Goal: Task Accomplishment & Management: Use online tool/utility

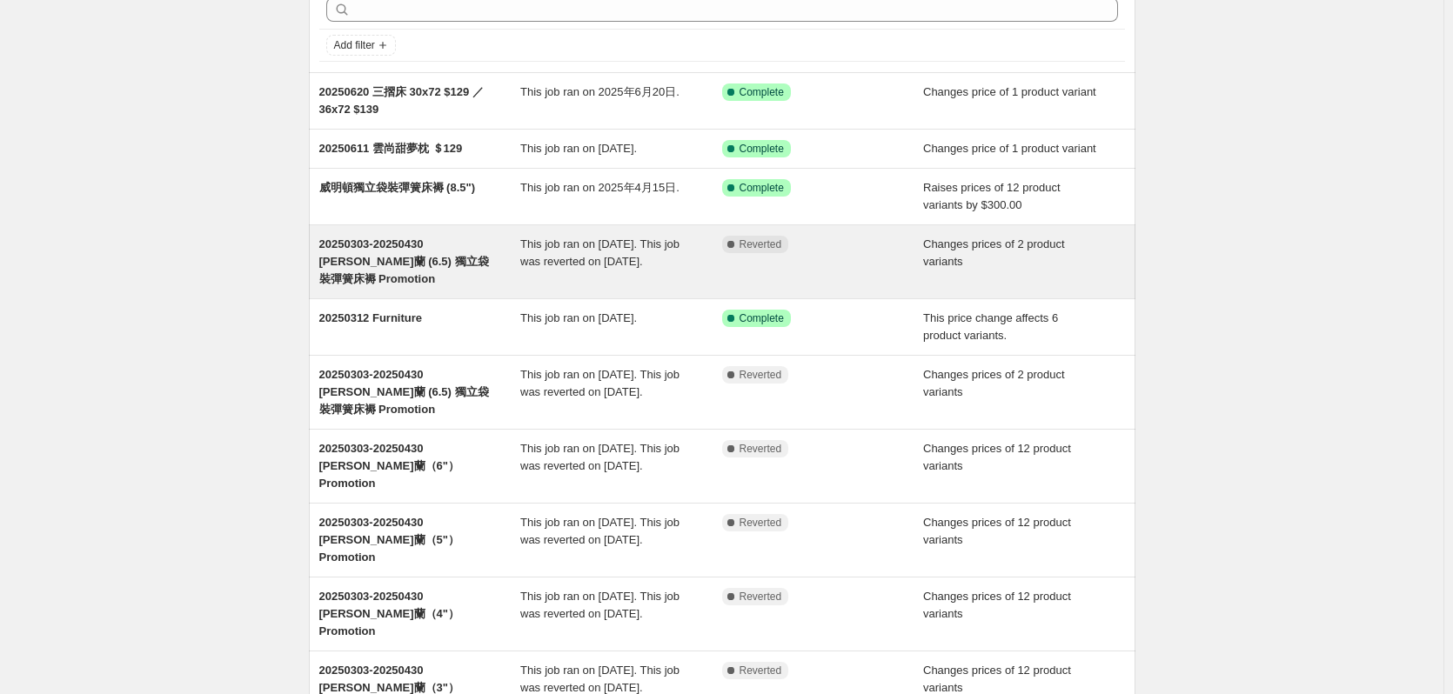
scroll to position [87, 0]
click at [430, 241] on span "20250303-20250430 [PERSON_NAME]蘭 (6.5) 獨立袋裝彈簧床褥 Promotion" at bounding box center [404, 261] width 170 height 48
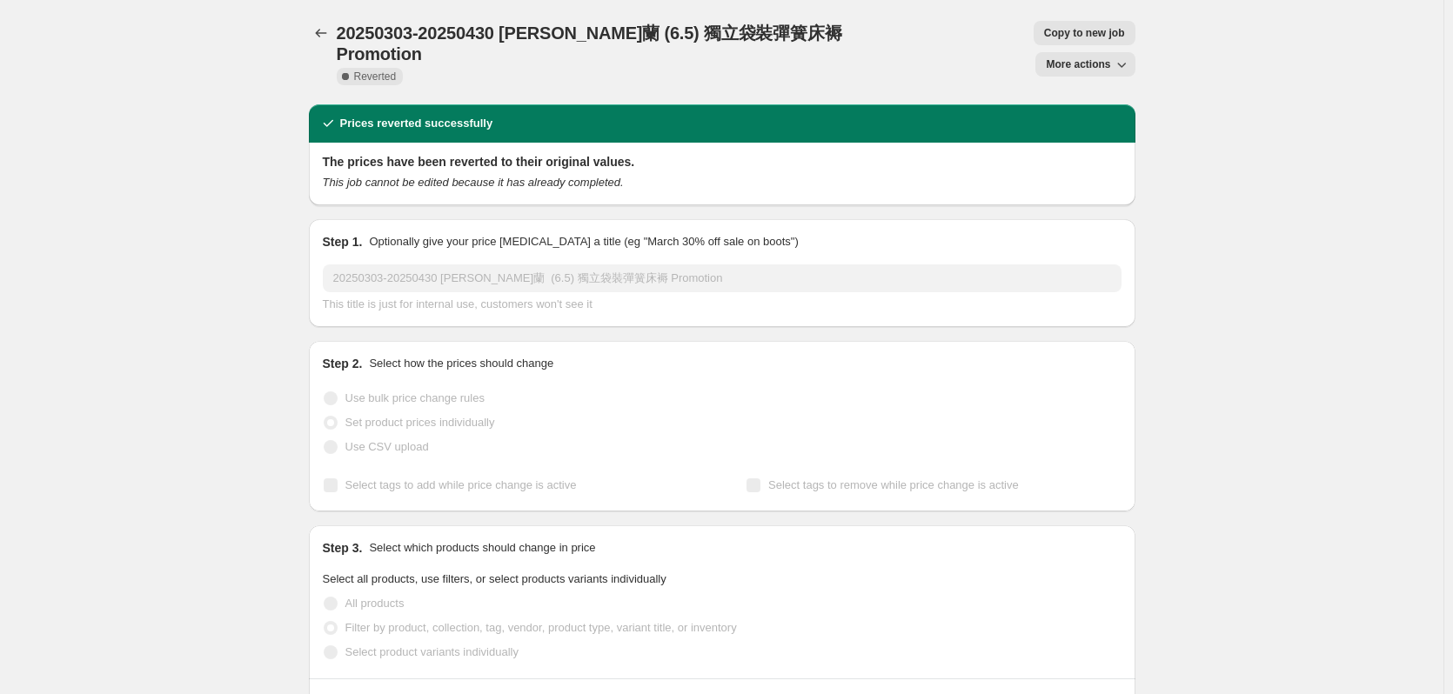
click at [1044, 27] on span "Copy to new job" at bounding box center [1084, 33] width 81 height 14
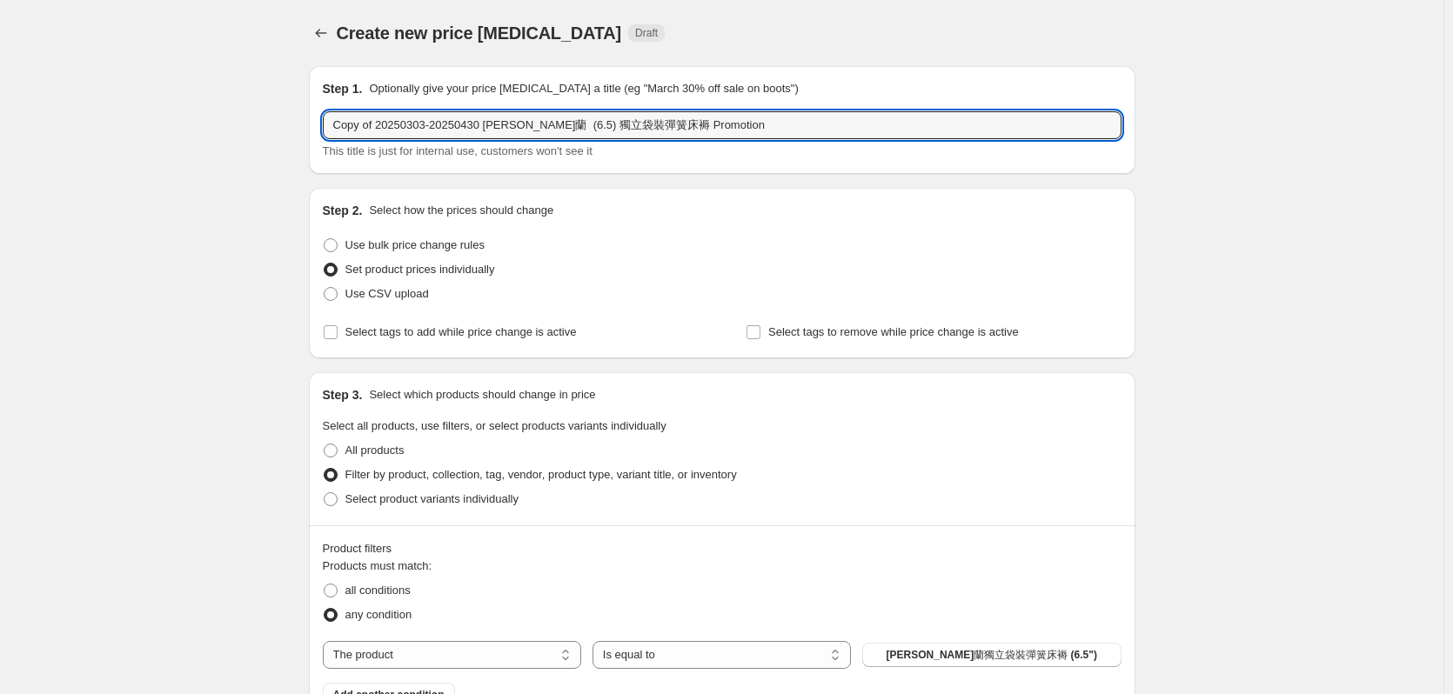
drag, startPoint x: 481, startPoint y: 126, endPoint x: 157, endPoint y: 123, distance: 324.6
click at [157, 123] on div "Create new price [MEDICAL_DATA]. This page is ready Create new price [MEDICAL_D…" at bounding box center [722, 670] width 1444 height 1340
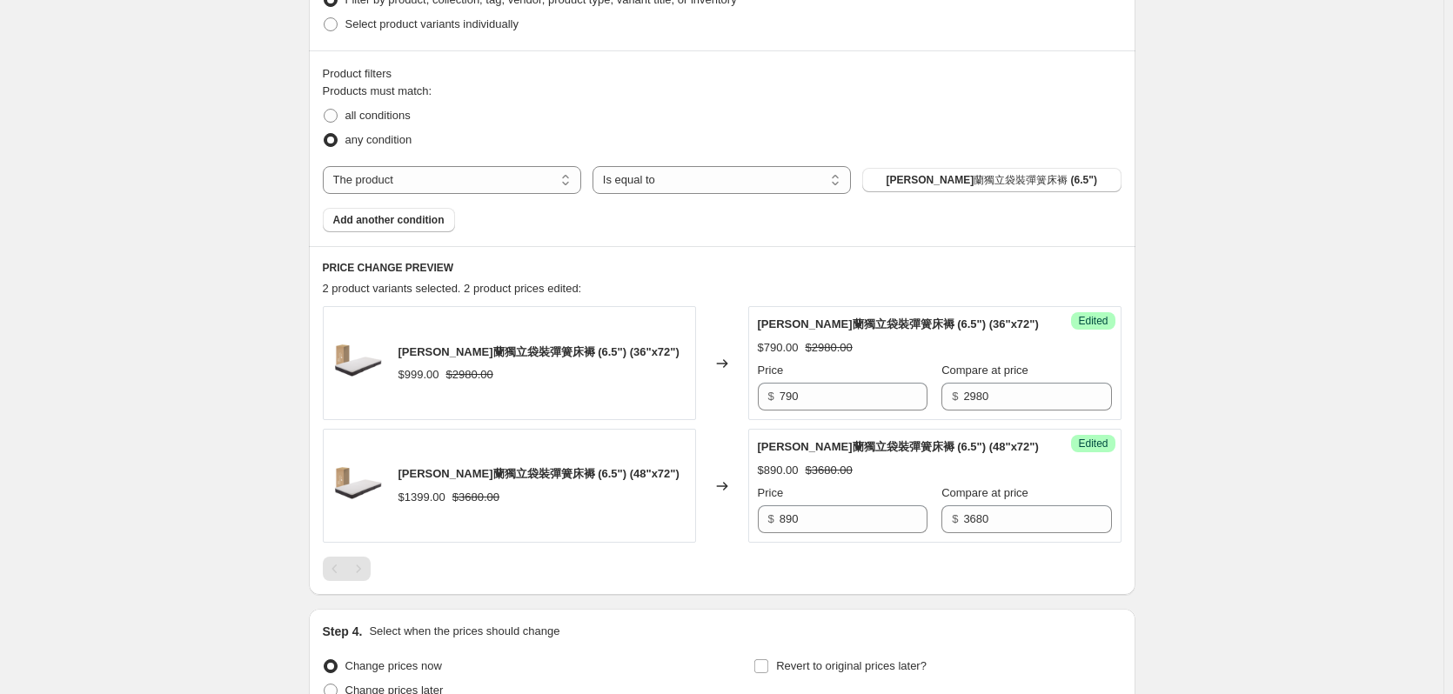
scroll to position [646, 0]
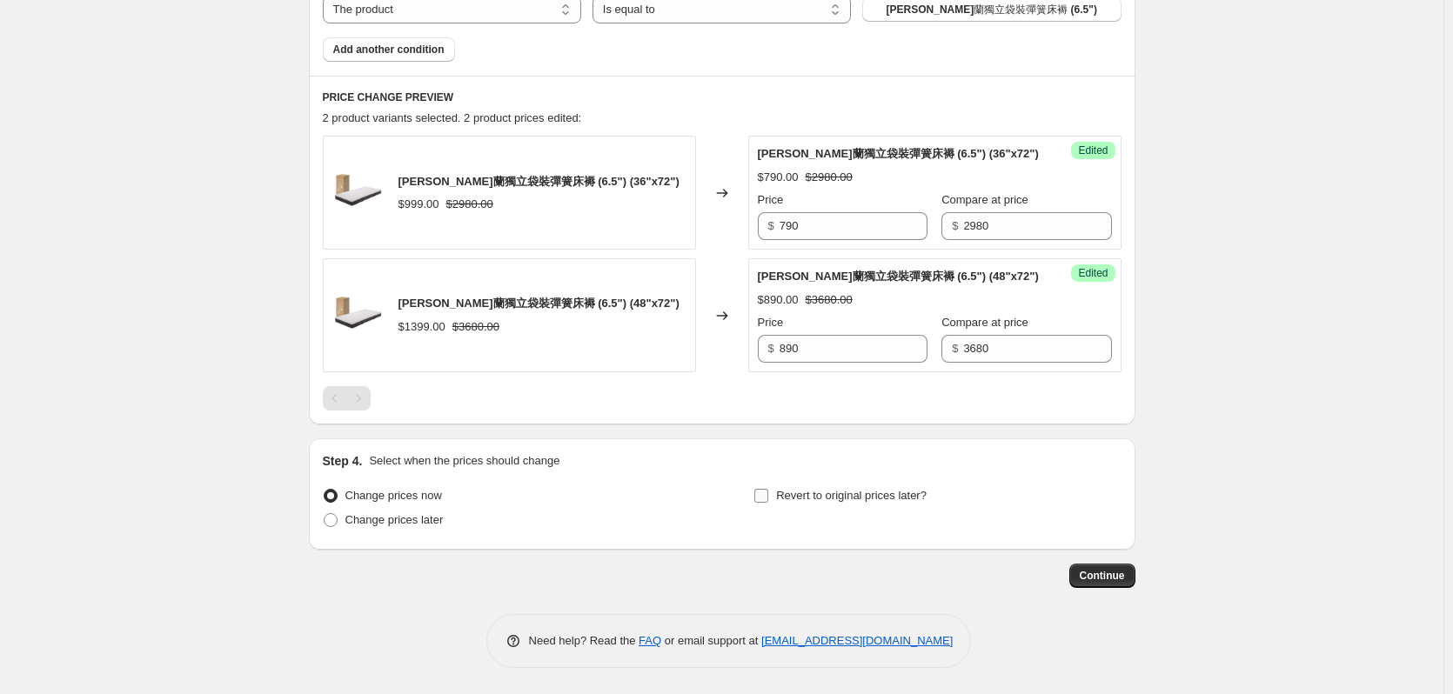
type input "20250901-1231 [PERSON_NAME]蘭 (6.5) 獨立袋裝彈簧床褥 Promotion"
click at [769, 500] on span at bounding box center [762, 496] width 16 height 16
click at [768, 500] on input "Revert to original prices later?" at bounding box center [761, 496] width 14 height 14
checkbox input "true"
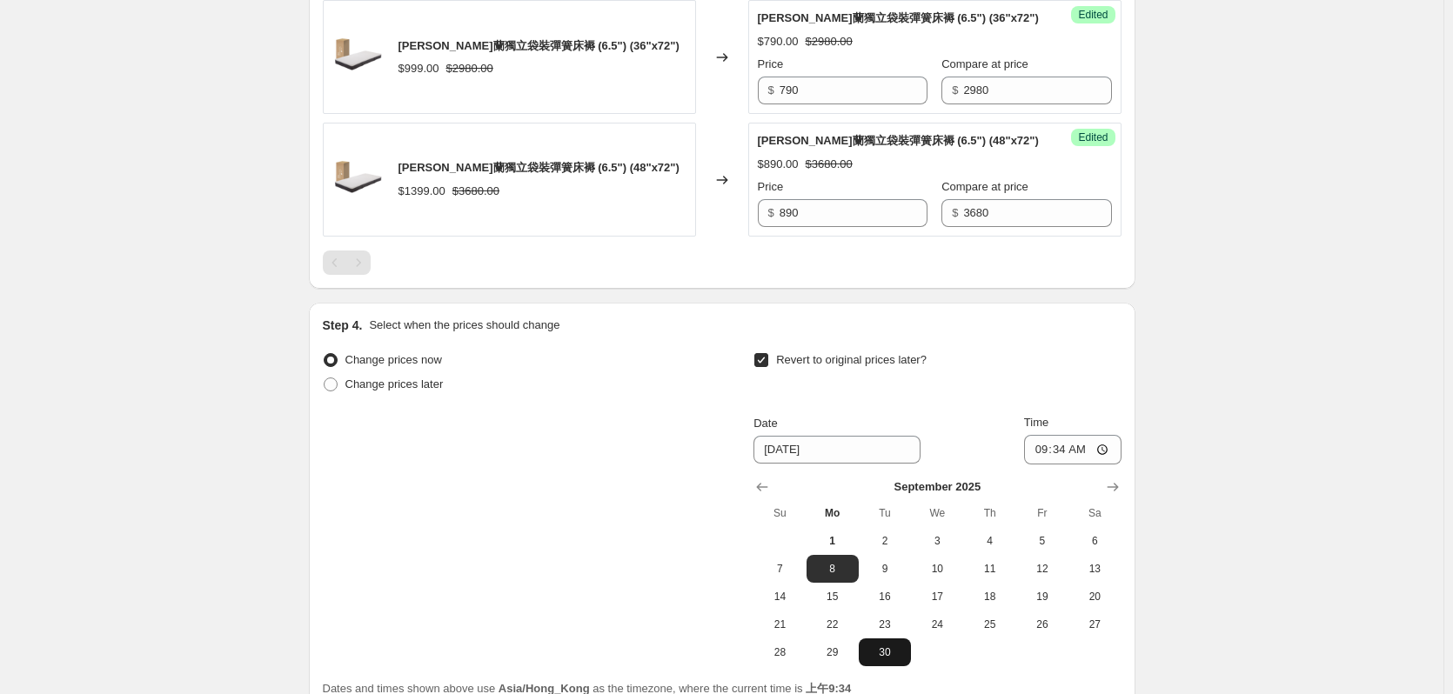
scroll to position [943, 0]
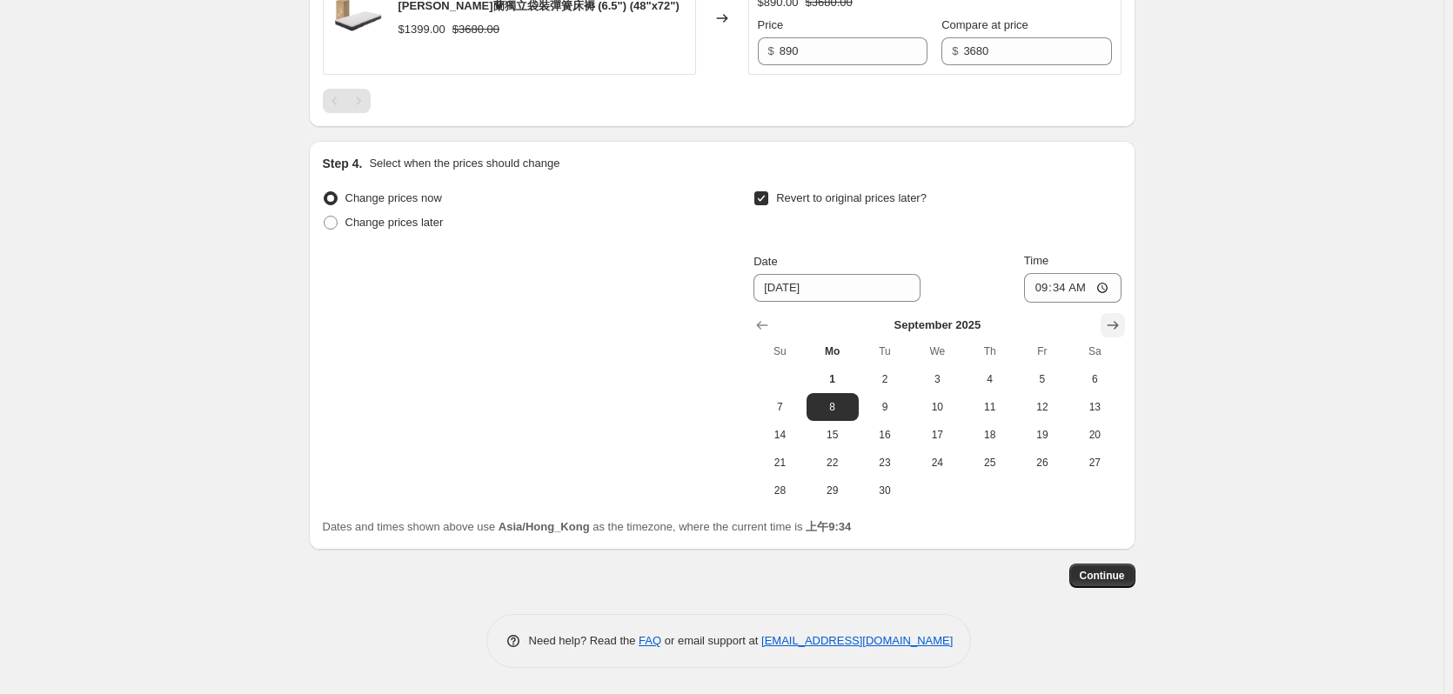
click at [1122, 325] on icon "Show next month, October 2025" at bounding box center [1112, 325] width 17 height 17
click at [1122, 325] on icon "Show next month, November 2025" at bounding box center [1112, 325] width 17 height 17
click at [1122, 325] on icon "Show next month, January 2026" at bounding box center [1112, 325] width 17 height 17
click at [993, 376] on span "1" at bounding box center [989, 379] width 38 height 14
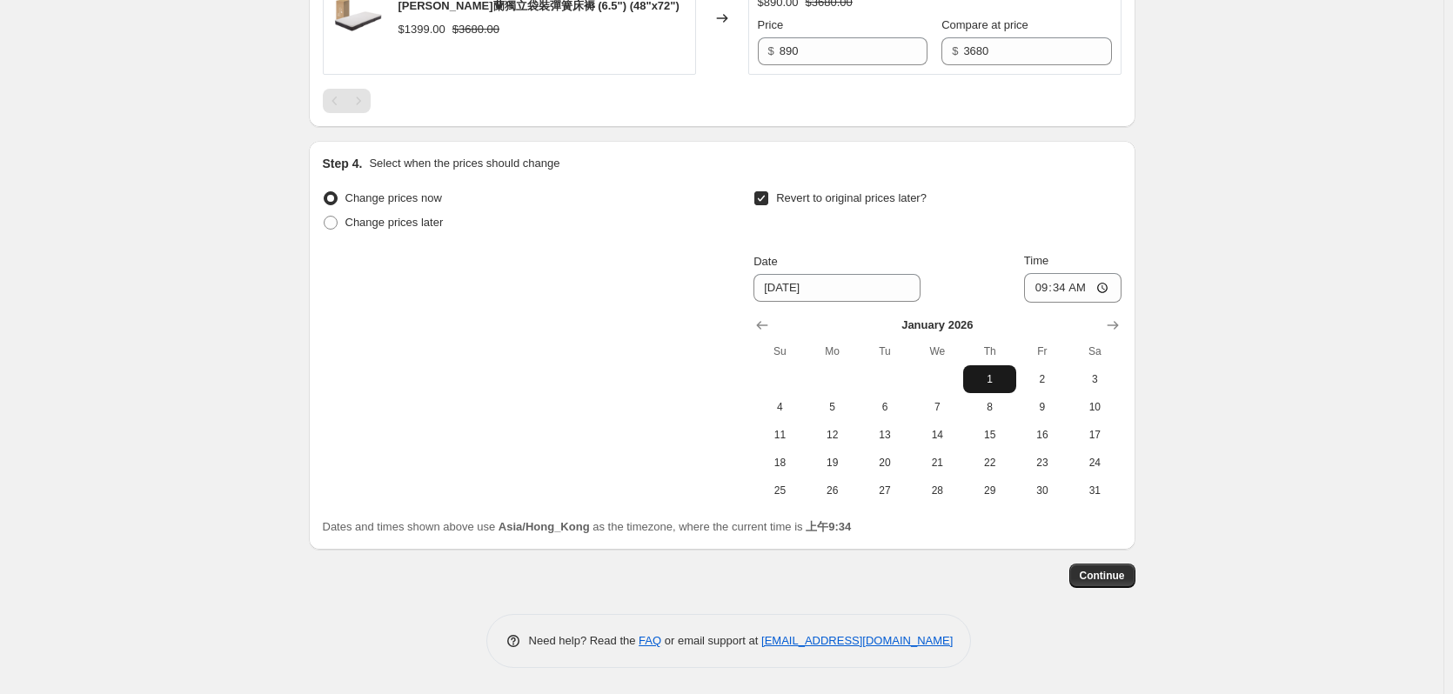
type input "[DATE]"
click at [1095, 579] on span "Continue" at bounding box center [1102, 576] width 45 height 14
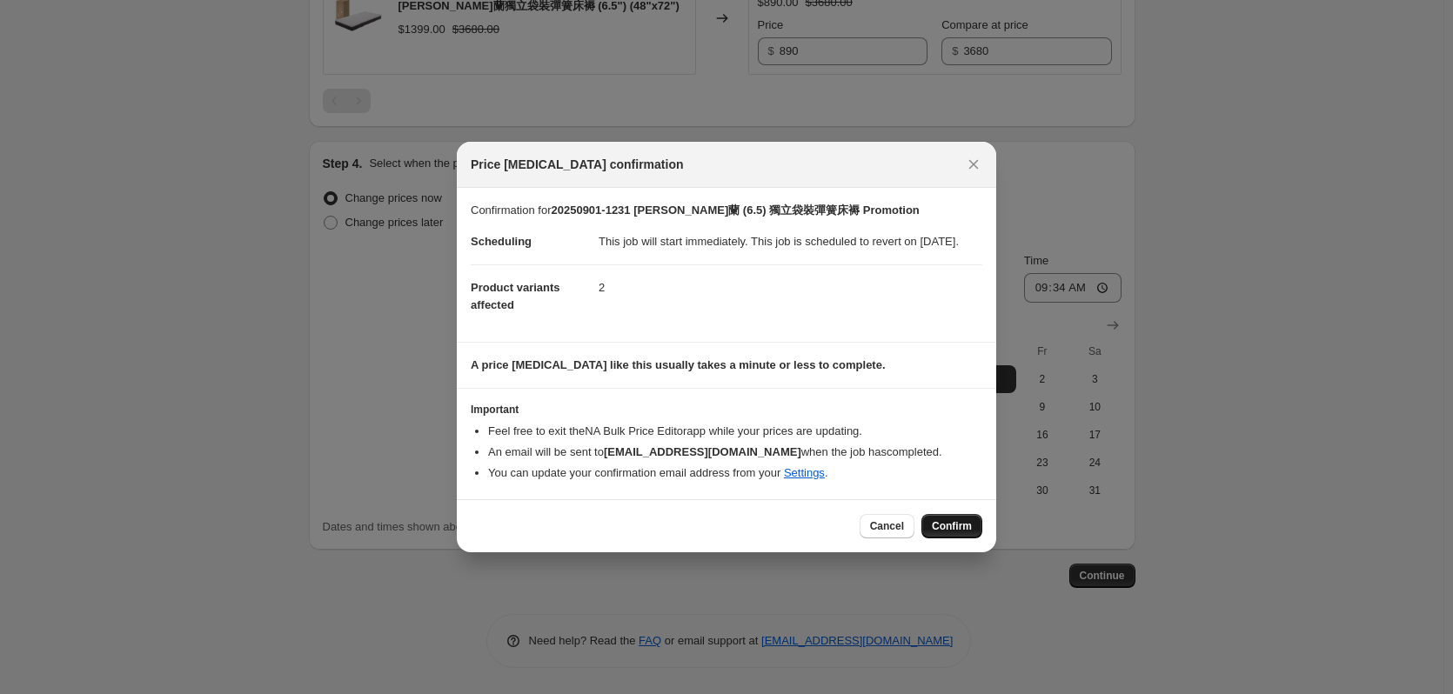
click at [946, 533] on span "Confirm" at bounding box center [952, 527] width 40 height 14
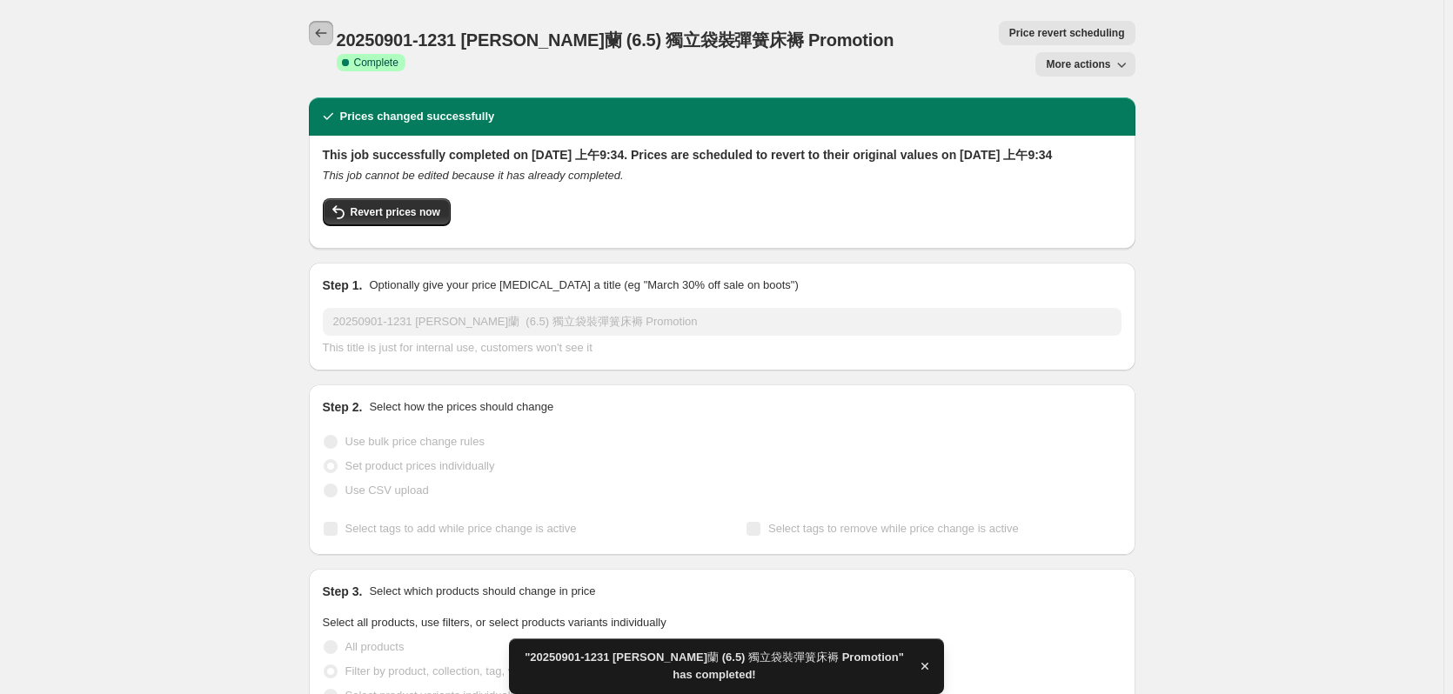
click at [325, 23] on button "Price change jobs" at bounding box center [321, 33] width 24 height 24
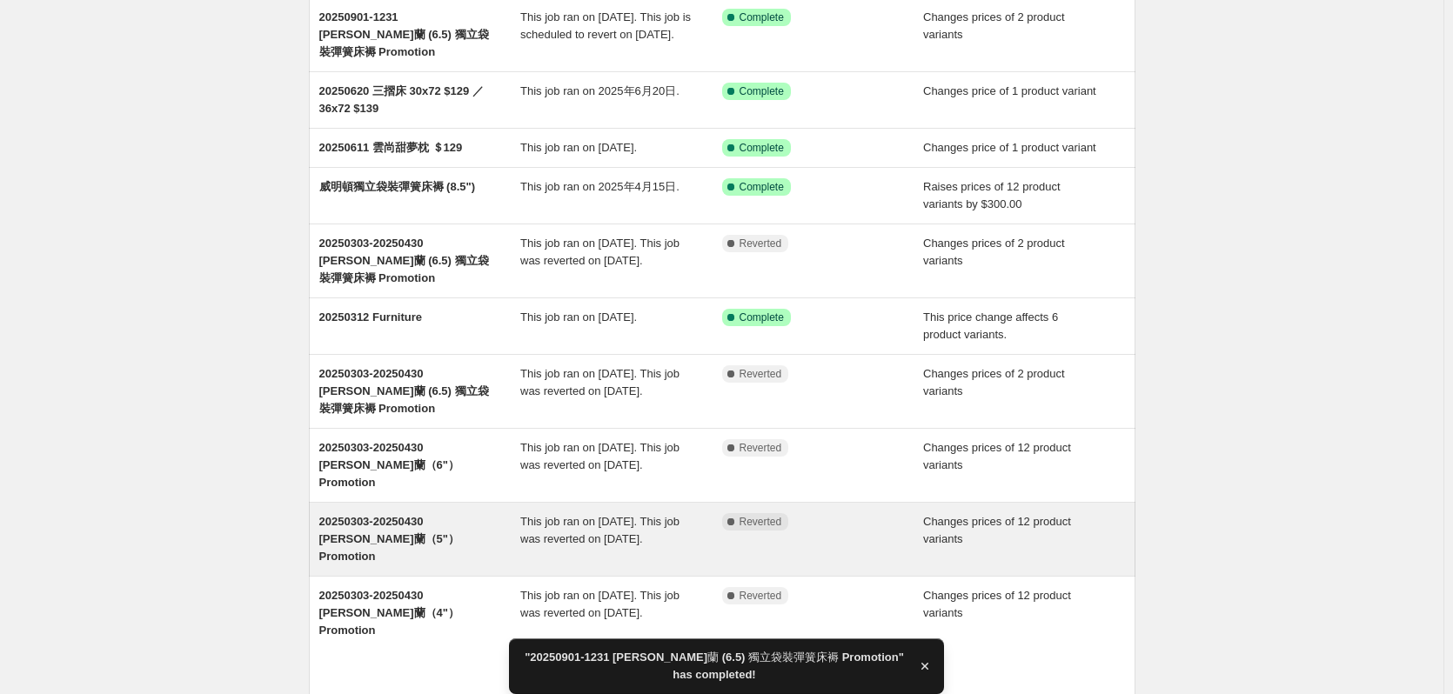
scroll to position [237, 0]
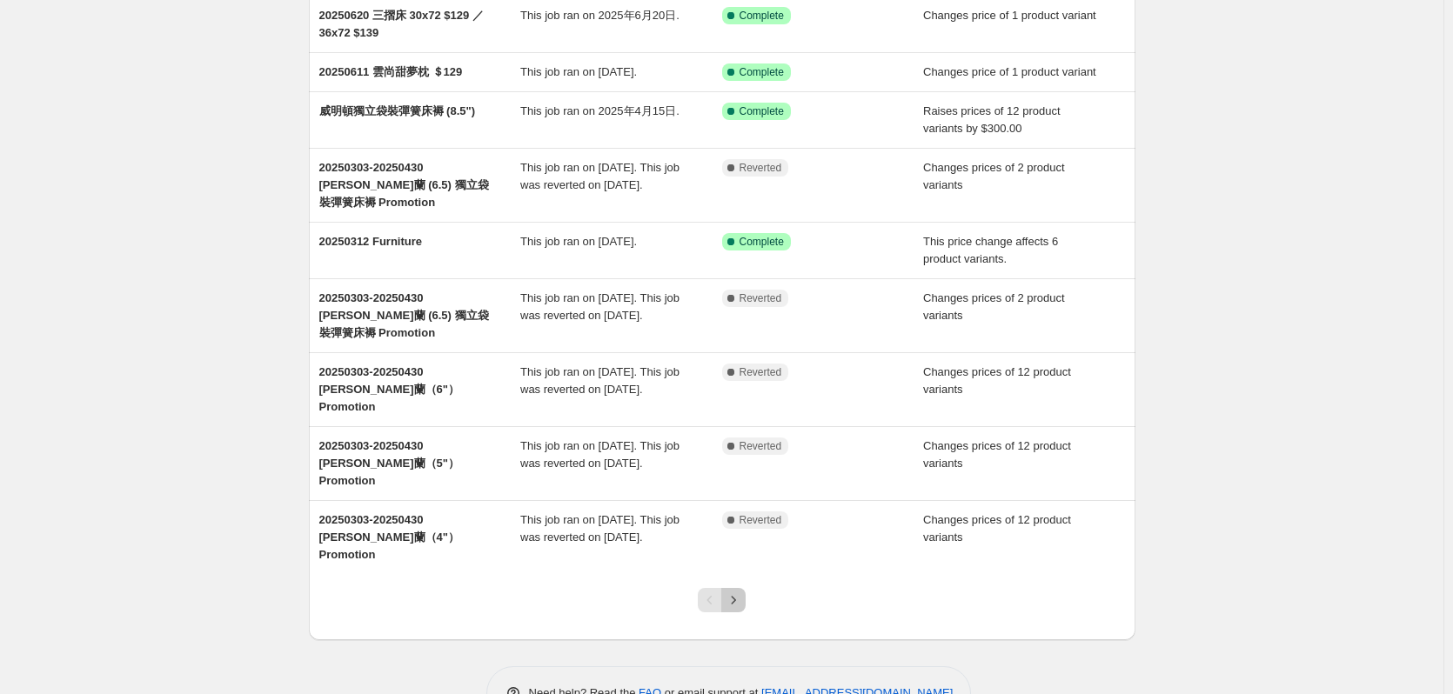
click at [738, 588] on button "Next" at bounding box center [733, 600] width 24 height 24
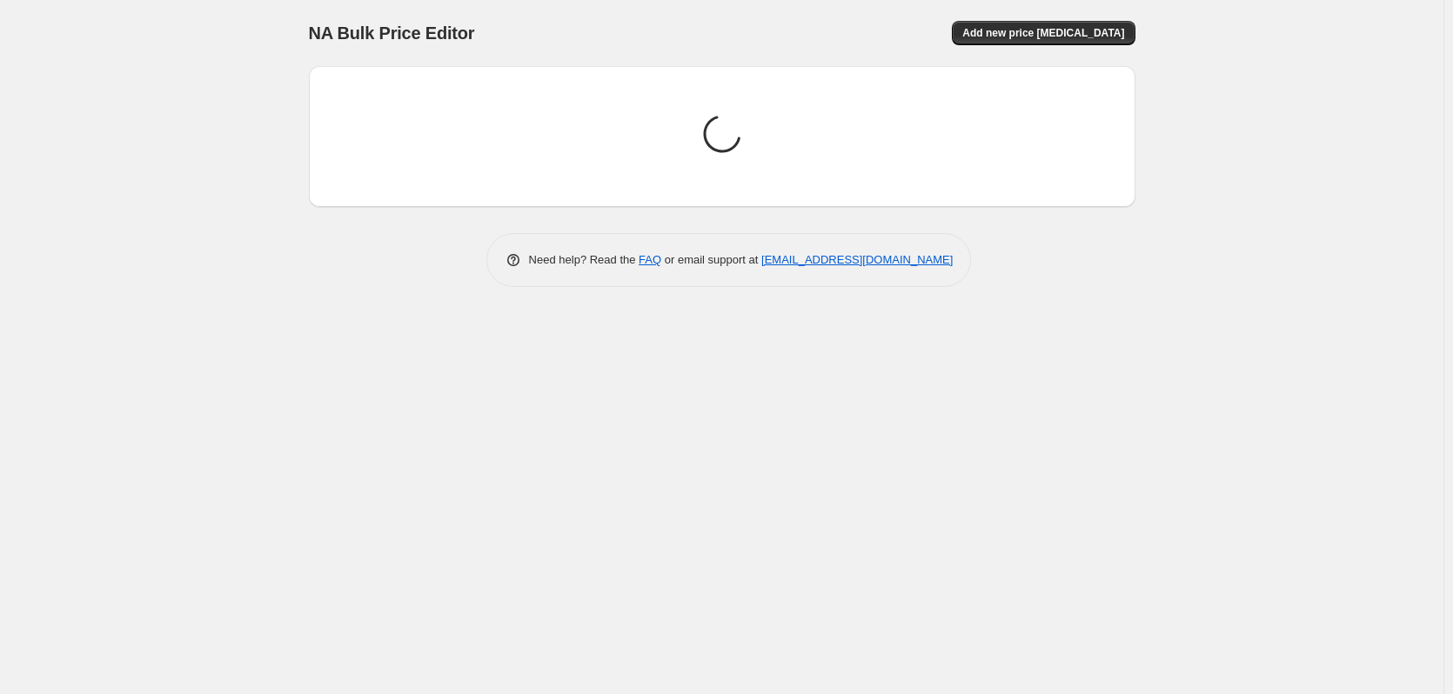
scroll to position [0, 0]
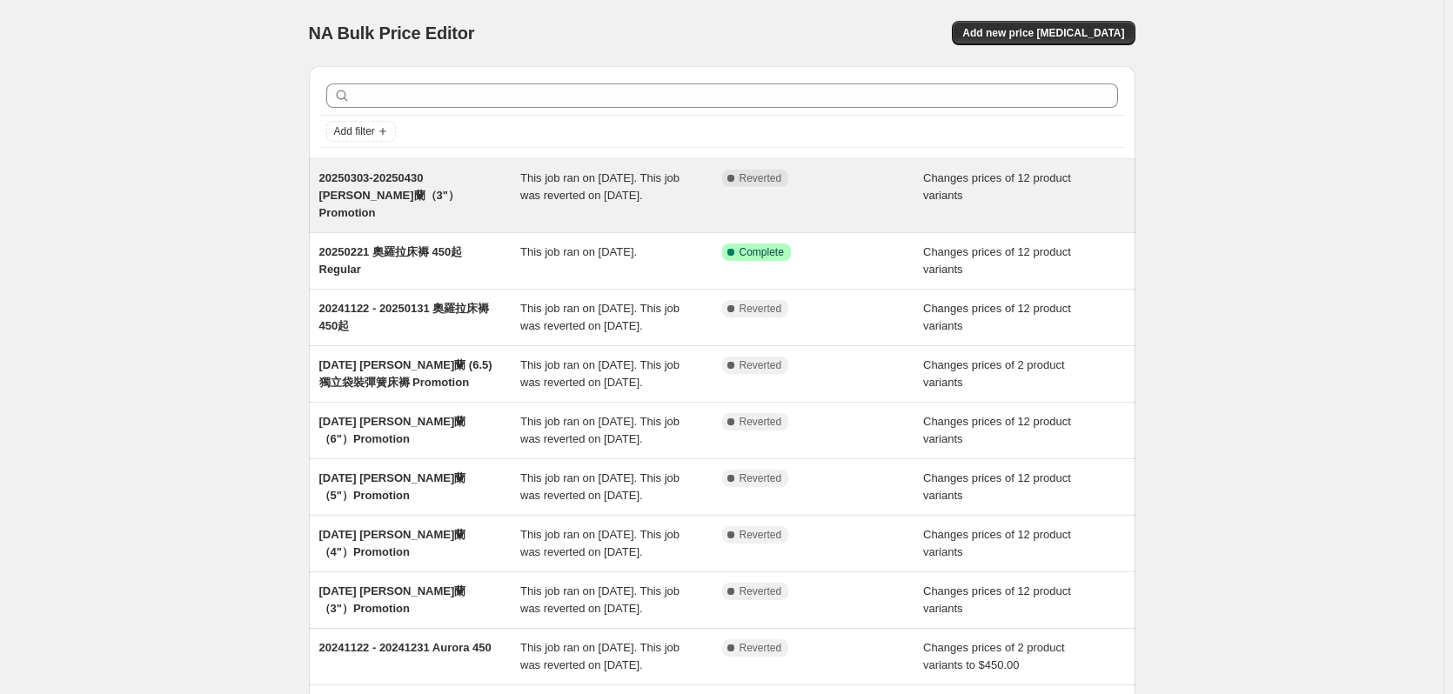
click at [406, 195] on span "20250303-20250430 [PERSON_NAME]蘭（3"）Promotion" at bounding box center [389, 195] width 140 height 48
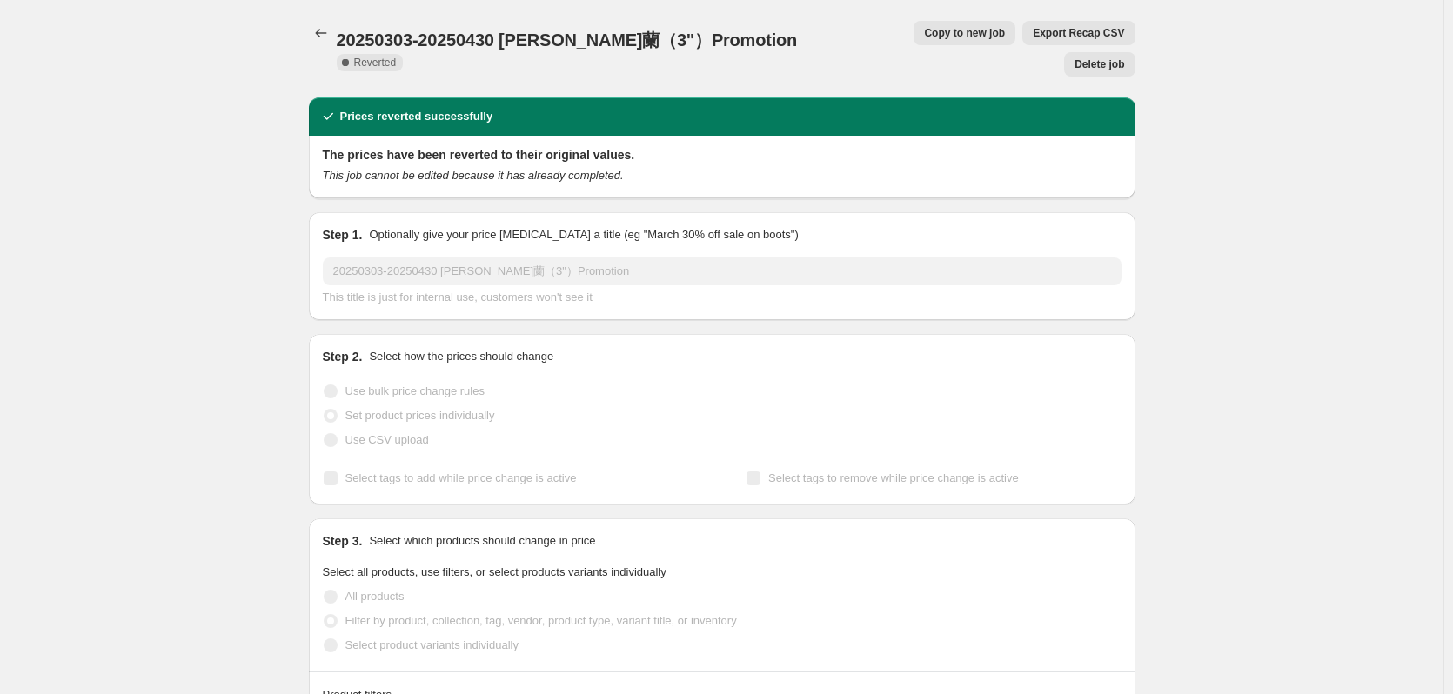
click at [924, 36] on span "Copy to new job" at bounding box center [964, 33] width 81 height 14
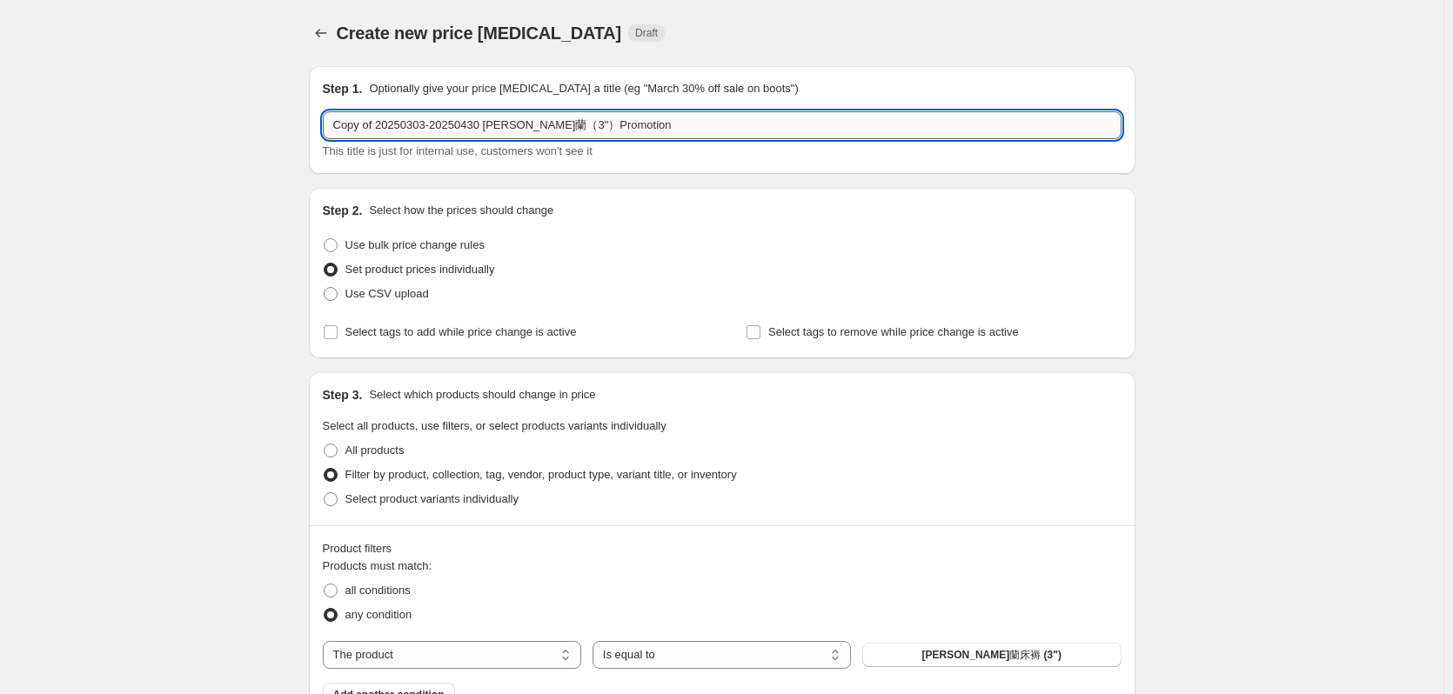
click at [412, 131] on input "Copy of 20250303-20250430 [PERSON_NAME]蘭（3"）Promotion" at bounding box center [722, 125] width 799 height 28
drag, startPoint x: 478, startPoint y: 126, endPoint x: 100, endPoint y: 108, distance: 378.1
click at [493, 129] on input "Copy of 20250303-20250430 [PERSON_NAME]蘭（3"）Promotion" at bounding box center [722, 125] width 799 height 28
drag, startPoint x: 481, startPoint y: 128, endPoint x: 38, endPoint y: 72, distance: 446.4
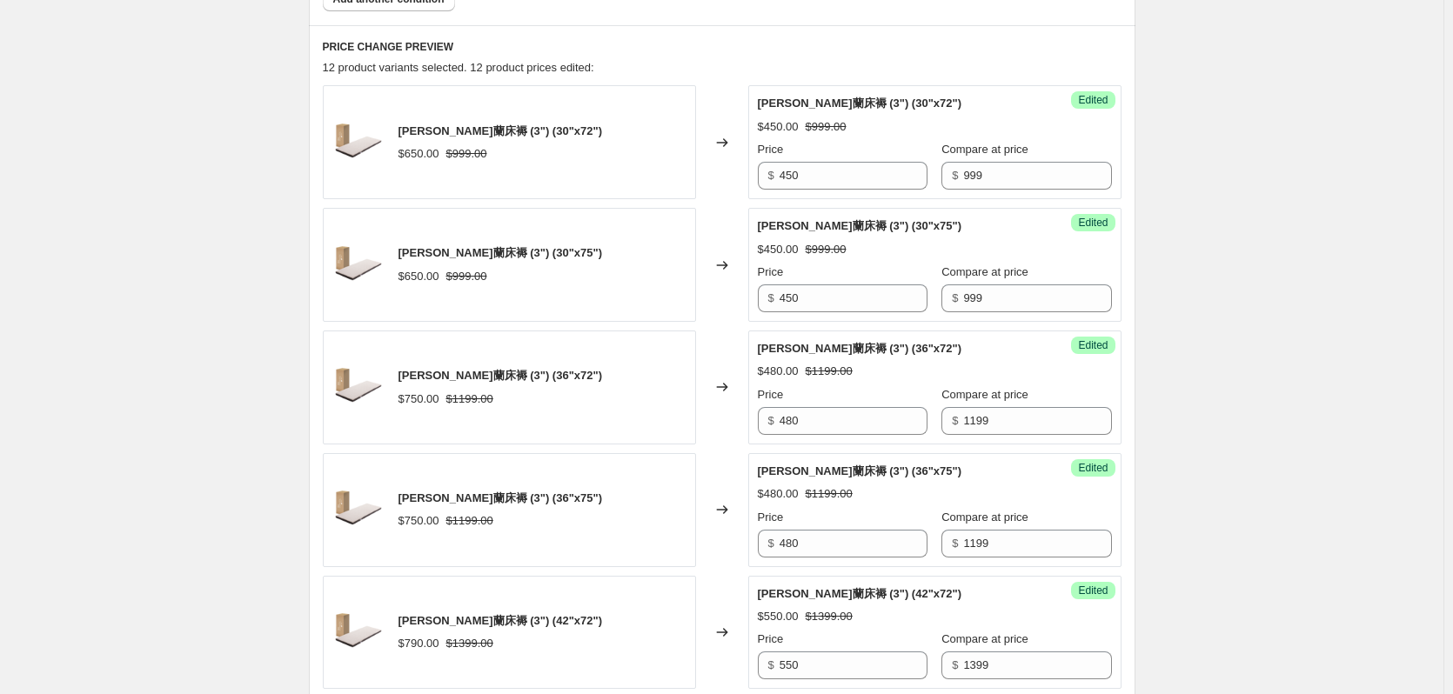
type input "20250901-1231 [PERSON_NAME]蘭（3"）Promotion"
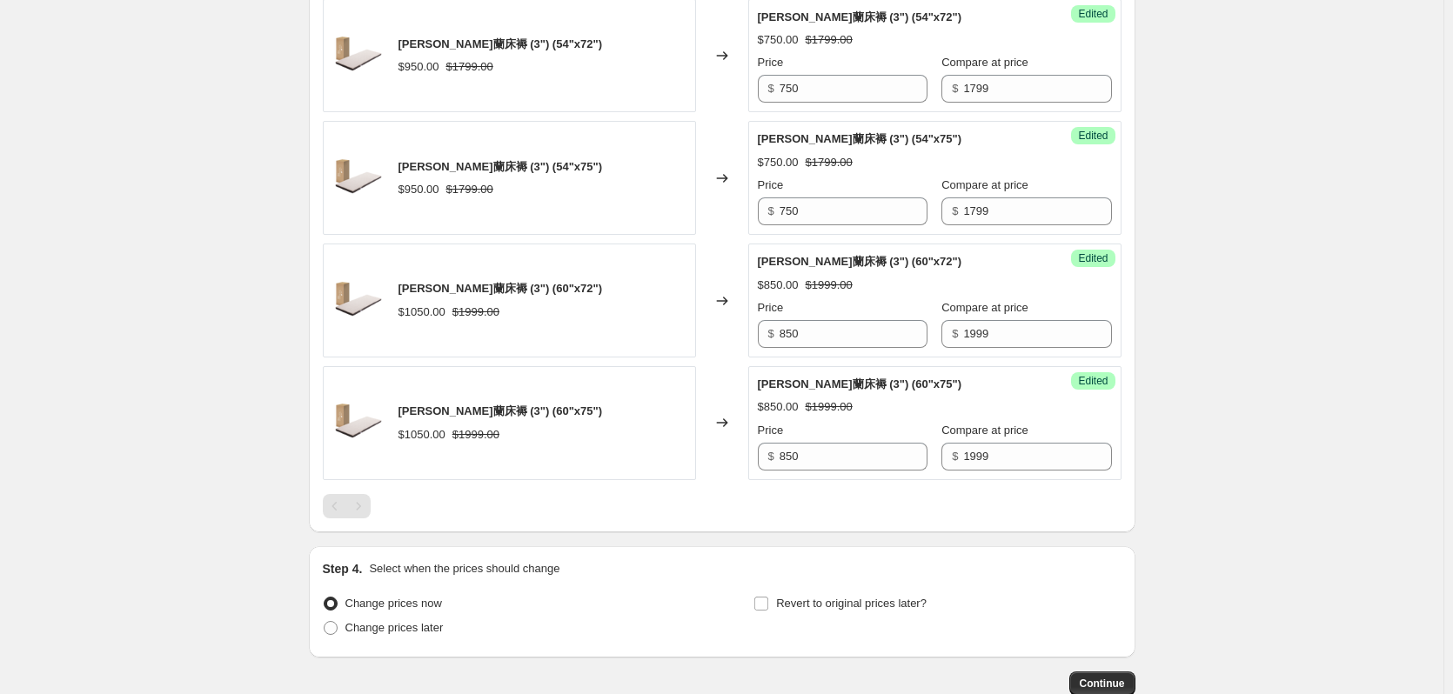
scroll to position [1871, 0]
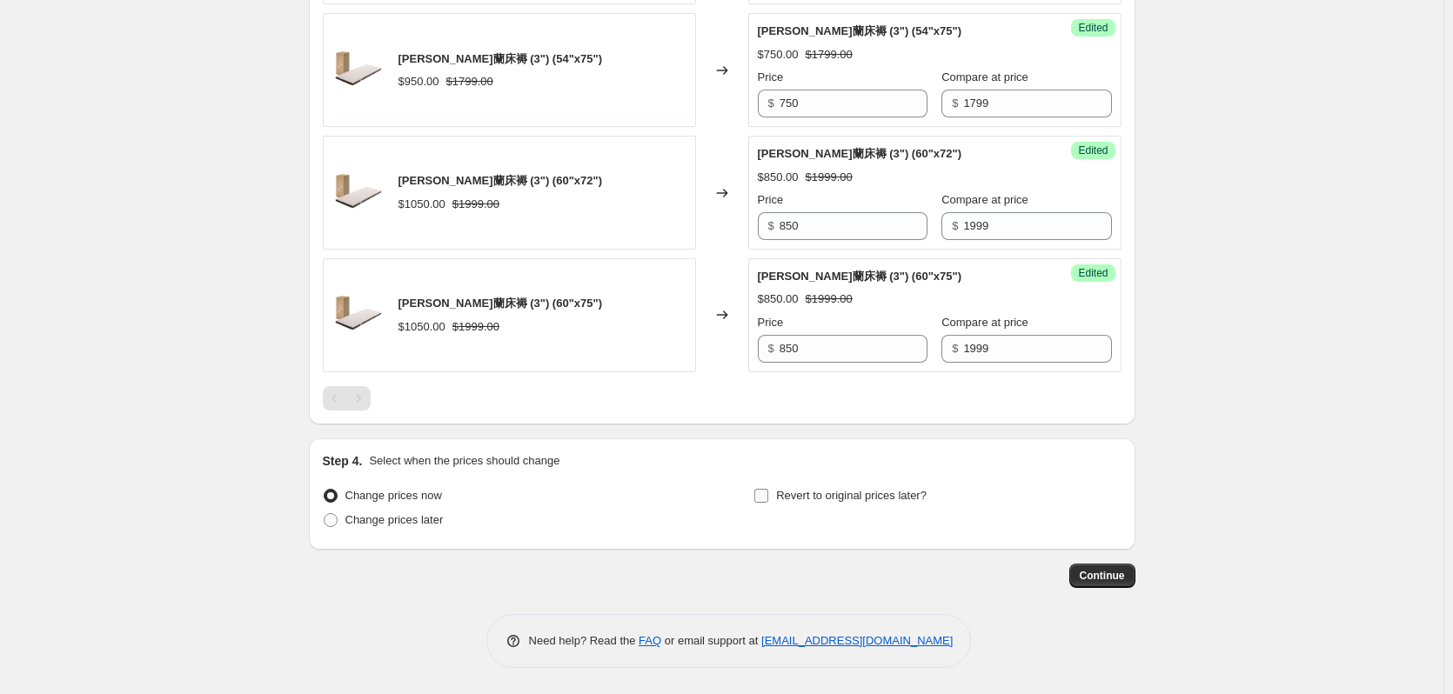
click at [835, 498] on span "Revert to original prices later?" at bounding box center [851, 495] width 151 height 13
click at [768, 498] on input "Revert to original prices later?" at bounding box center [761, 496] width 14 height 14
checkbox input "true"
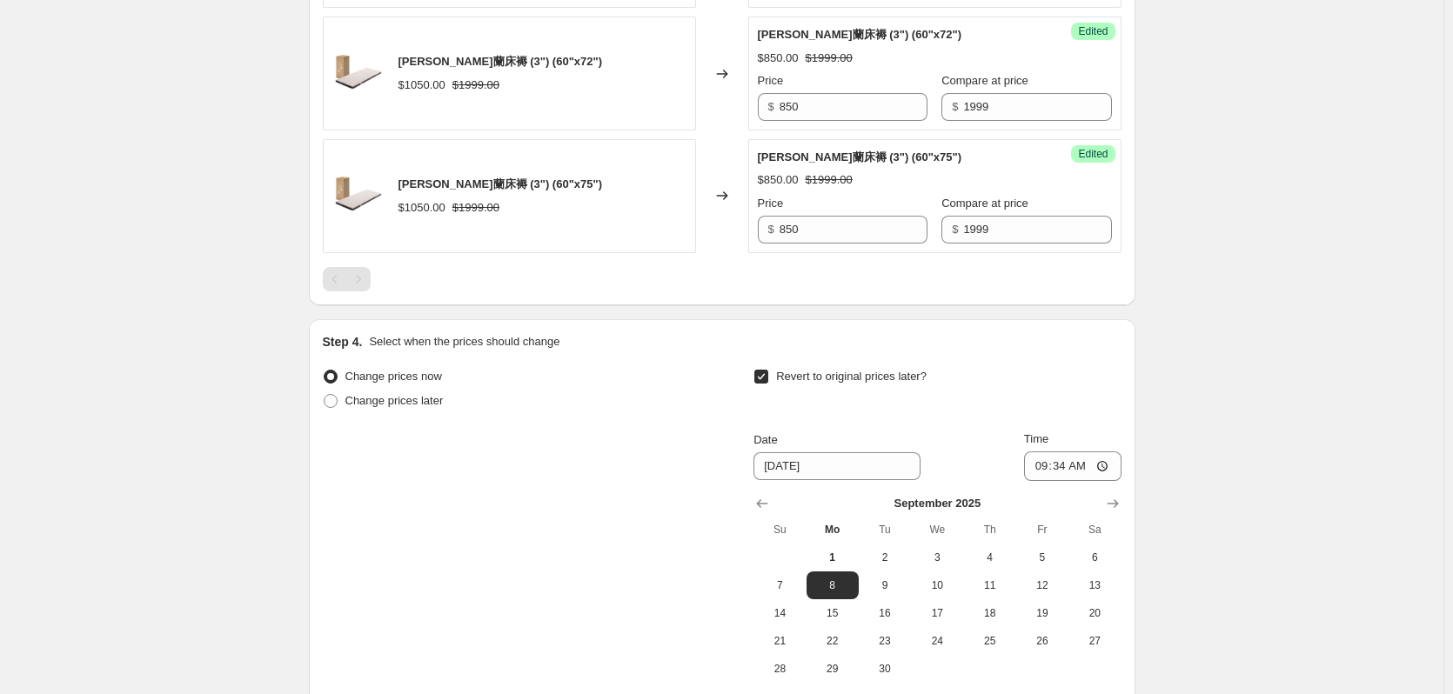
scroll to position [2169, 0]
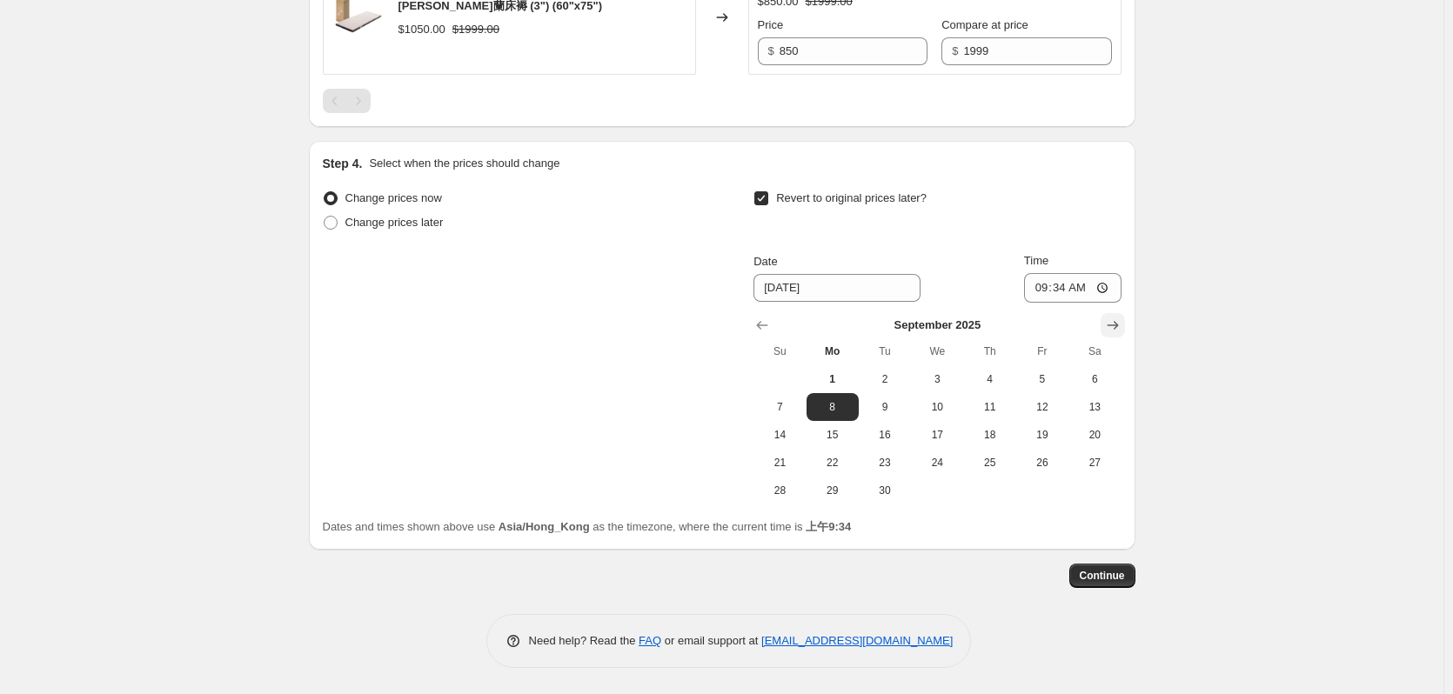
click at [1110, 327] on icon "Show next month, October 2025" at bounding box center [1112, 325] width 17 height 17
click at [1110, 327] on icon "Show next month, November 2025" at bounding box center [1112, 325] width 17 height 17
click at [1110, 327] on icon "Show next month, January 2026" at bounding box center [1112, 325] width 17 height 17
click at [988, 372] on span "1" at bounding box center [989, 379] width 38 height 14
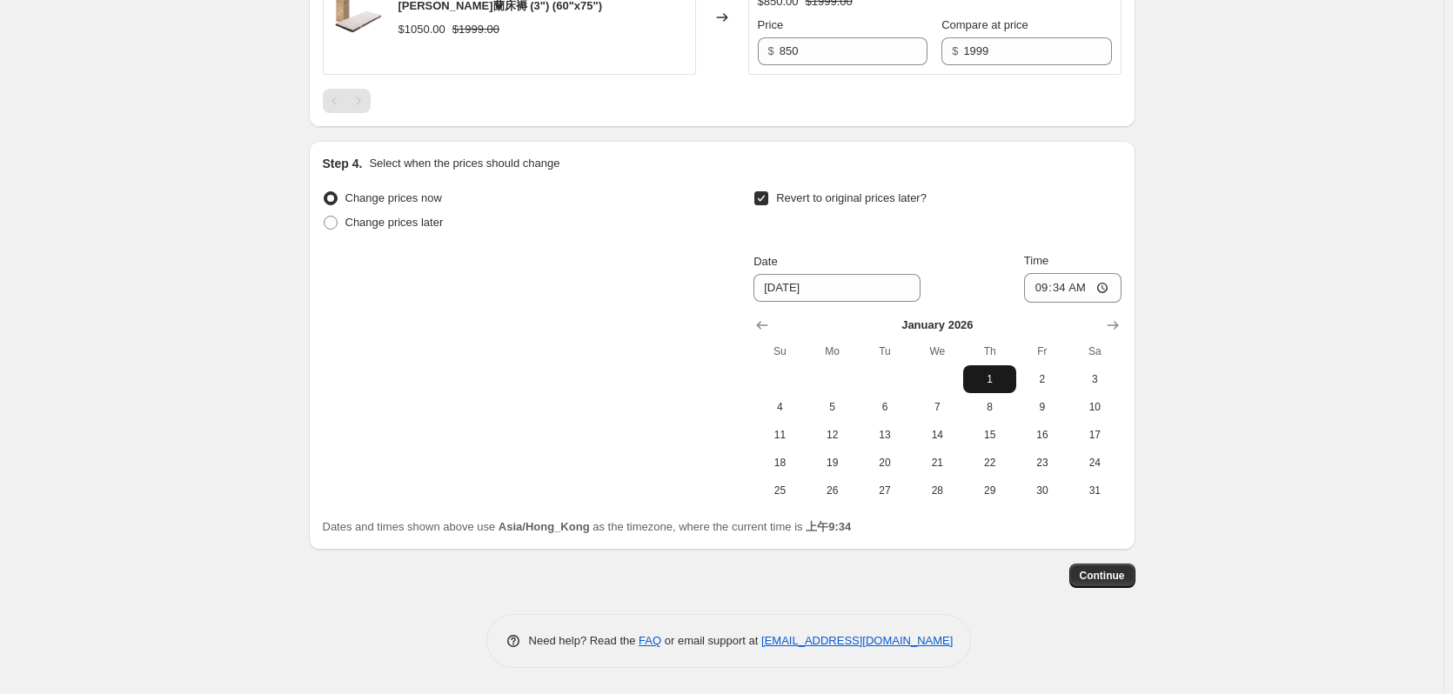
type input "[DATE]"
click at [1068, 295] on input "09:34" at bounding box center [1072, 288] width 97 height 30
type input "00:00"
click at [1071, 583] on div "Continue" at bounding box center [722, 576] width 827 height 24
click at [1092, 574] on span "Continue" at bounding box center [1102, 576] width 45 height 14
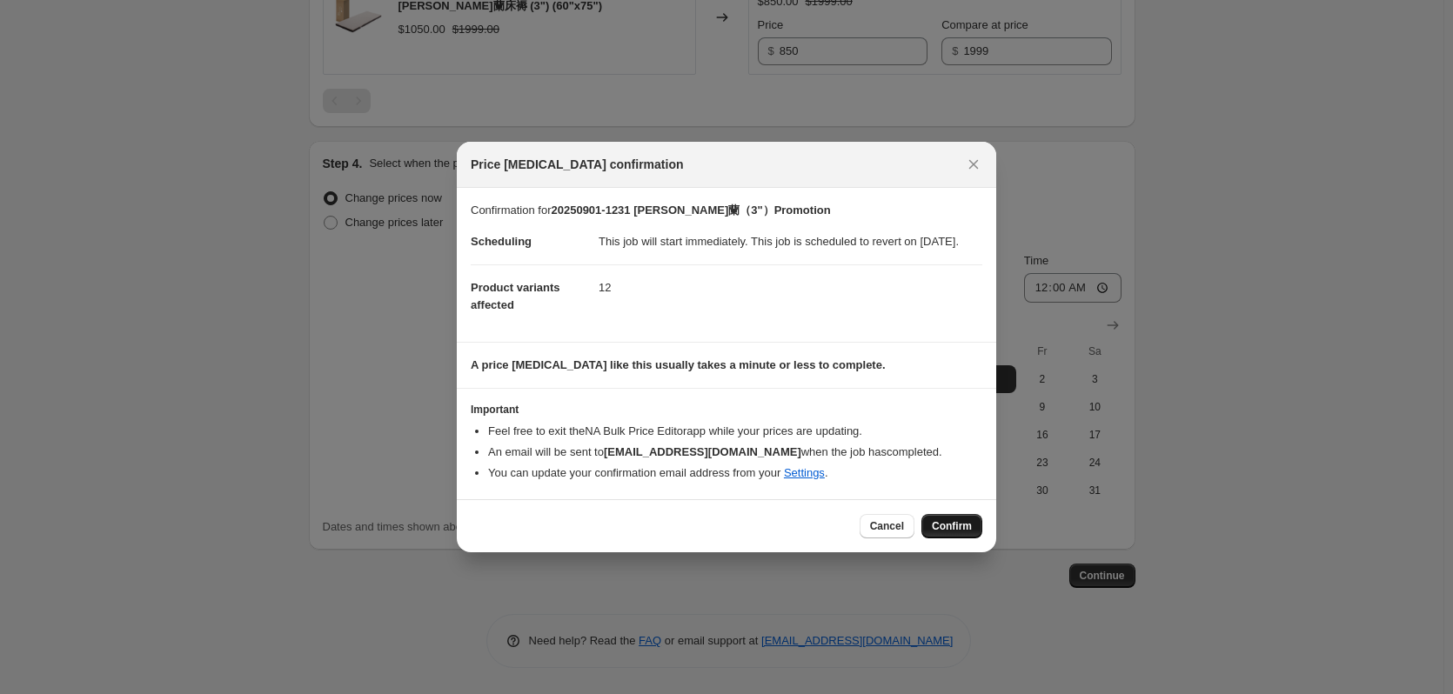
click at [958, 533] on span "Confirm" at bounding box center [952, 527] width 40 height 14
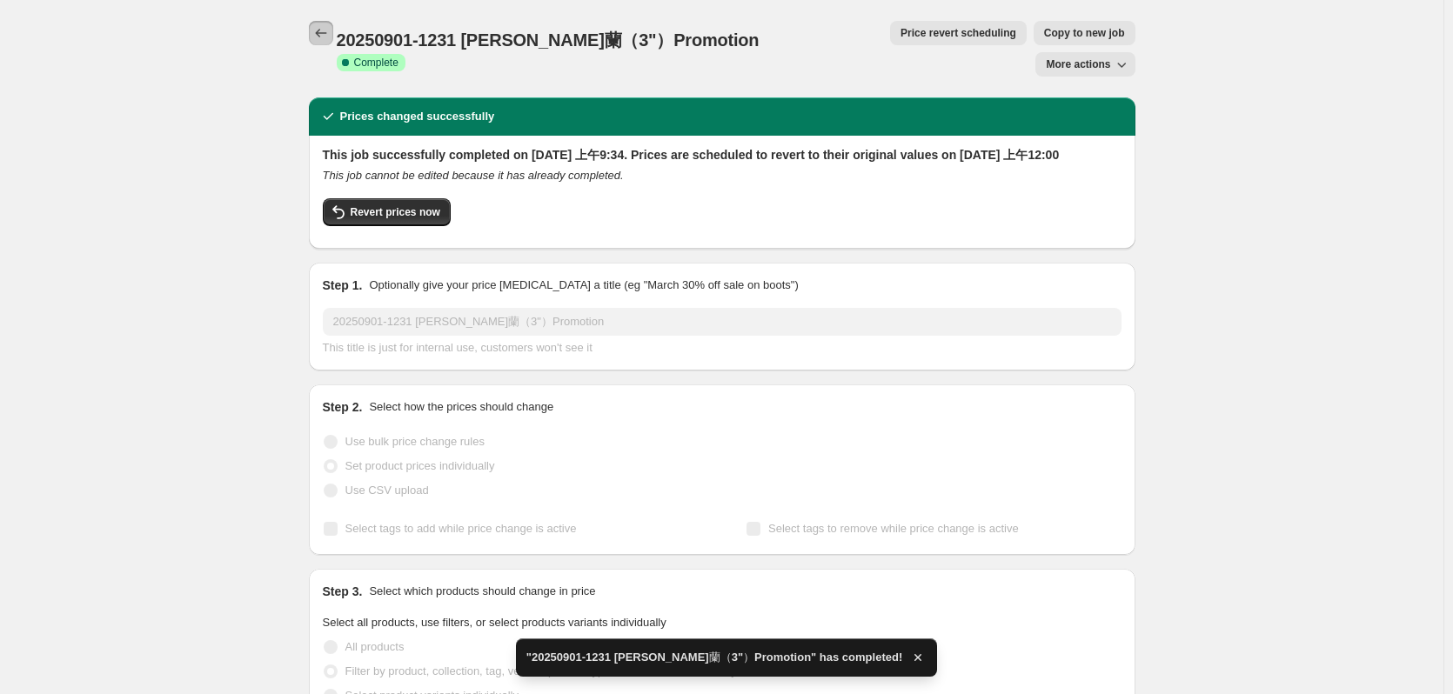
click at [319, 32] on icon "Price change jobs" at bounding box center [320, 32] width 17 height 17
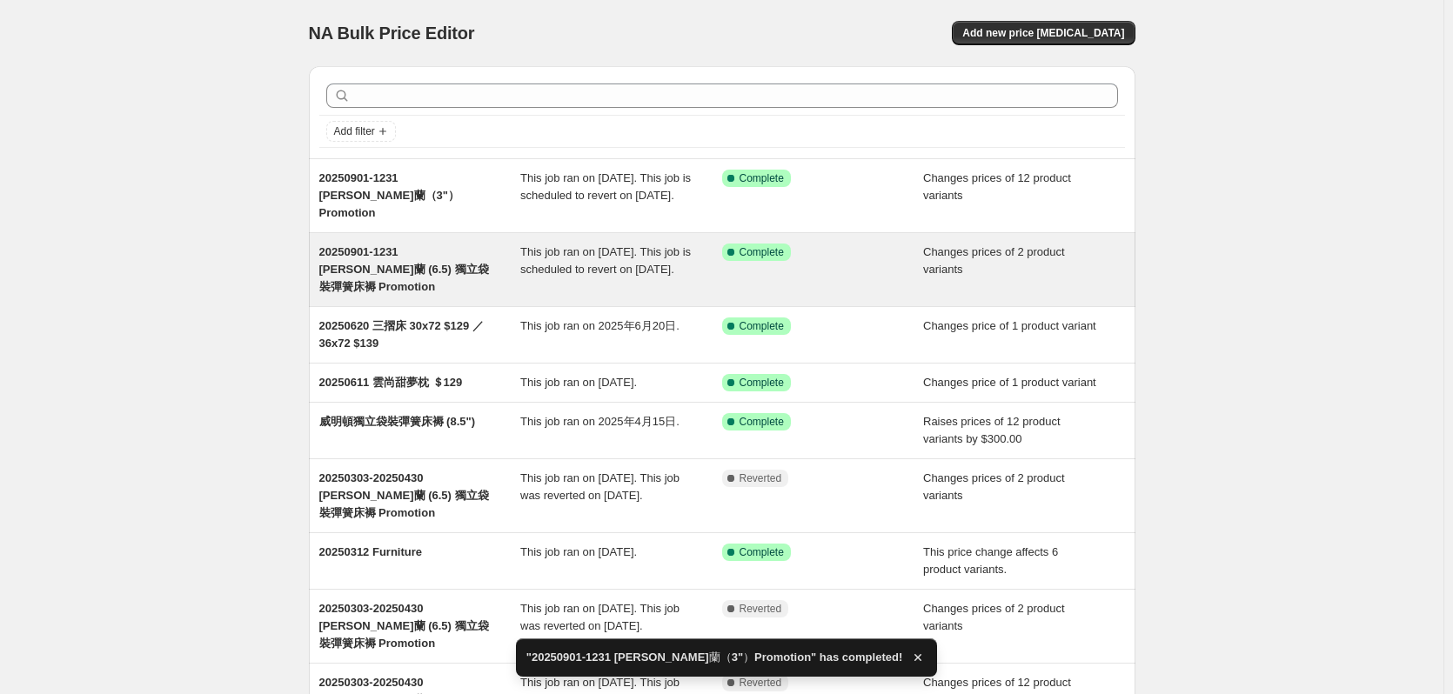
click at [425, 258] on span "20250901-1231 [PERSON_NAME]蘭 (6.5) 獨立袋裝彈簧床褥 Promotion" at bounding box center [404, 269] width 170 height 48
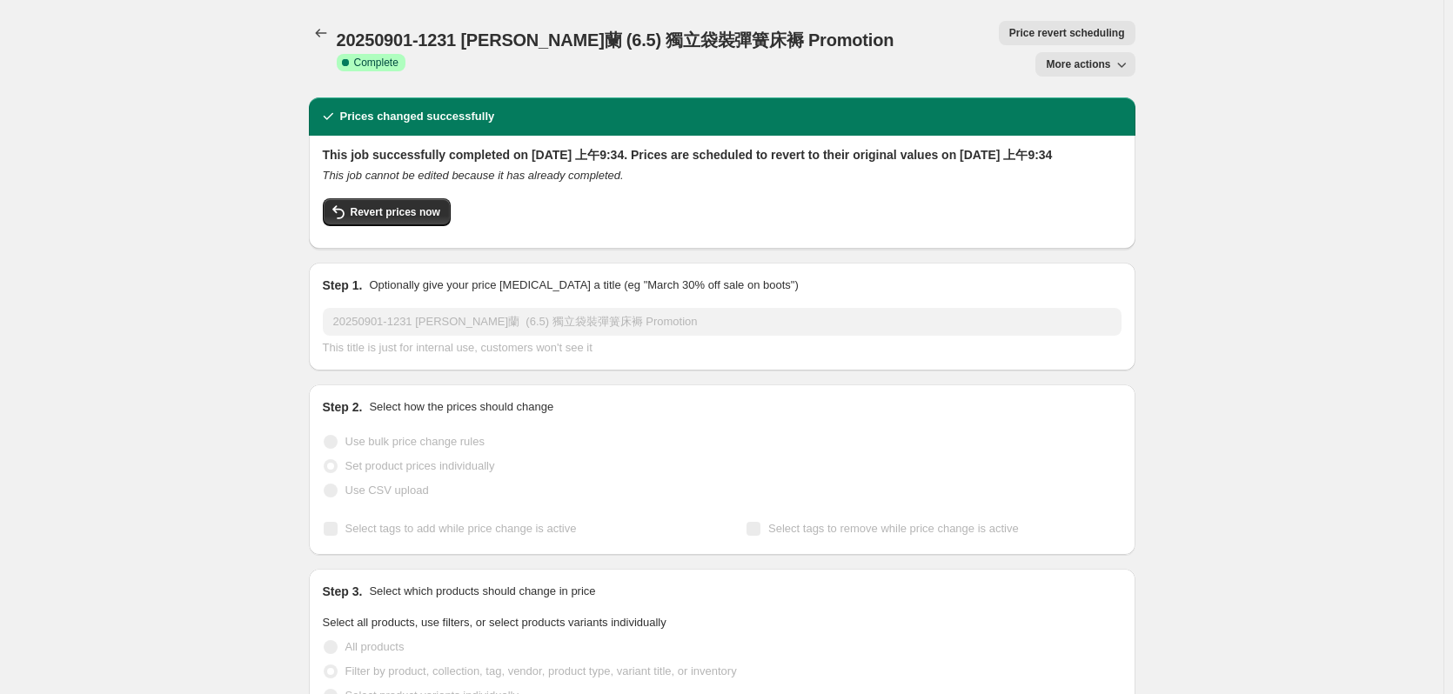
click at [1076, 57] on span "More actions" at bounding box center [1078, 64] width 64 height 14
click at [1009, 29] on span "Price revert scheduling" at bounding box center [1067, 33] width 116 height 14
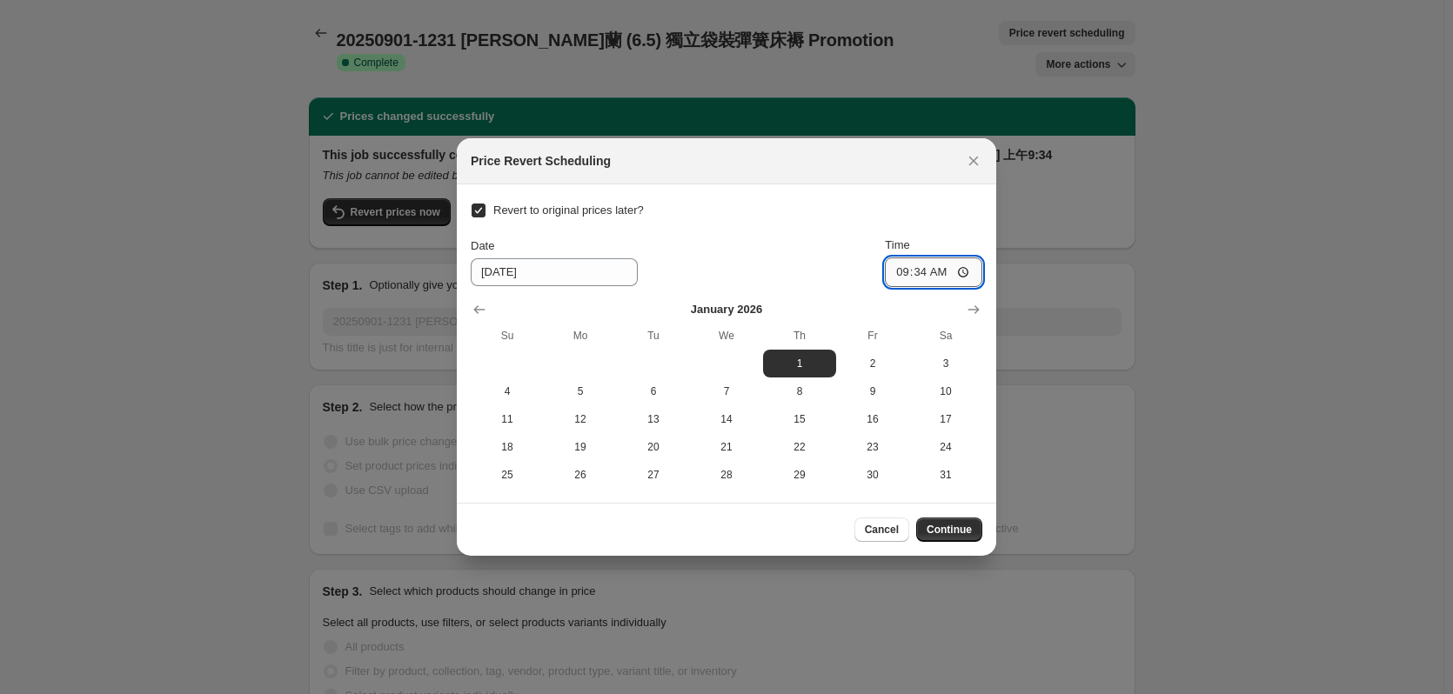
click at [925, 277] on input "09:34" at bounding box center [933, 273] width 97 height 30
type input "00:00"
click at [957, 529] on span "Continue" at bounding box center [949, 530] width 45 height 14
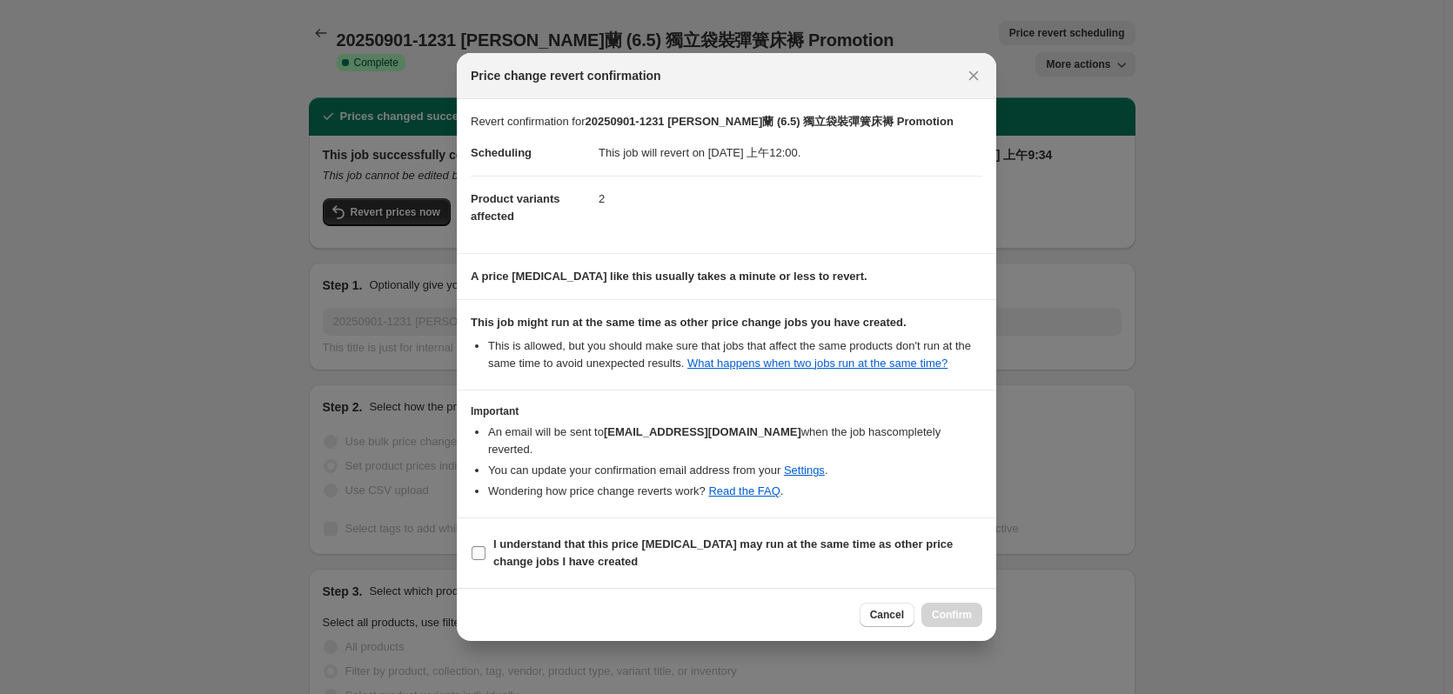
click at [532, 543] on span "I understand that this price [MEDICAL_DATA] may run at the same time as other p…" at bounding box center [737, 553] width 489 height 35
click at [486, 547] on input "I understand that this price [MEDICAL_DATA] may run at the same time as other p…" at bounding box center [479, 554] width 14 height 14
checkbox input "true"
click at [945, 609] on span "Confirm" at bounding box center [952, 615] width 40 height 14
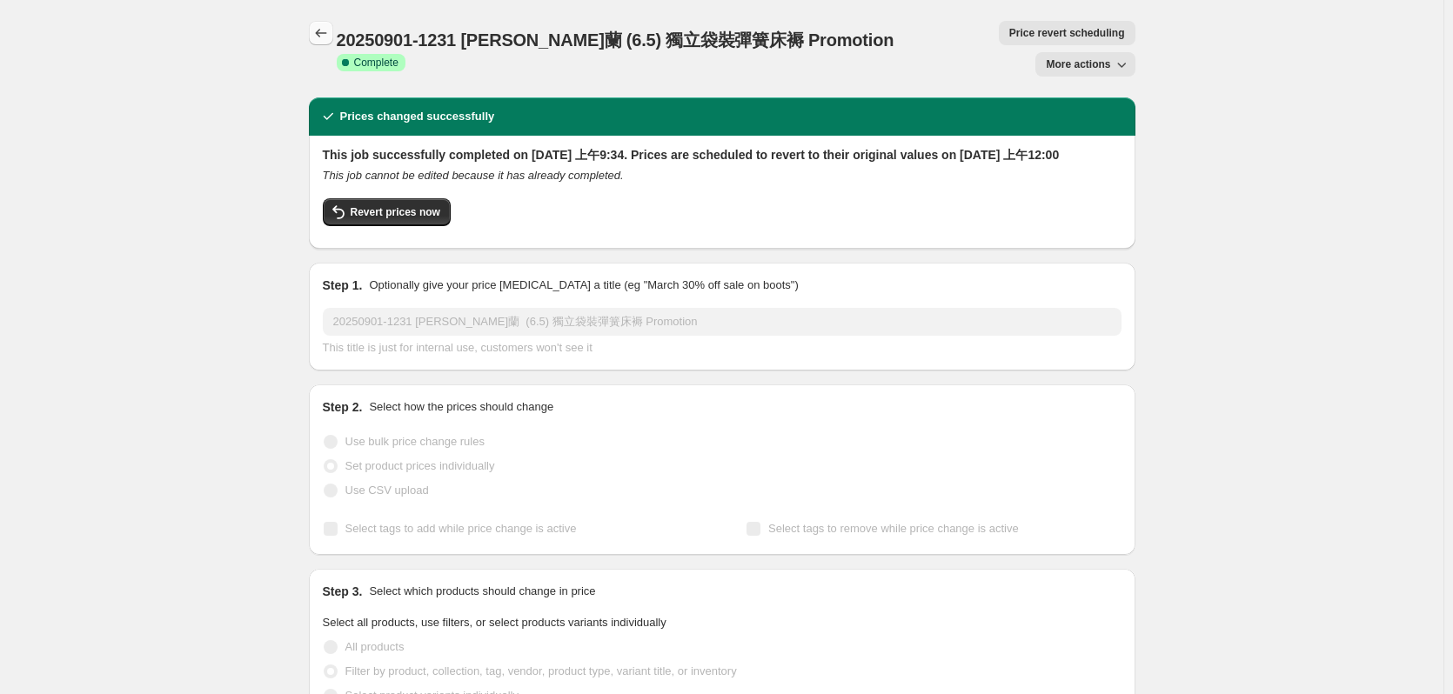
click at [322, 34] on icon "Price change jobs" at bounding box center [320, 32] width 17 height 17
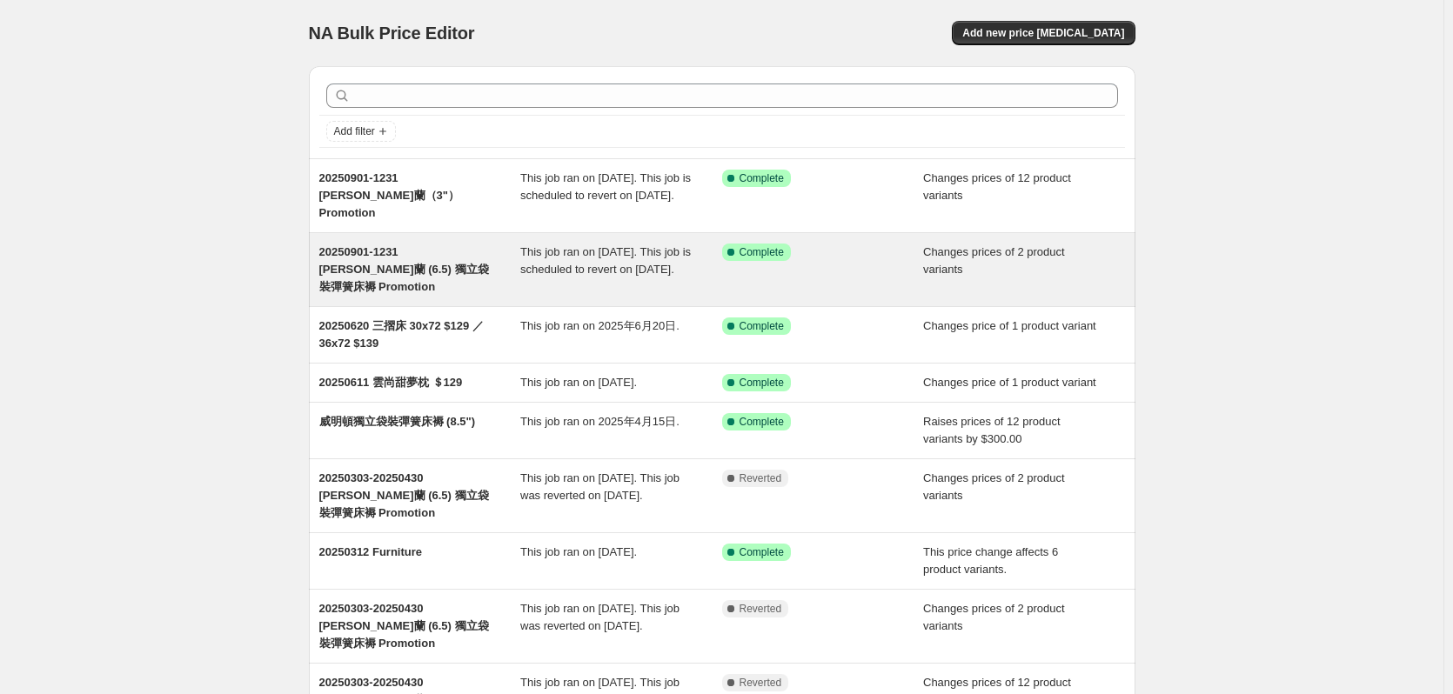
click at [407, 264] on span "20250901-1231 [PERSON_NAME]蘭 (6.5) 獨立袋裝彈簧床褥 Promotion" at bounding box center [404, 269] width 170 height 48
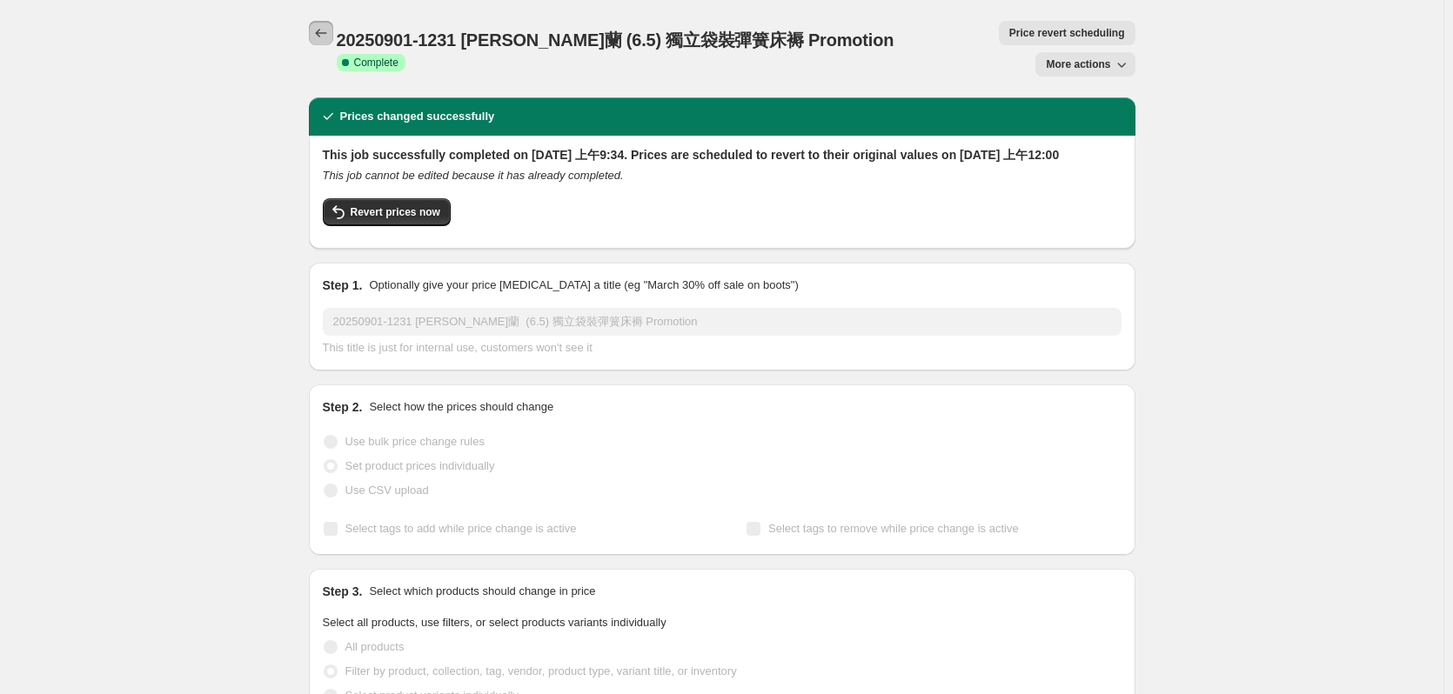
click at [332, 21] on button "Price change jobs" at bounding box center [321, 33] width 24 height 24
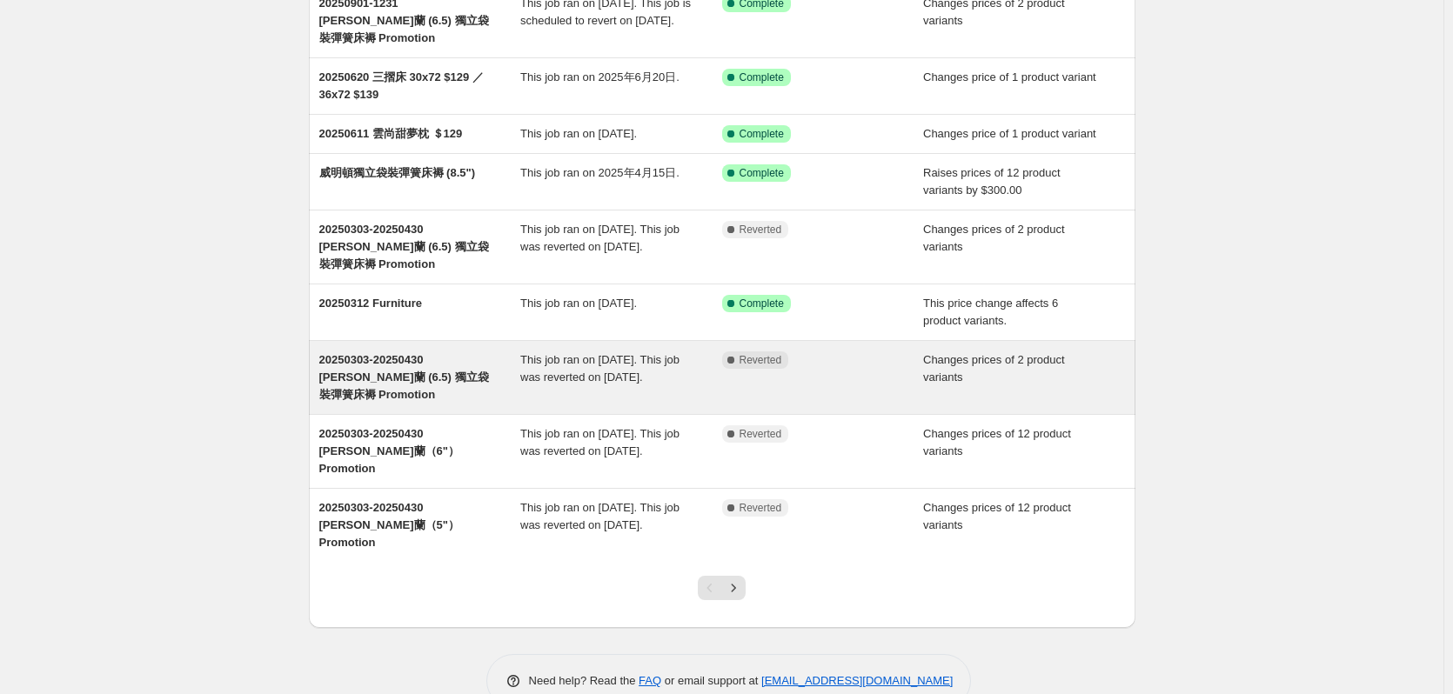
scroll to position [254, 0]
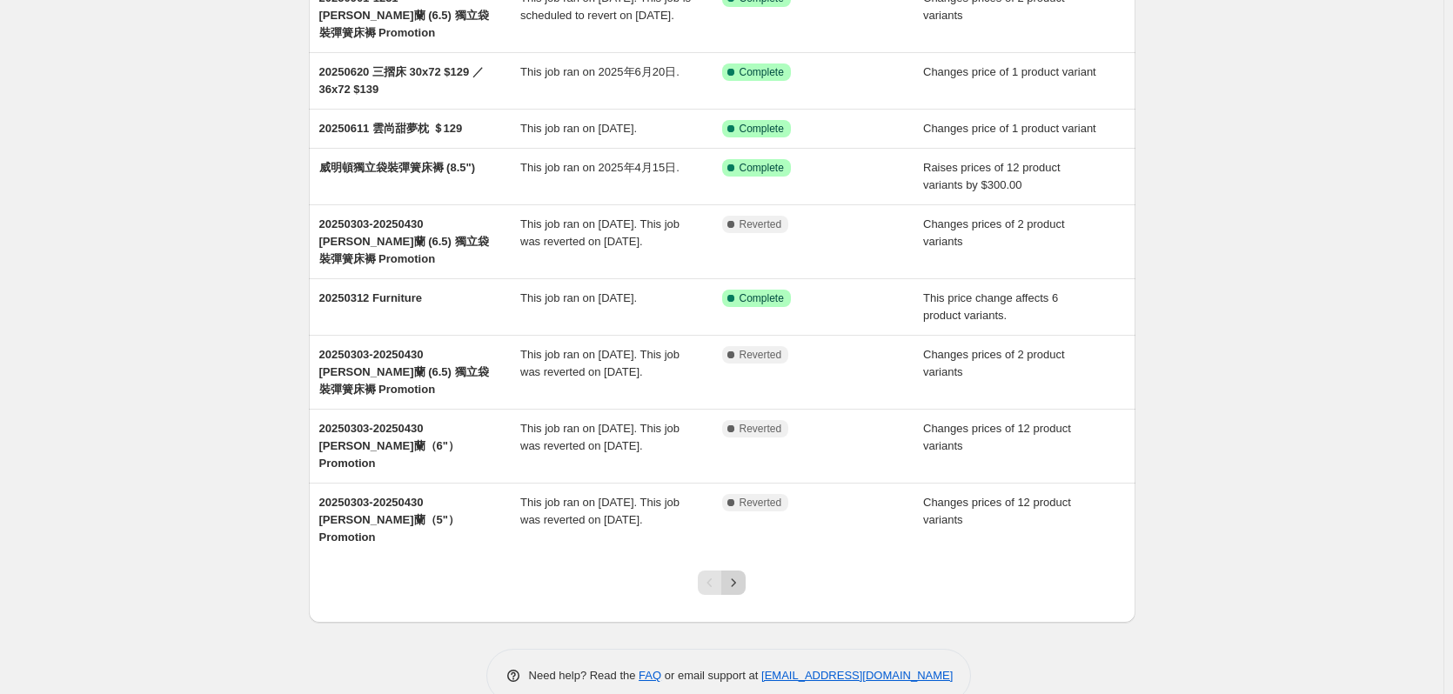
click at [734, 574] on icon "Next" at bounding box center [733, 582] width 17 height 17
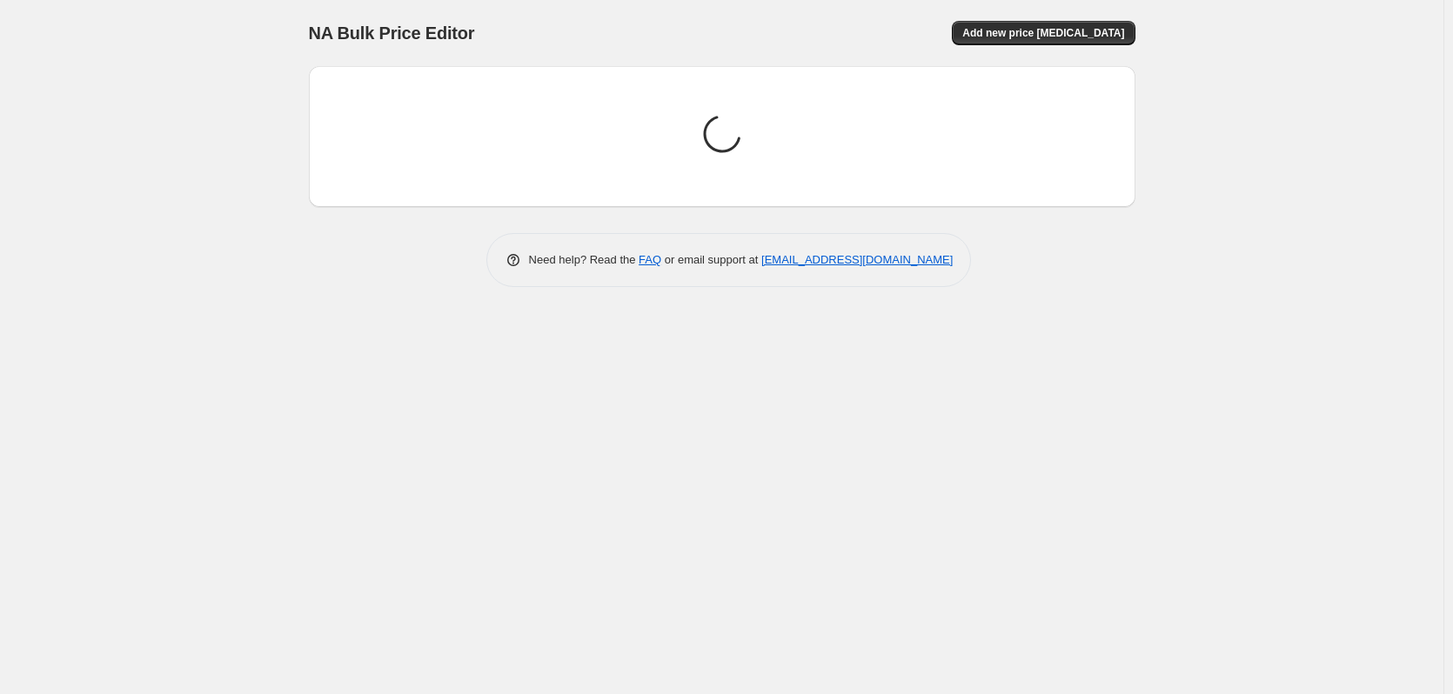
scroll to position [0, 0]
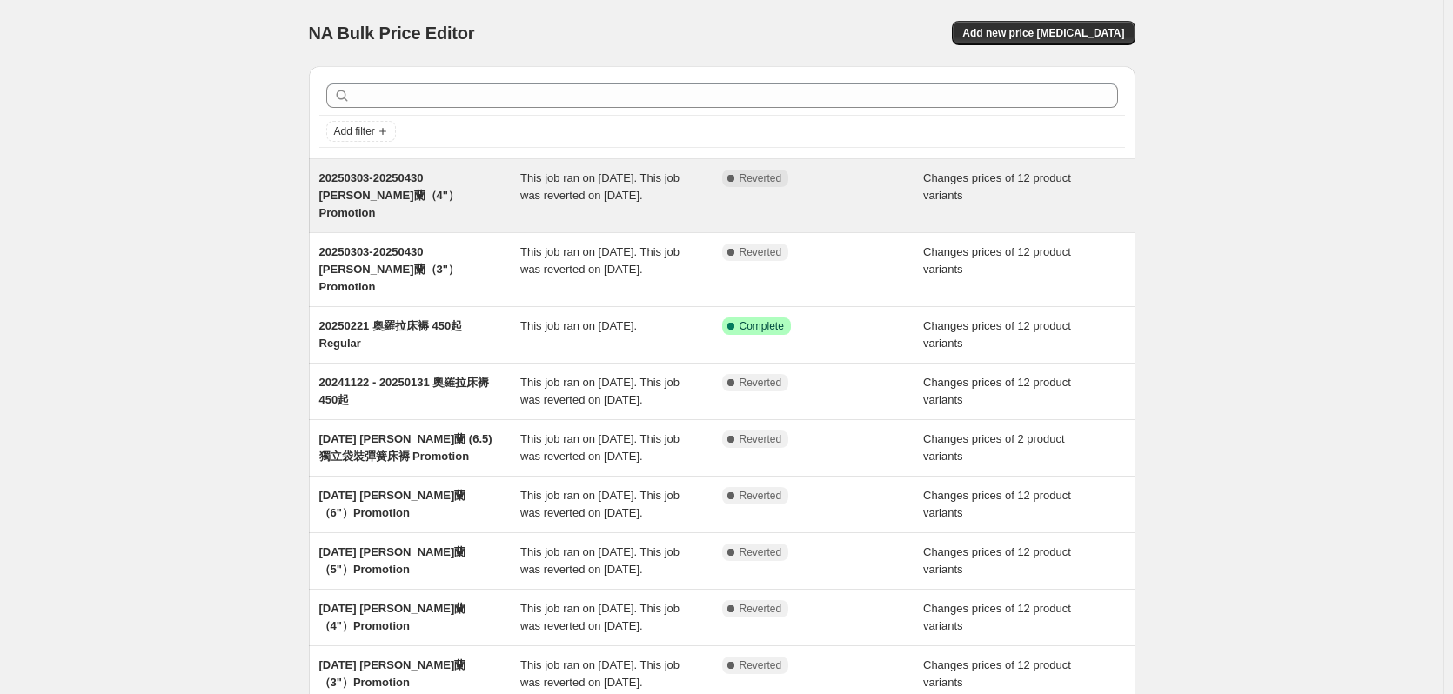
click at [379, 180] on span "20250303-20250430 [PERSON_NAME]蘭（4"）Promotion" at bounding box center [389, 195] width 140 height 48
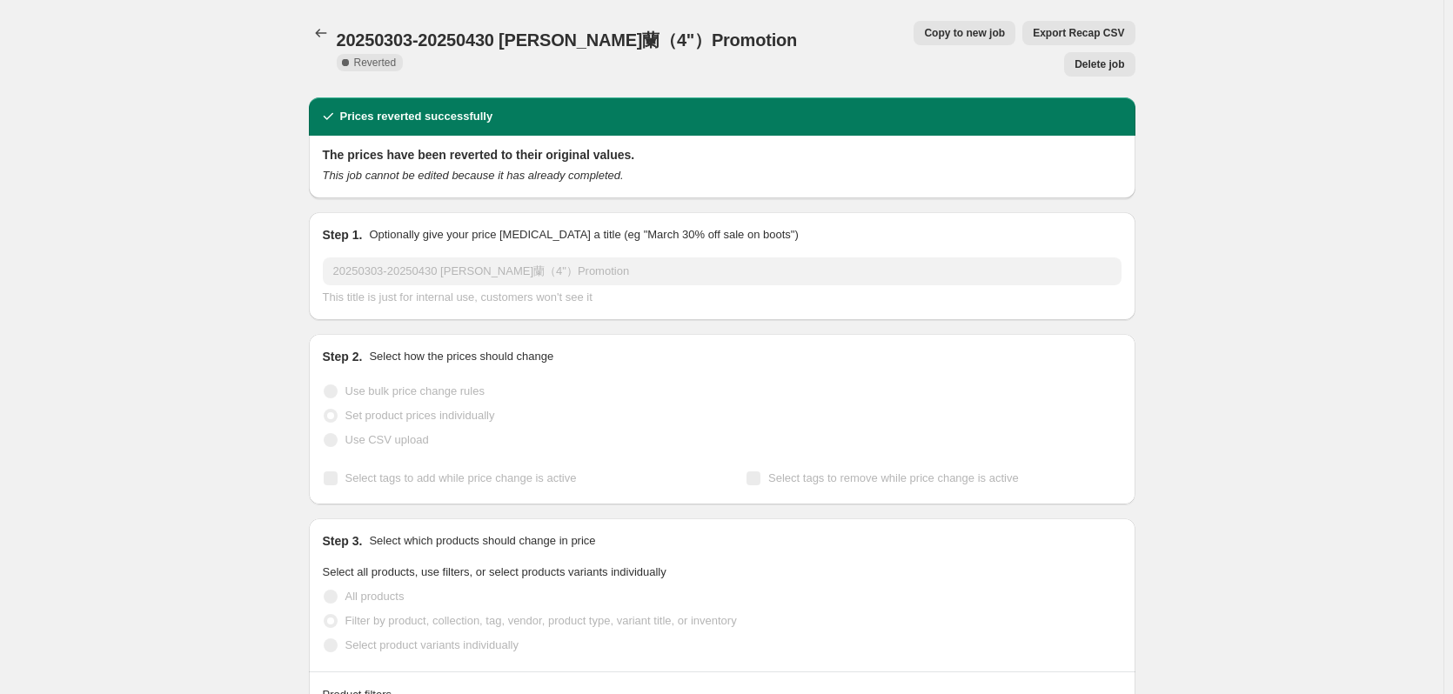
click at [924, 35] on span "Copy to new job" at bounding box center [964, 33] width 81 height 14
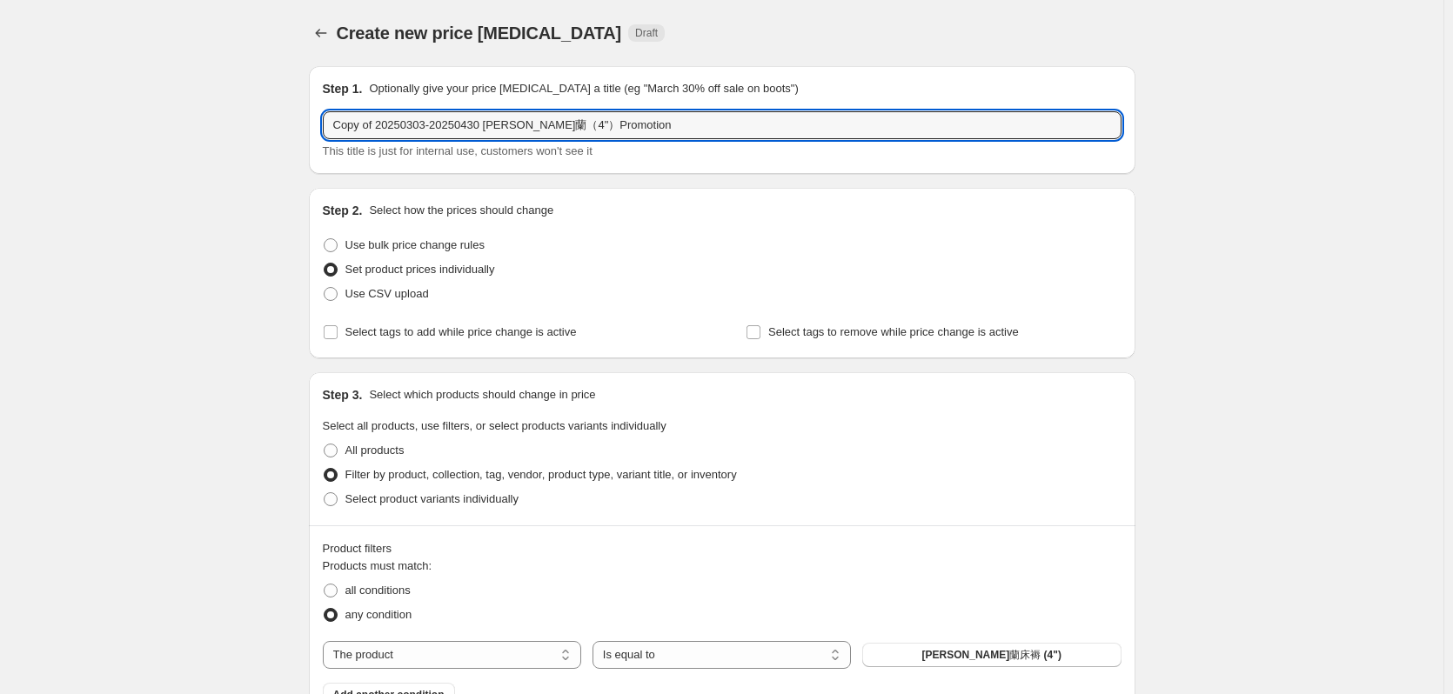
drag, startPoint x: 479, startPoint y: 126, endPoint x: 569, endPoint y: 31, distance: 130.5
click at [326, 120] on input "Copy of 20250303-20250430 [PERSON_NAME]蘭（4"）Promotion" at bounding box center [722, 125] width 799 height 28
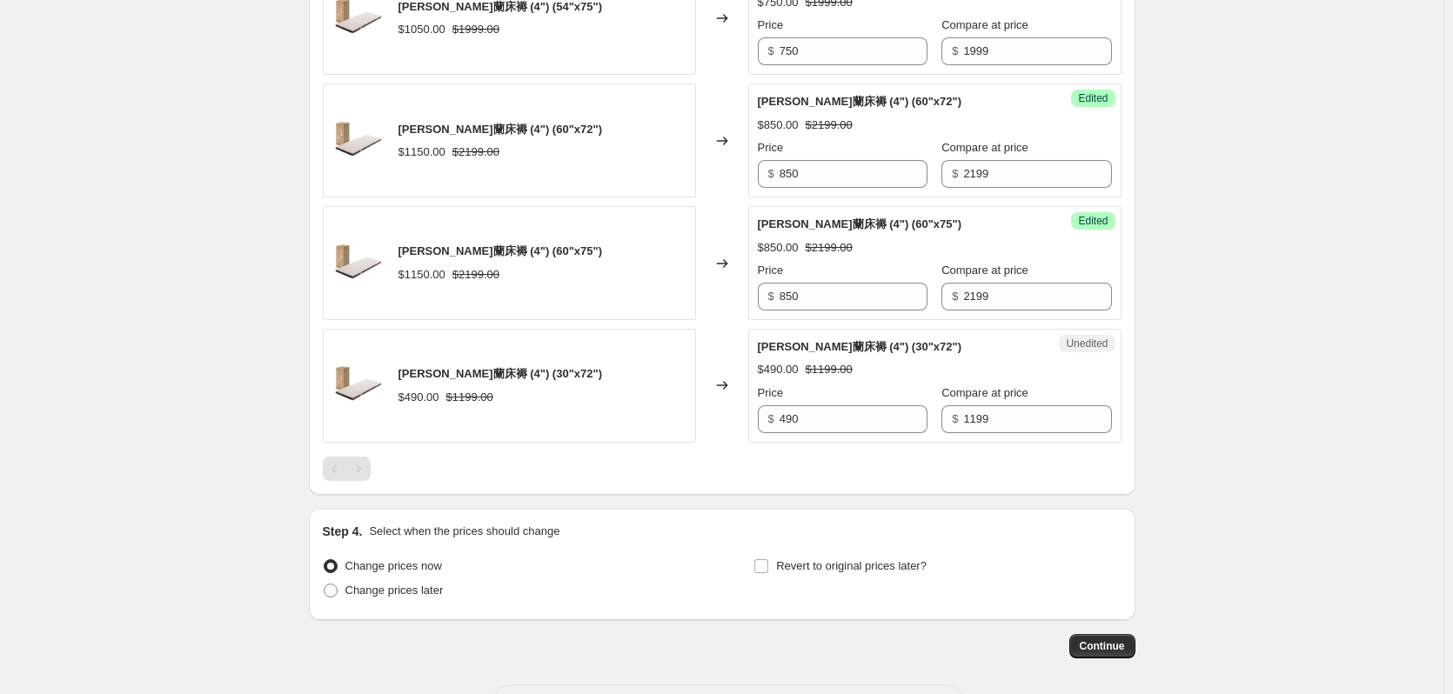
scroll to position [1871, 0]
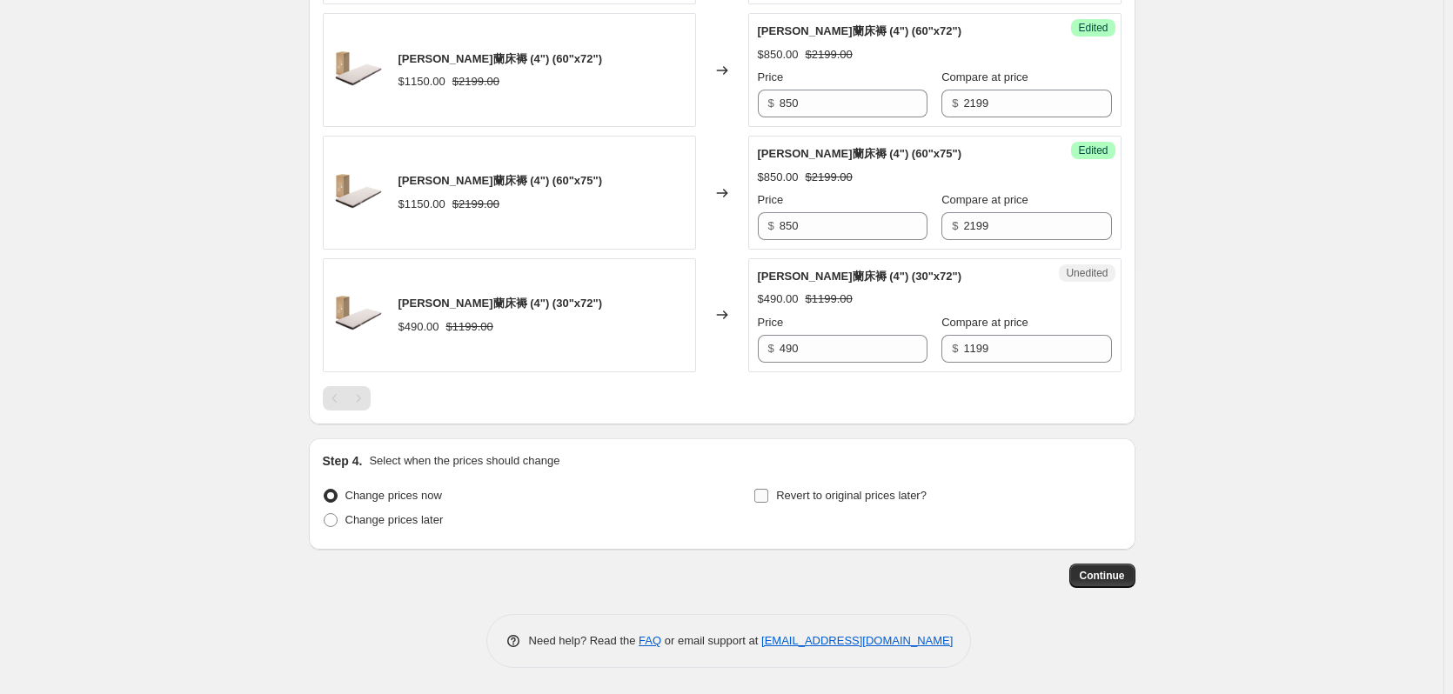
type input "20250901-1231 [PERSON_NAME]蘭（4"）Promotion"
click at [801, 484] on label "Revert to original prices later?" at bounding box center [840, 496] width 173 height 24
click at [768, 489] on input "Revert to original prices later?" at bounding box center [761, 496] width 14 height 14
checkbox input "true"
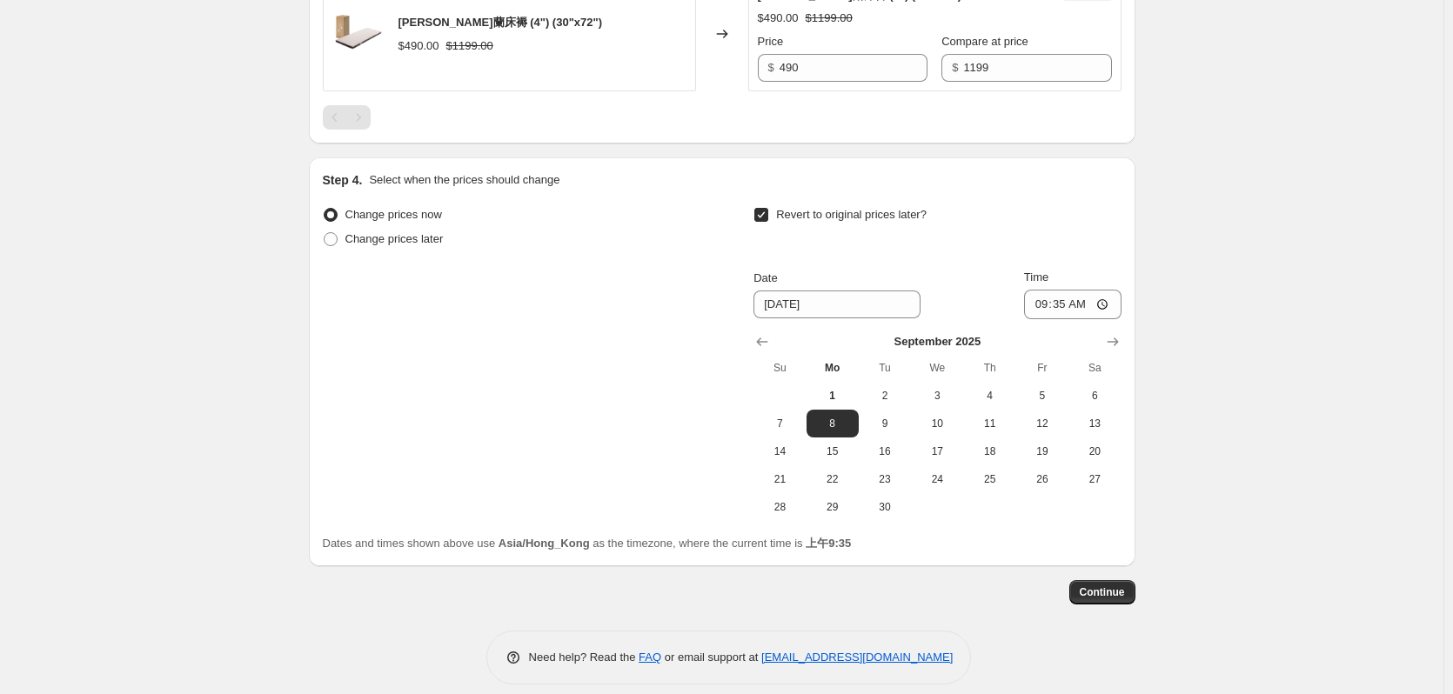
scroll to position [2169, 0]
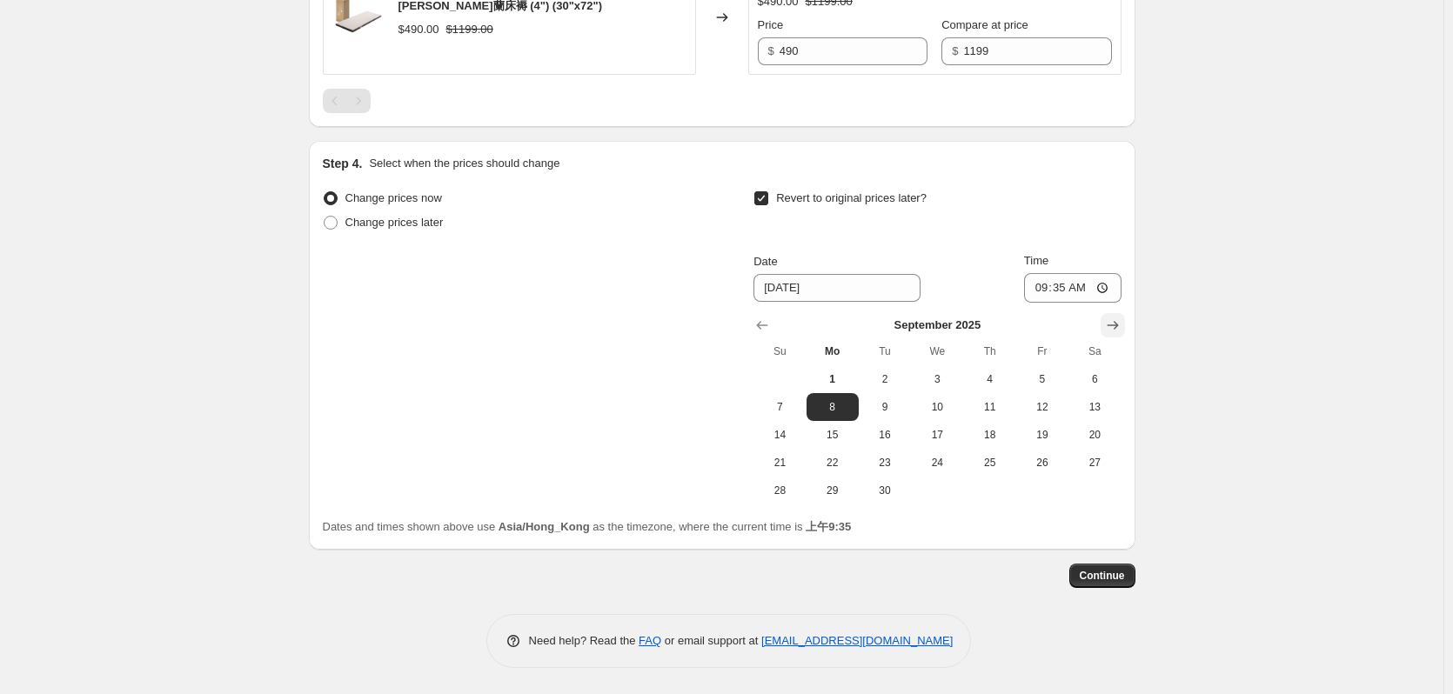
click at [1122, 327] on icon "Show next month, October 2025" at bounding box center [1112, 325] width 17 height 17
click at [1122, 327] on icon "Show next month, November 2025" at bounding box center [1112, 325] width 17 height 17
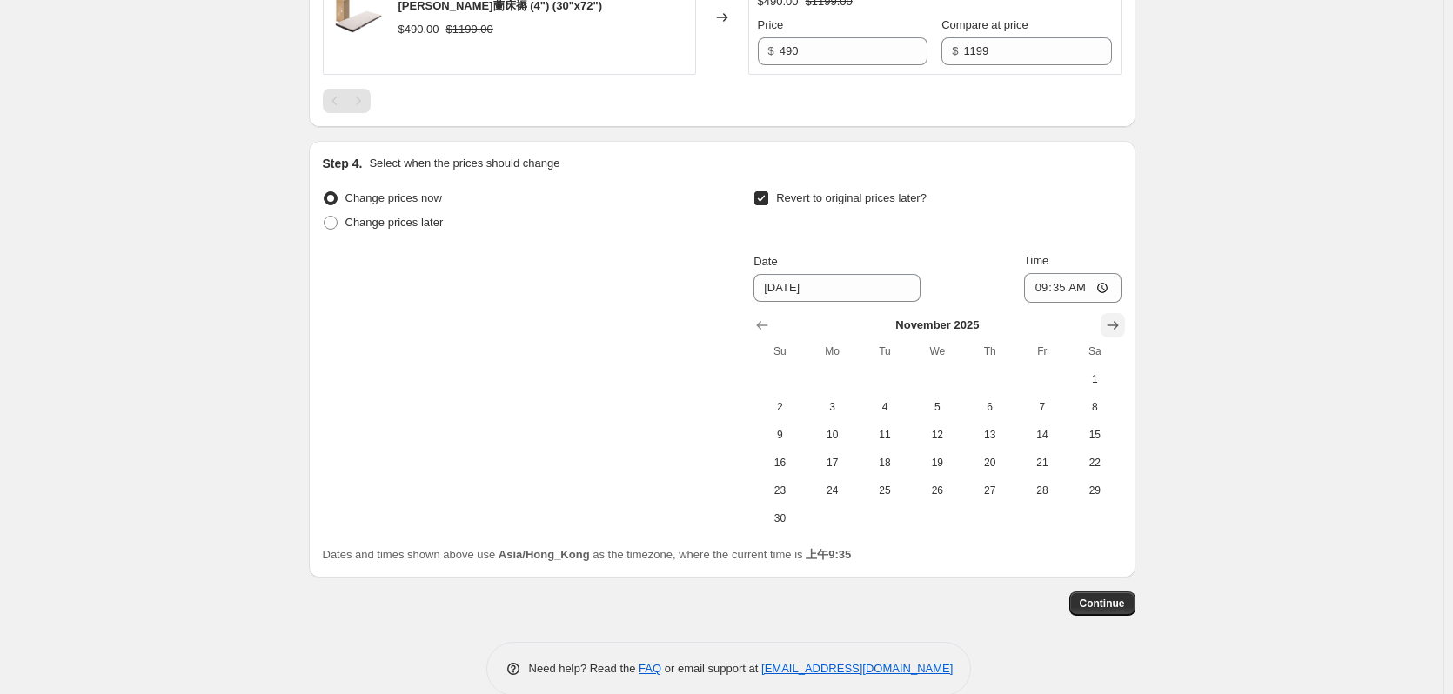
click at [1122, 327] on icon "Show next month, December 2025" at bounding box center [1112, 325] width 17 height 17
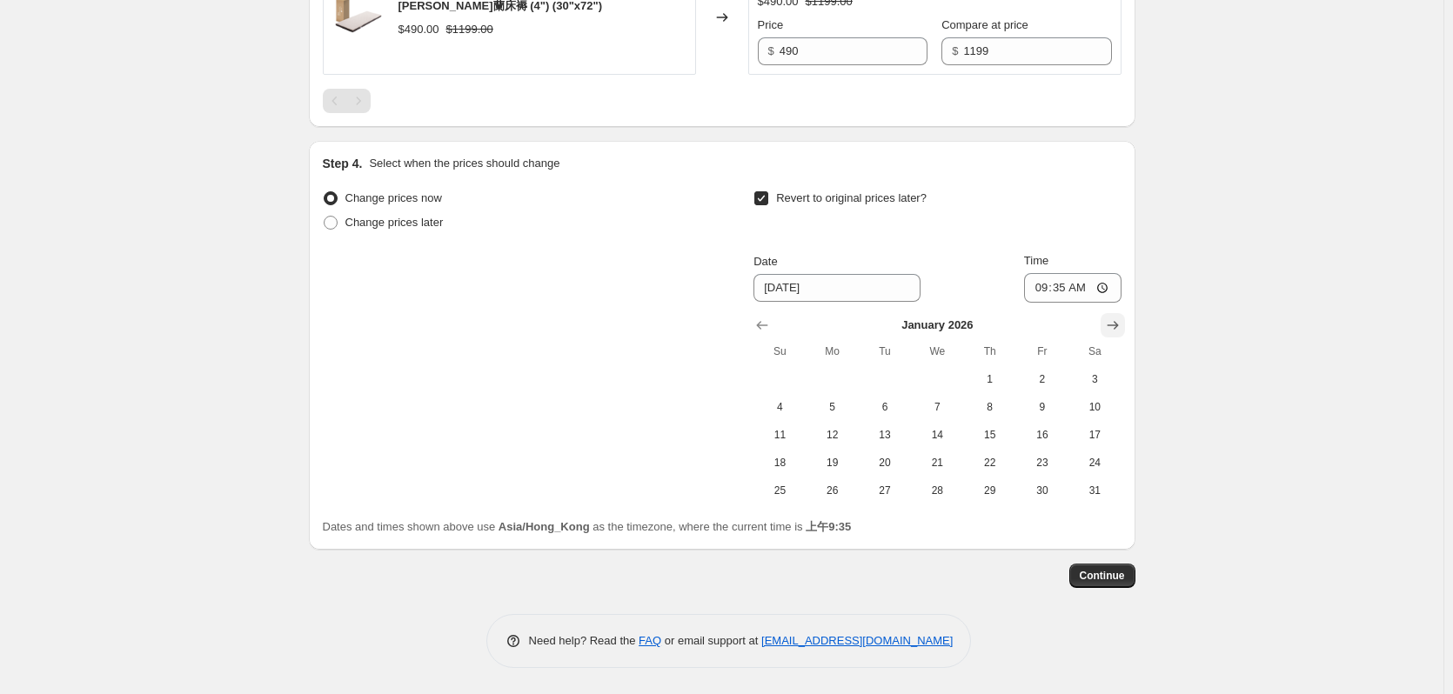
click at [1122, 327] on icon "Show next month, February 2026" at bounding box center [1112, 325] width 17 height 17
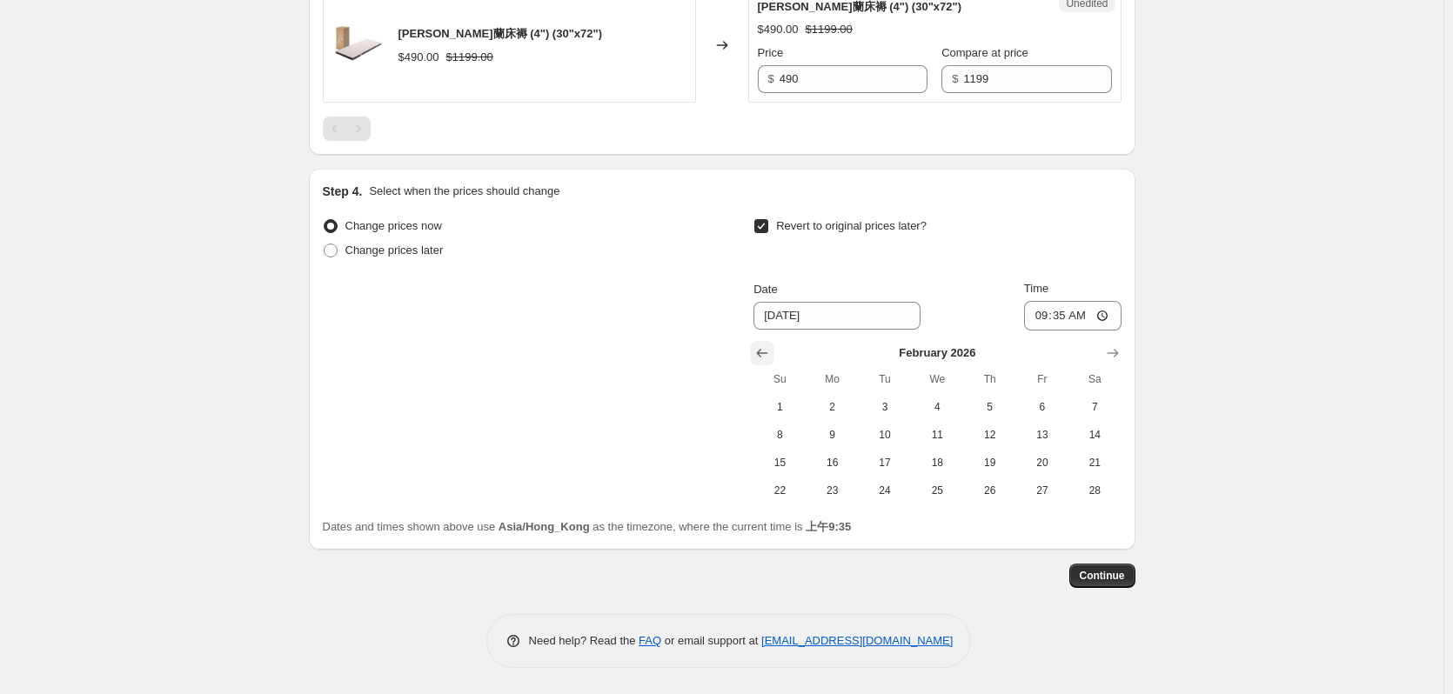
click at [762, 341] on button "Show previous month, January 2026" at bounding box center [762, 353] width 24 height 24
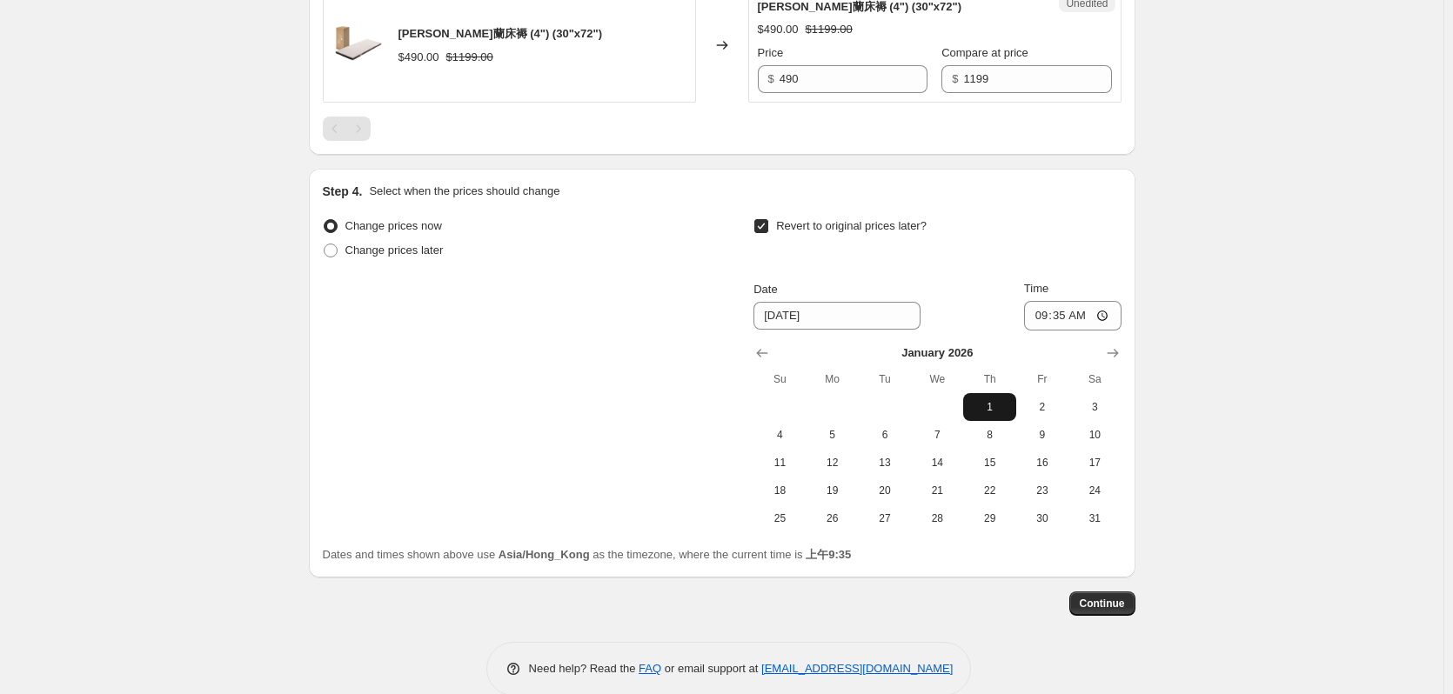
click at [999, 399] on button "1" at bounding box center [989, 407] width 52 height 28
type input "[DATE]"
click at [1070, 325] on input "09:35" at bounding box center [1072, 316] width 97 height 30
type input "00:00"
click at [1109, 594] on button "Continue" at bounding box center [1103, 604] width 66 height 24
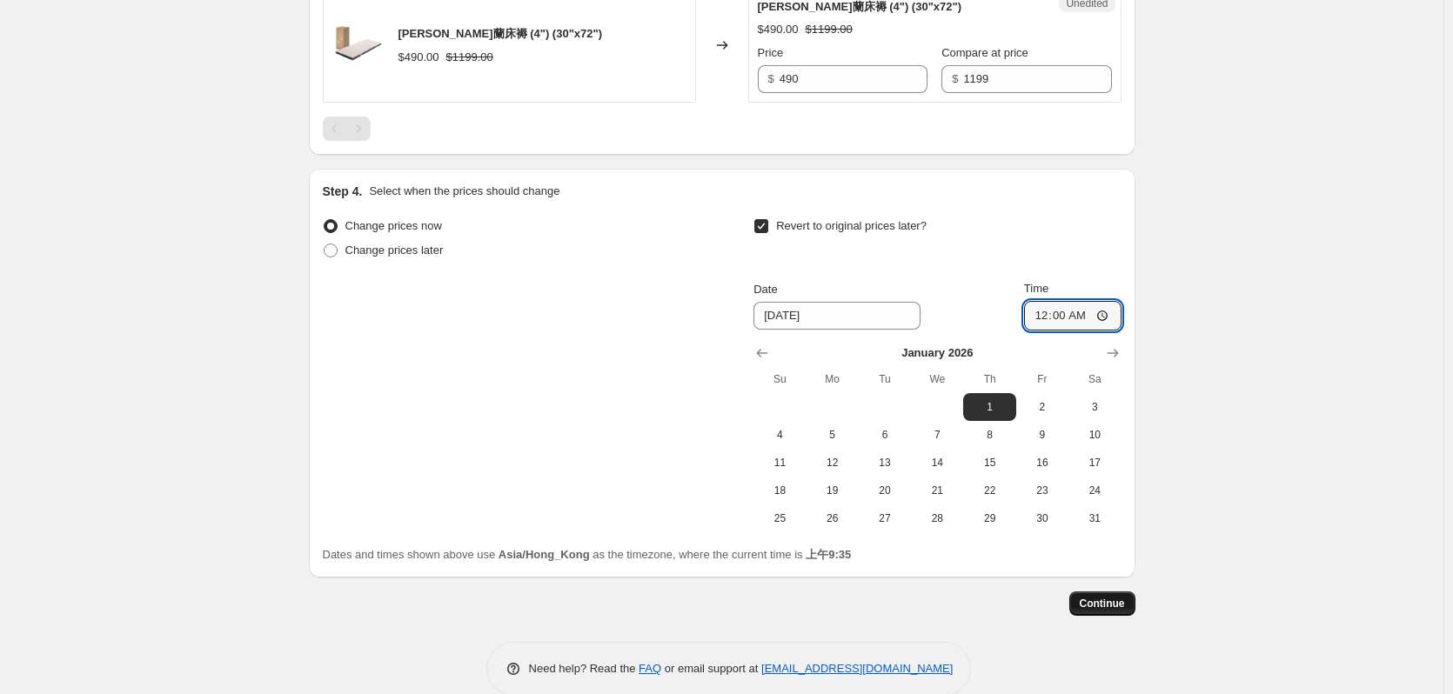
scroll to position [0, 0]
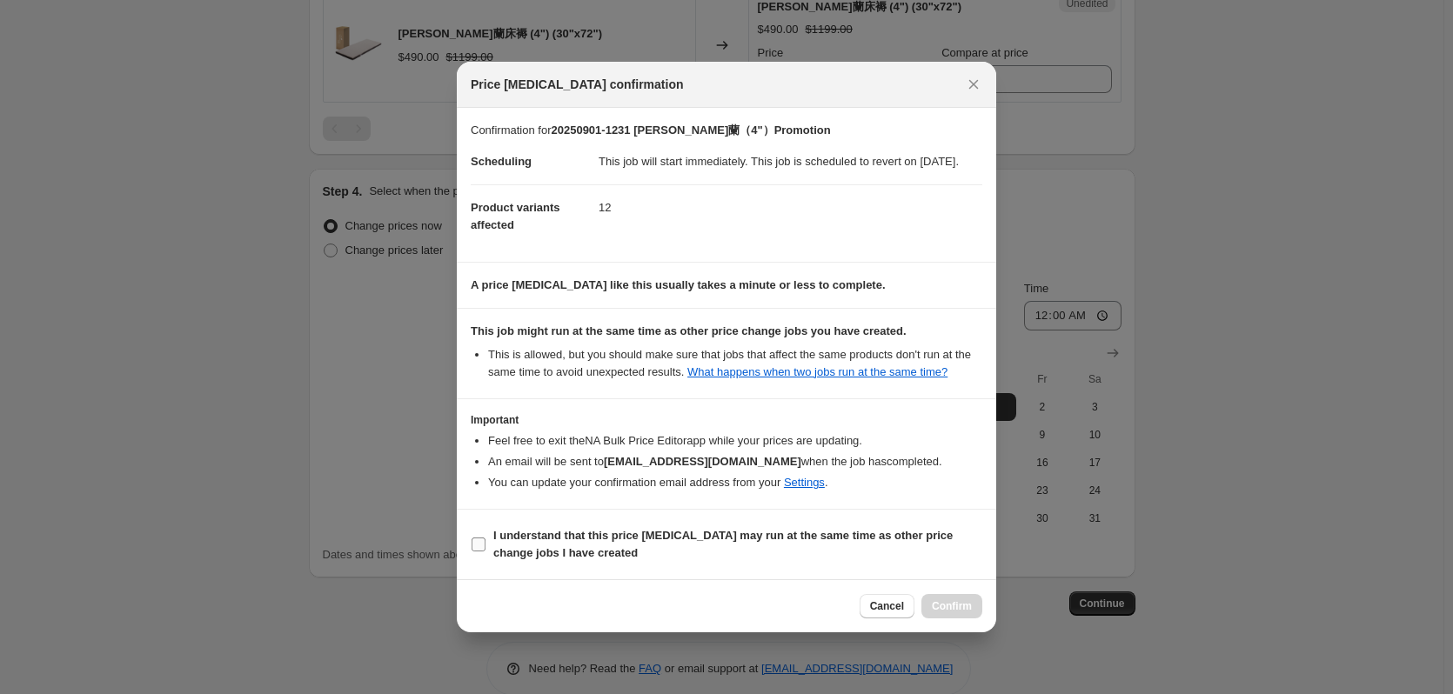
click at [746, 545] on b "I understand that this price [MEDICAL_DATA] may run at the same time as other p…" at bounding box center [722, 544] width 459 height 30
click at [486, 545] on input "I understand that this price [MEDICAL_DATA] may run at the same time as other p…" at bounding box center [479, 545] width 14 height 14
checkbox input "true"
click at [969, 614] on span "Confirm" at bounding box center [952, 607] width 40 height 14
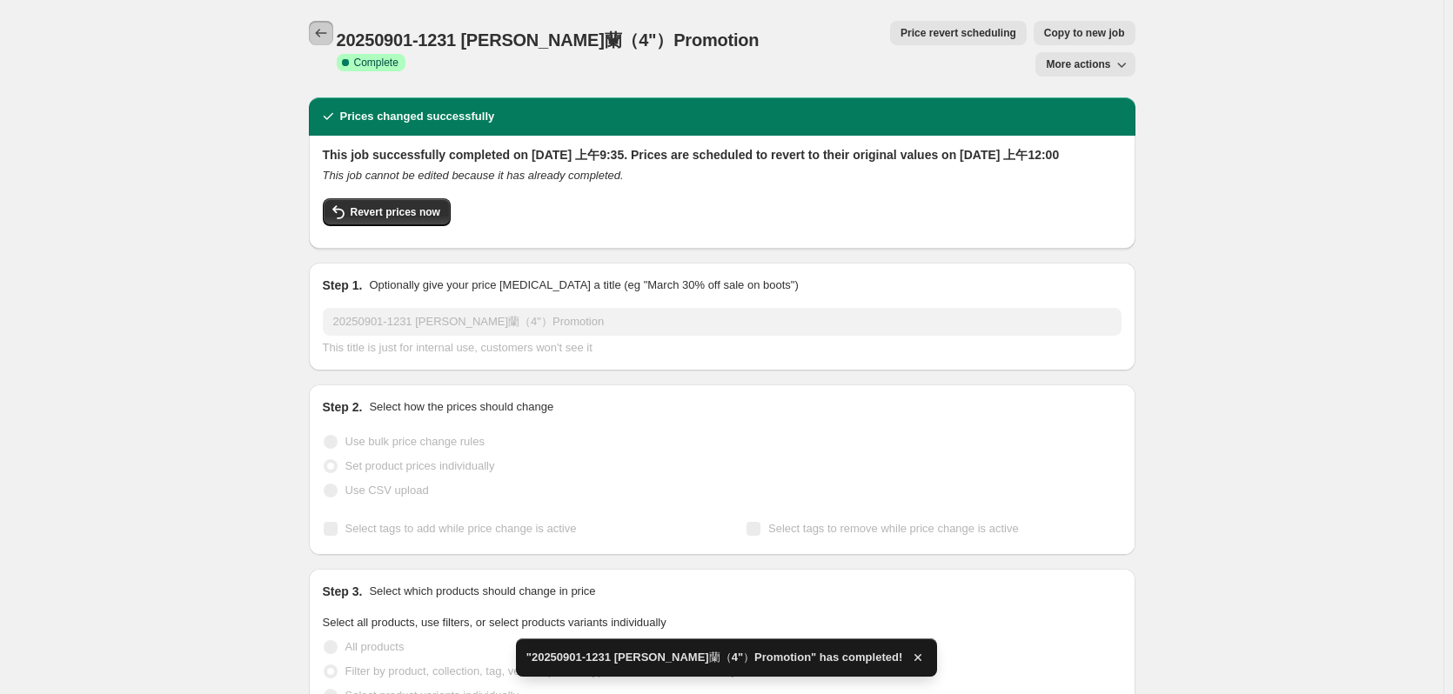
click at [328, 33] on icon "Price change jobs" at bounding box center [320, 32] width 17 height 17
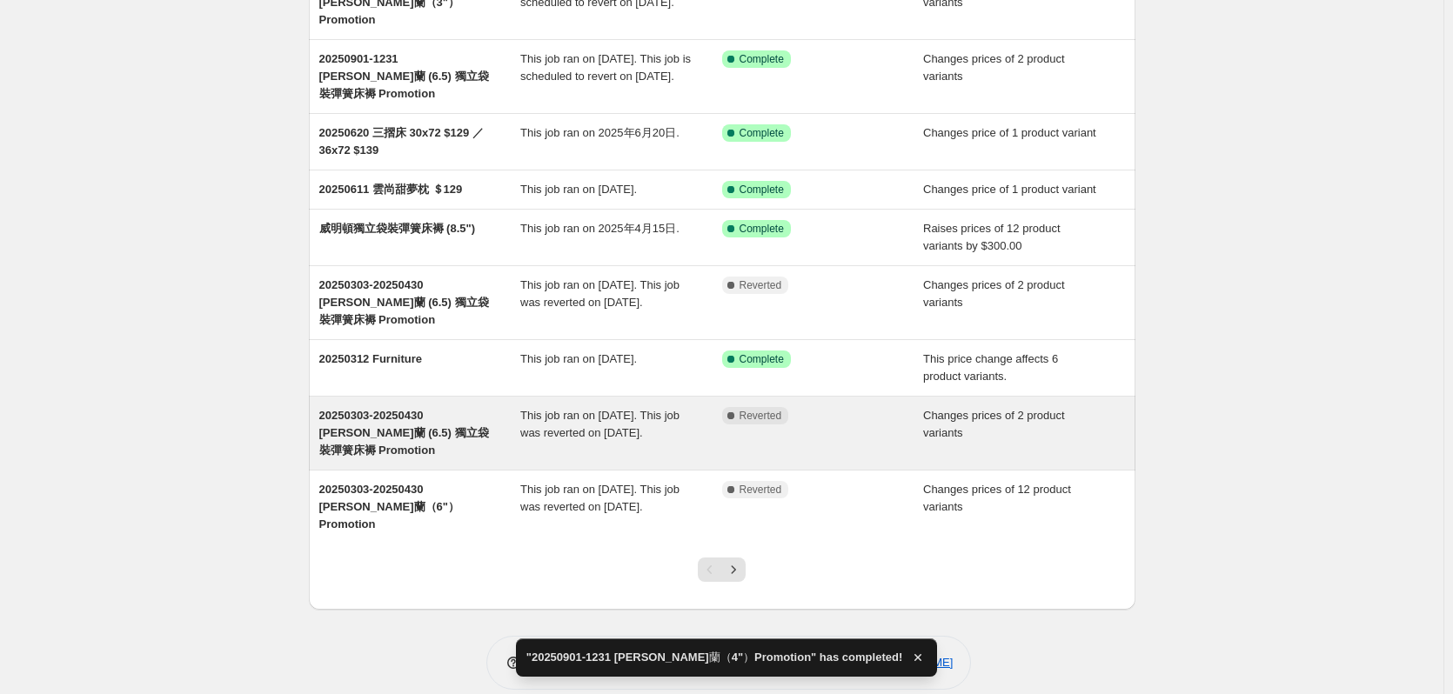
scroll to position [272, 0]
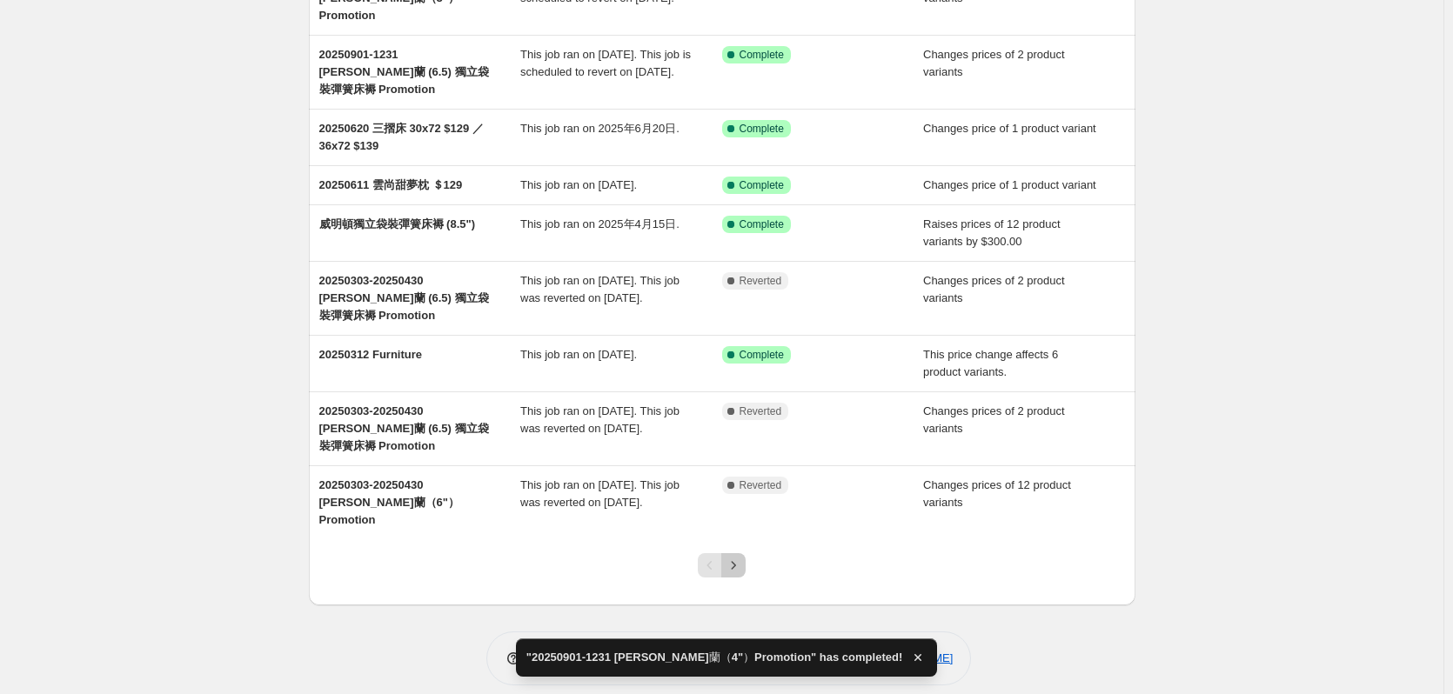
click at [736, 557] on icon "Next" at bounding box center [733, 565] width 17 height 17
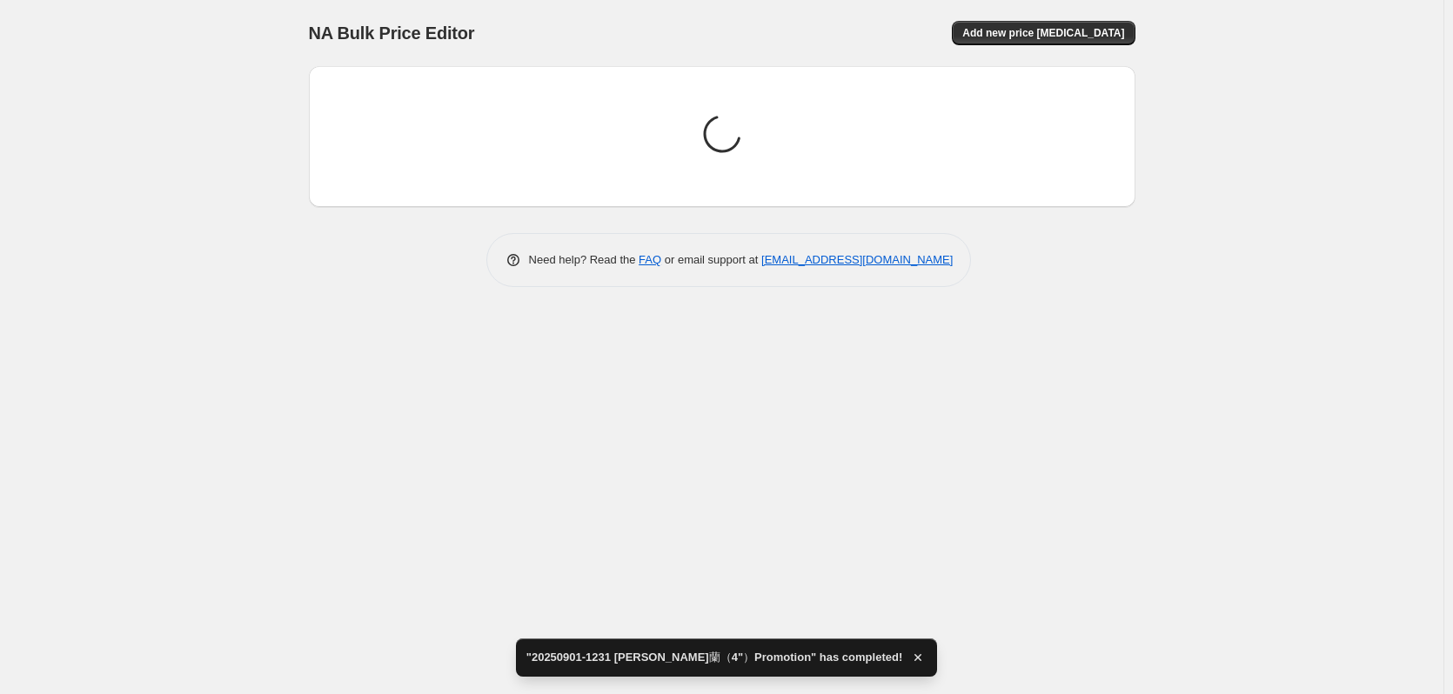
scroll to position [0, 0]
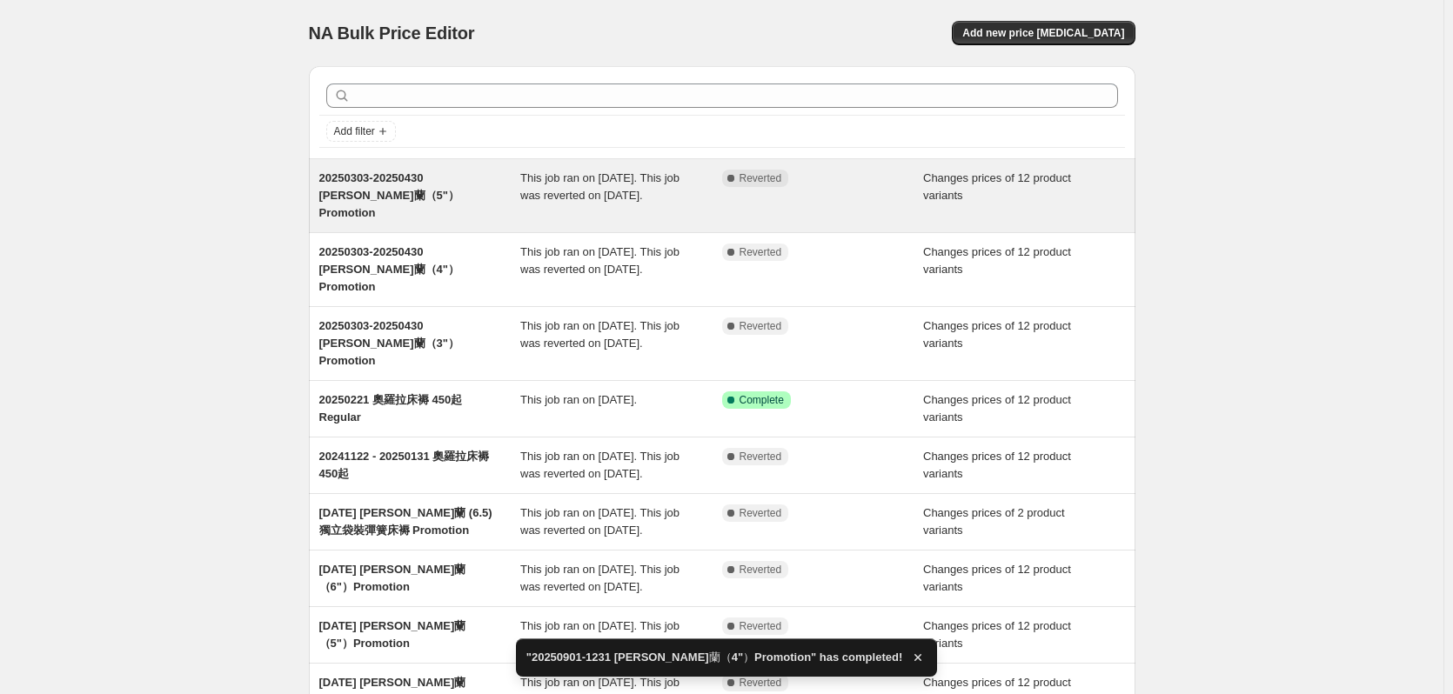
click at [406, 179] on span "20250303-20250430 [PERSON_NAME]蘭（5"）Promotion" at bounding box center [389, 195] width 140 height 48
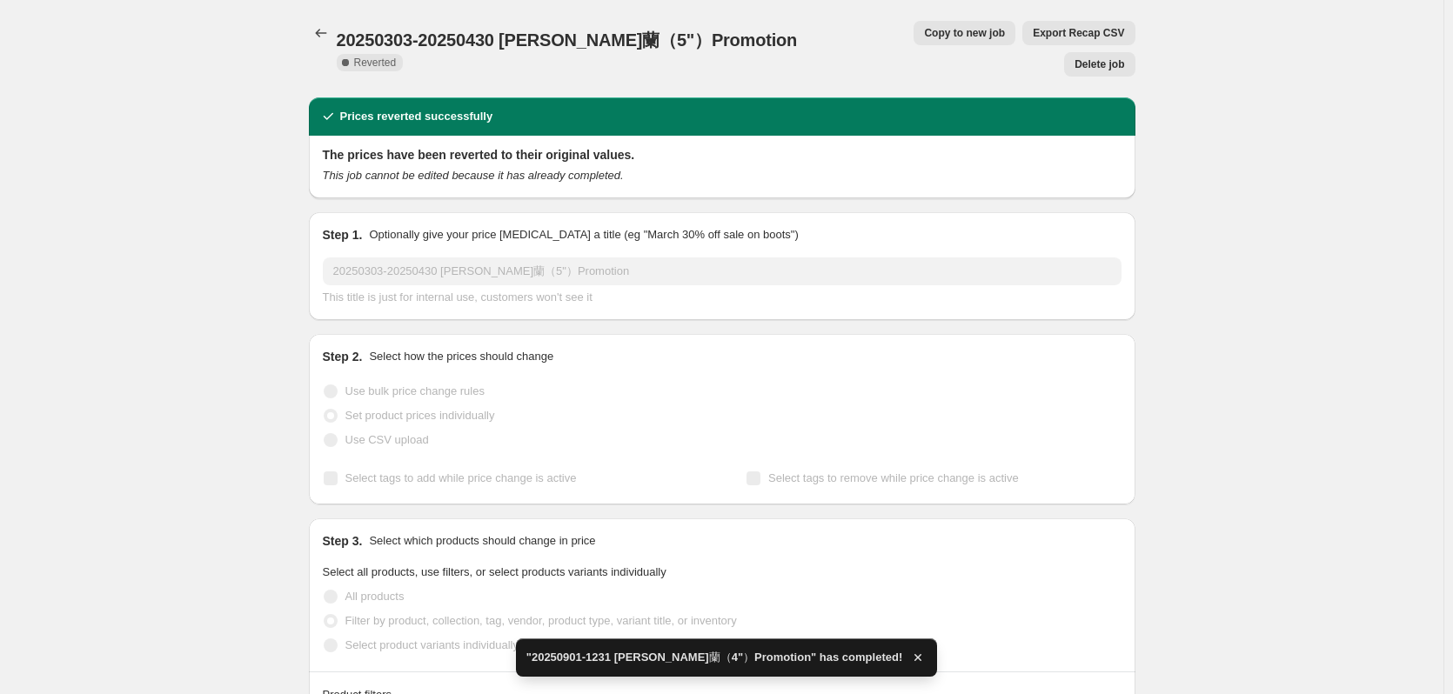
click at [924, 30] on span "Copy to new job" at bounding box center [964, 33] width 81 height 14
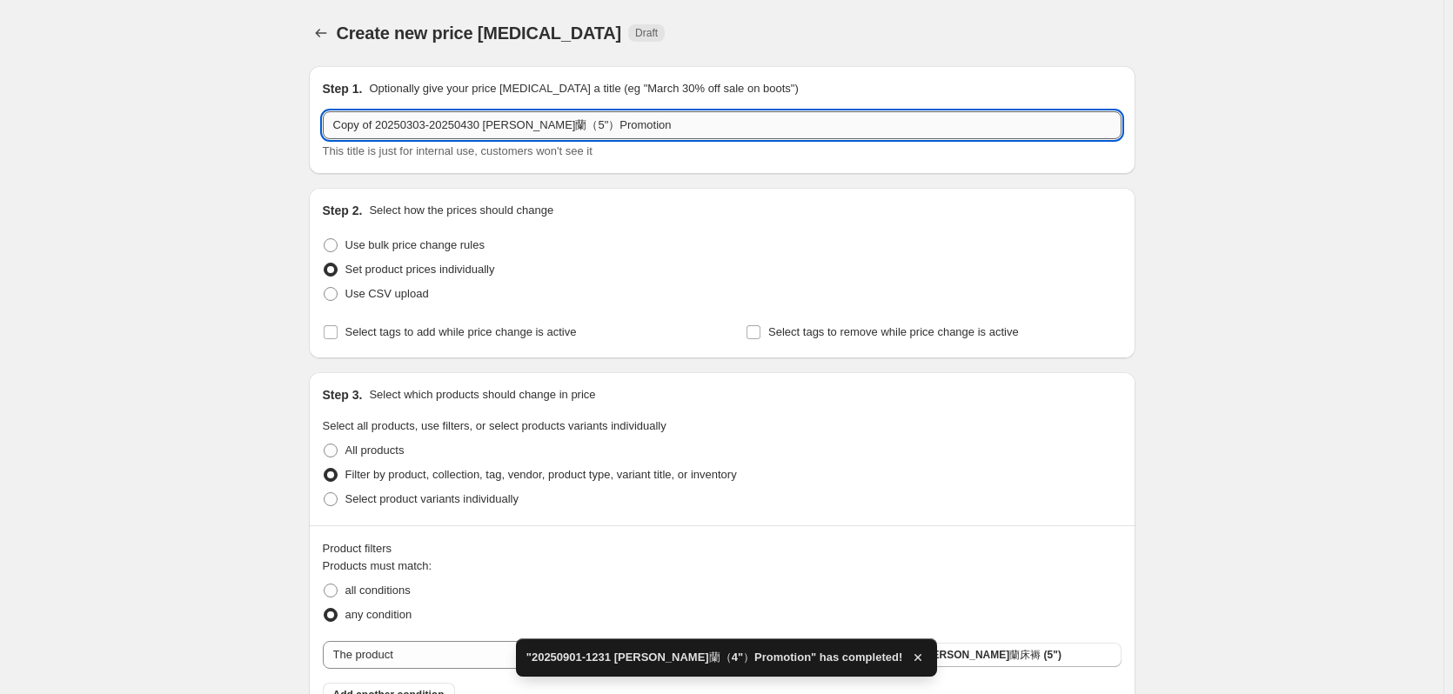
click at [406, 127] on input "Copy of 20250303-20250430 [PERSON_NAME]蘭（5"）Promotion" at bounding box center [722, 125] width 799 height 28
click at [515, 128] on input "Copy of 20250303-20250430 [PERSON_NAME]蘭（5"）Promotion" at bounding box center [722, 125] width 799 height 28
drag, startPoint x: 479, startPoint y: 125, endPoint x: -102, endPoint y: 106, distance: 581.6
click at [0, 106] on html "Home Settings Plans Skip to content Create new price [MEDICAL_DATA]. This page …" at bounding box center [726, 347] width 1453 height 694
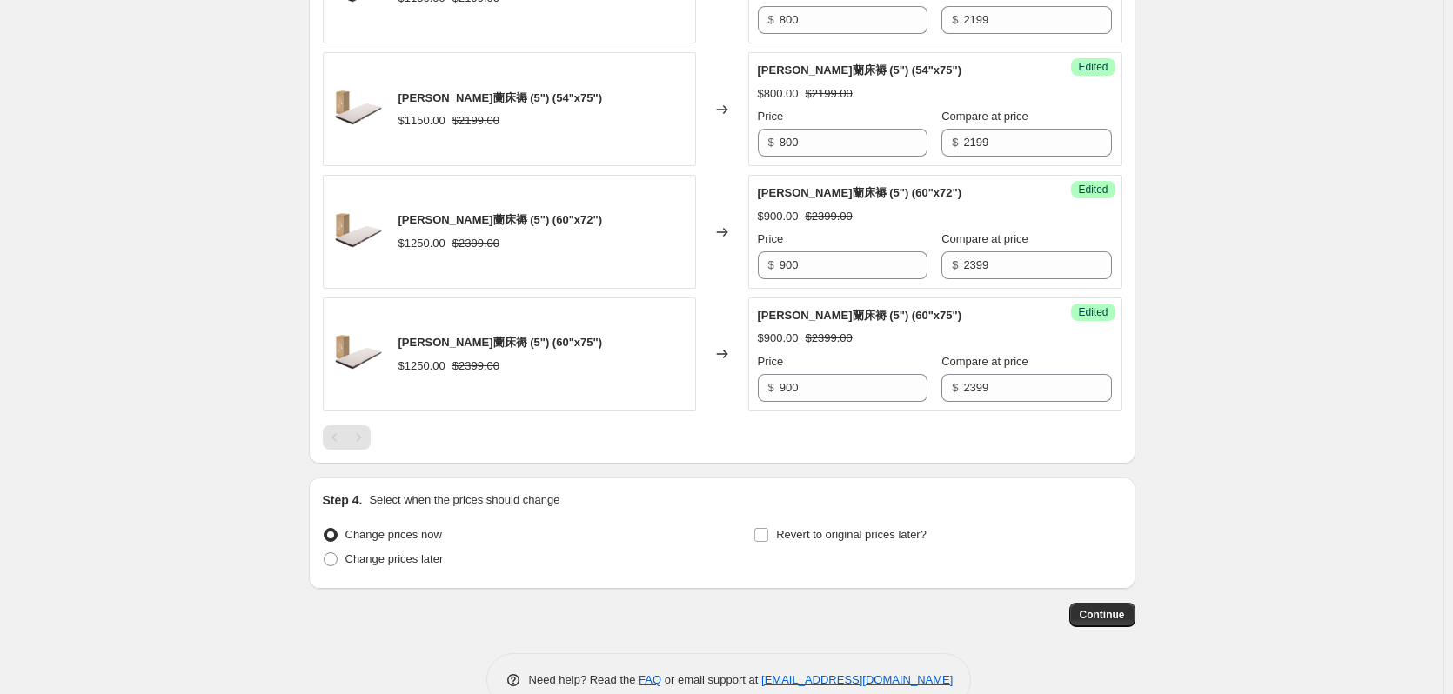
scroll to position [1871, 0]
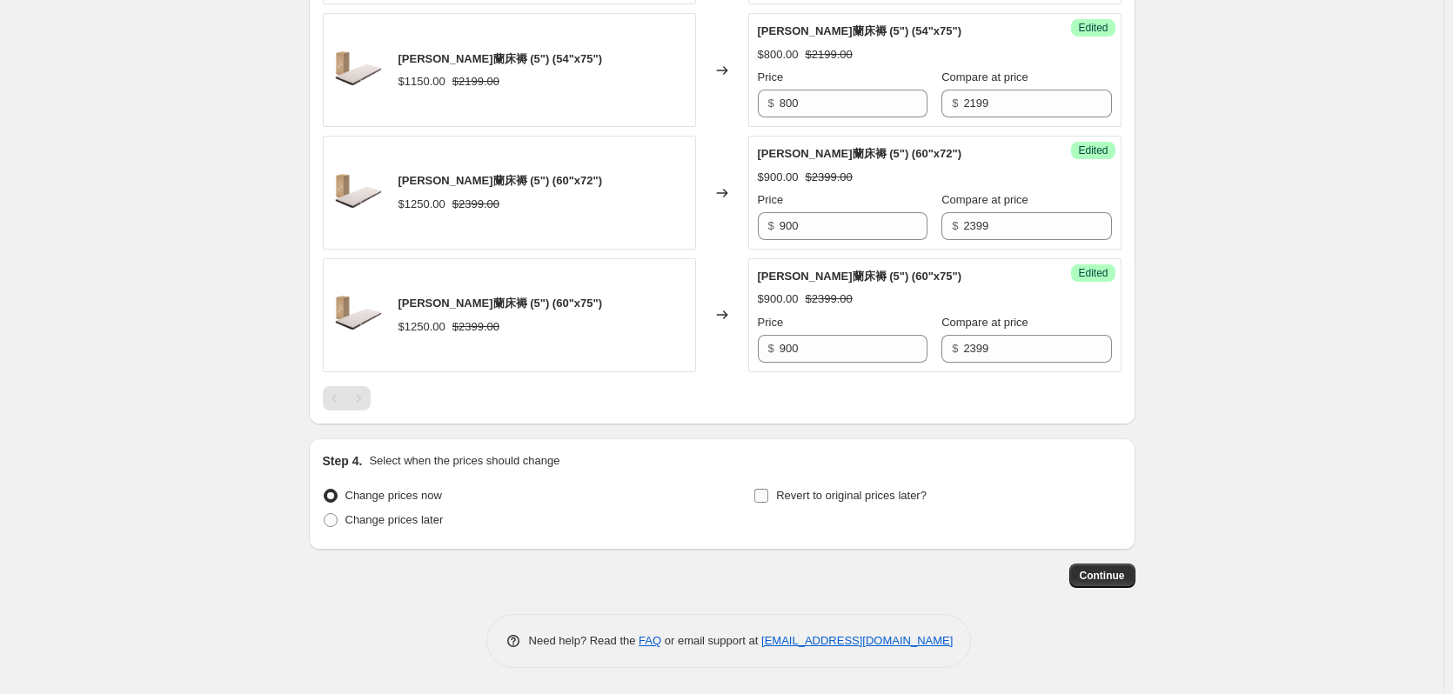
type input "20250901-1231 [PERSON_NAME]蘭（5"）Promotion"
click at [817, 494] on span "Revert to original prices later?" at bounding box center [851, 495] width 151 height 13
click at [768, 494] on input "Revert to original prices later?" at bounding box center [761, 496] width 14 height 14
checkbox input "true"
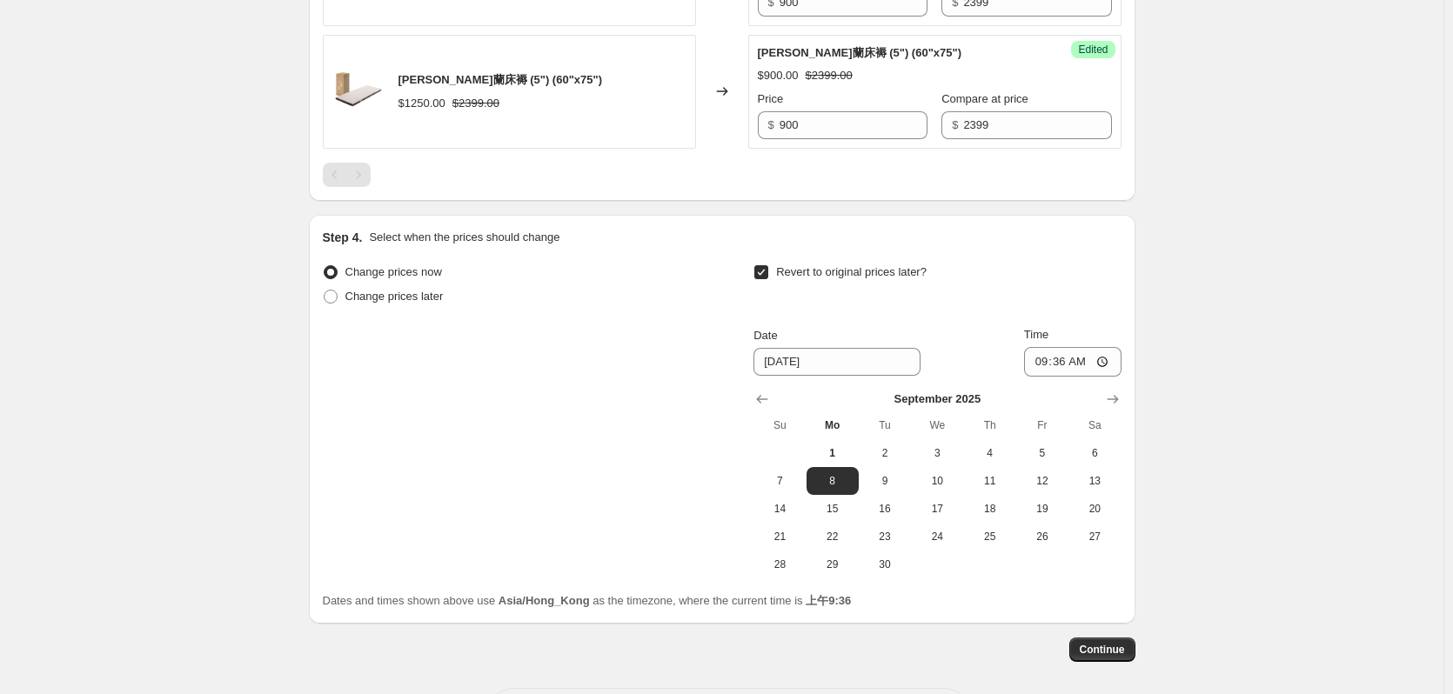
scroll to position [2169, 0]
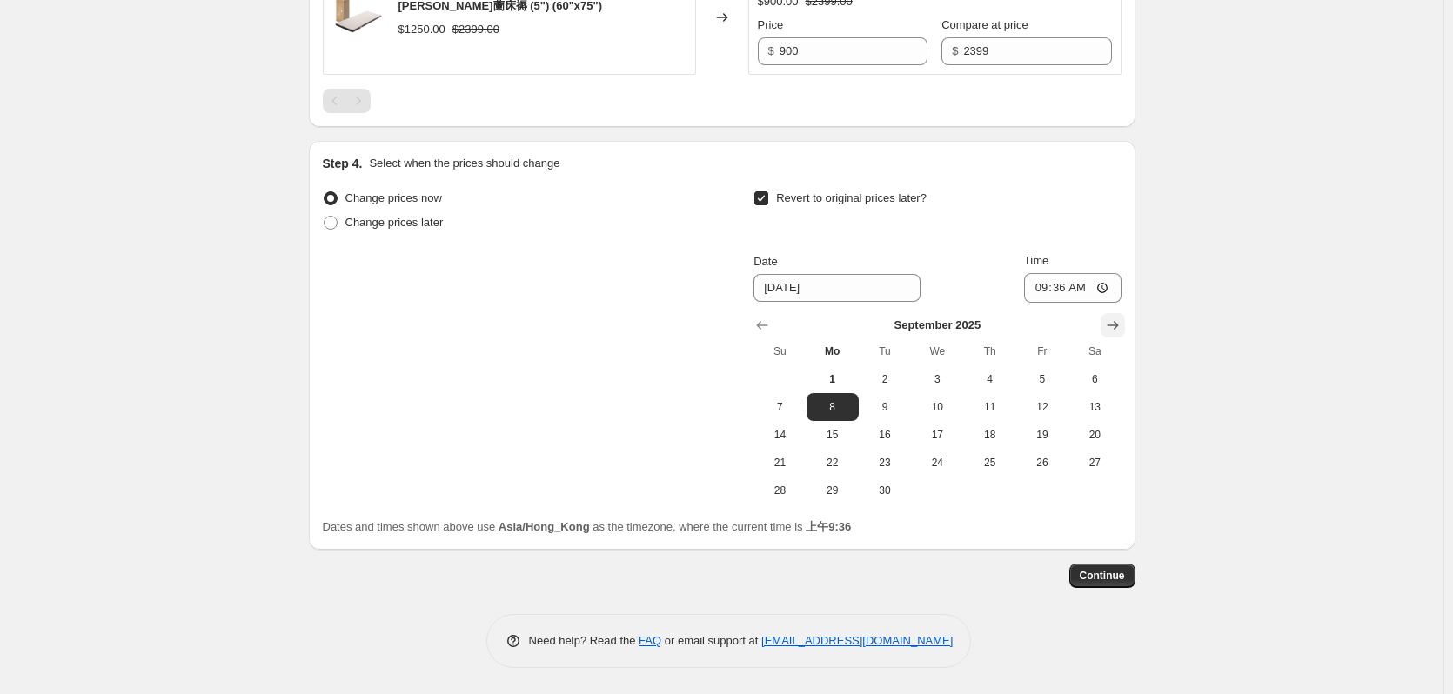
click at [1122, 326] on icon "Show next month, October 2025" at bounding box center [1112, 325] width 17 height 17
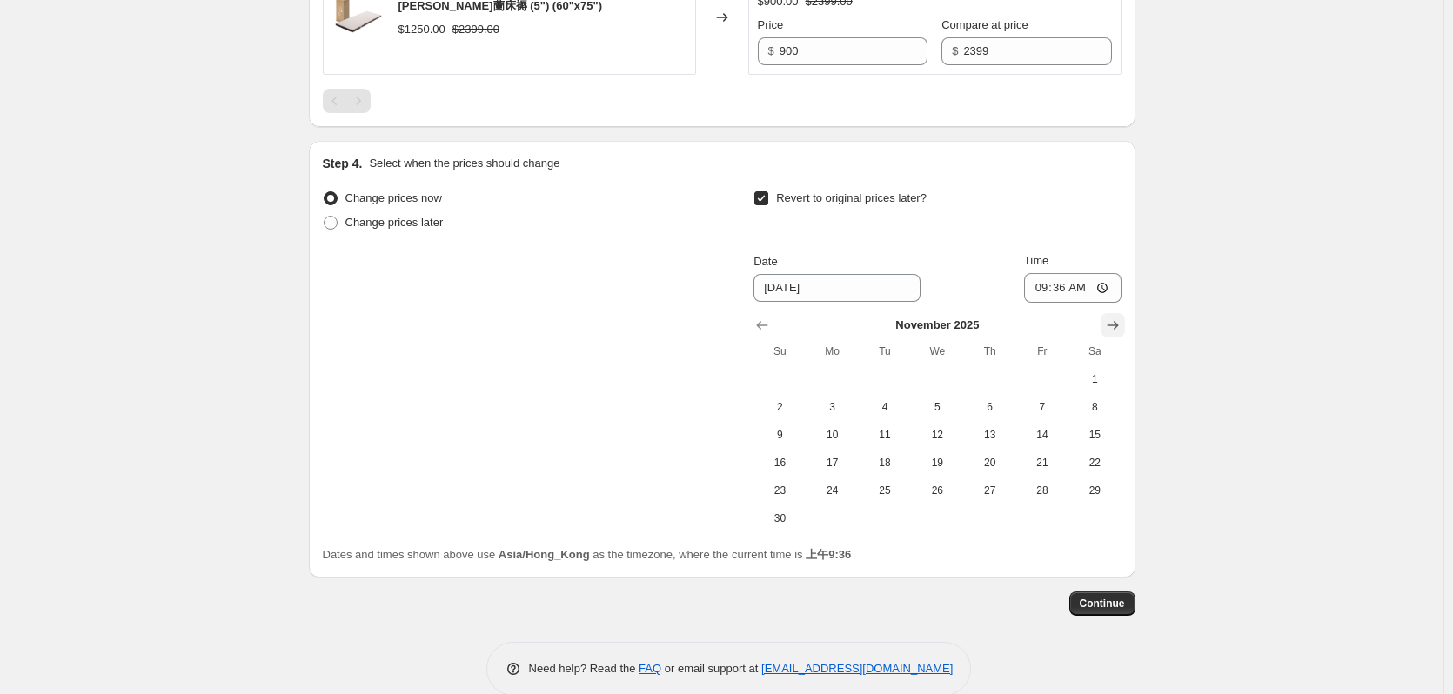
click at [1122, 326] on icon "Show next month, December 2025" at bounding box center [1112, 325] width 17 height 17
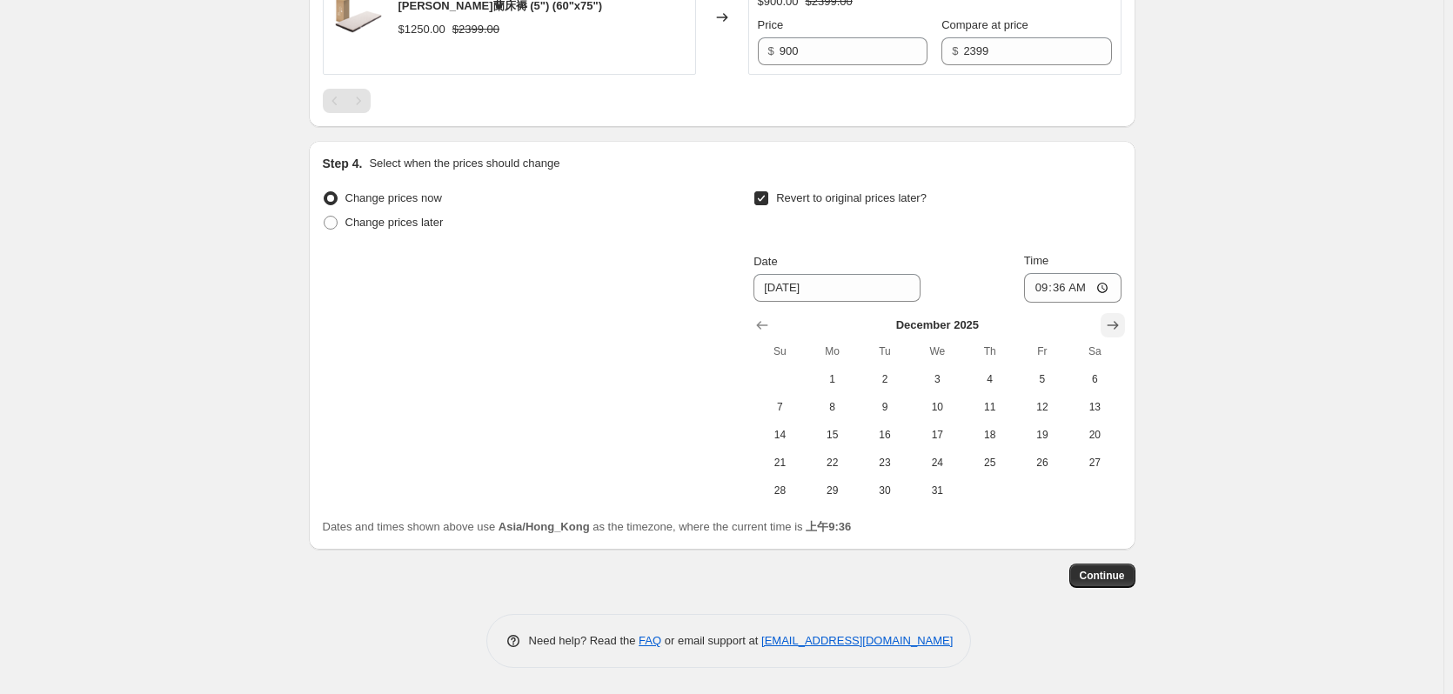
click at [1117, 319] on icon "Show next month, January 2026" at bounding box center [1112, 325] width 17 height 17
click at [988, 373] on span "1" at bounding box center [989, 379] width 38 height 14
type input "[DATE]"
click at [1066, 288] on input "09:36" at bounding box center [1072, 288] width 97 height 30
type input "00:00"
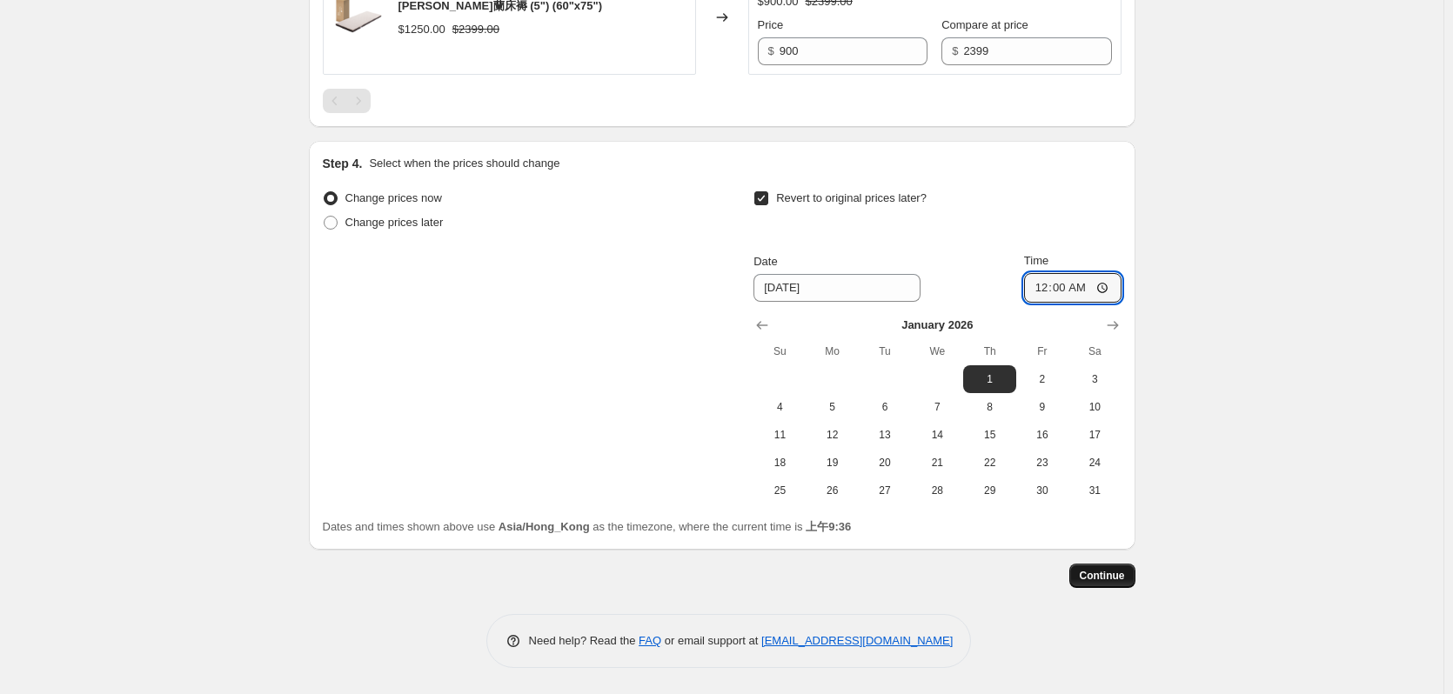
click at [1114, 582] on span "Continue" at bounding box center [1102, 576] width 45 height 14
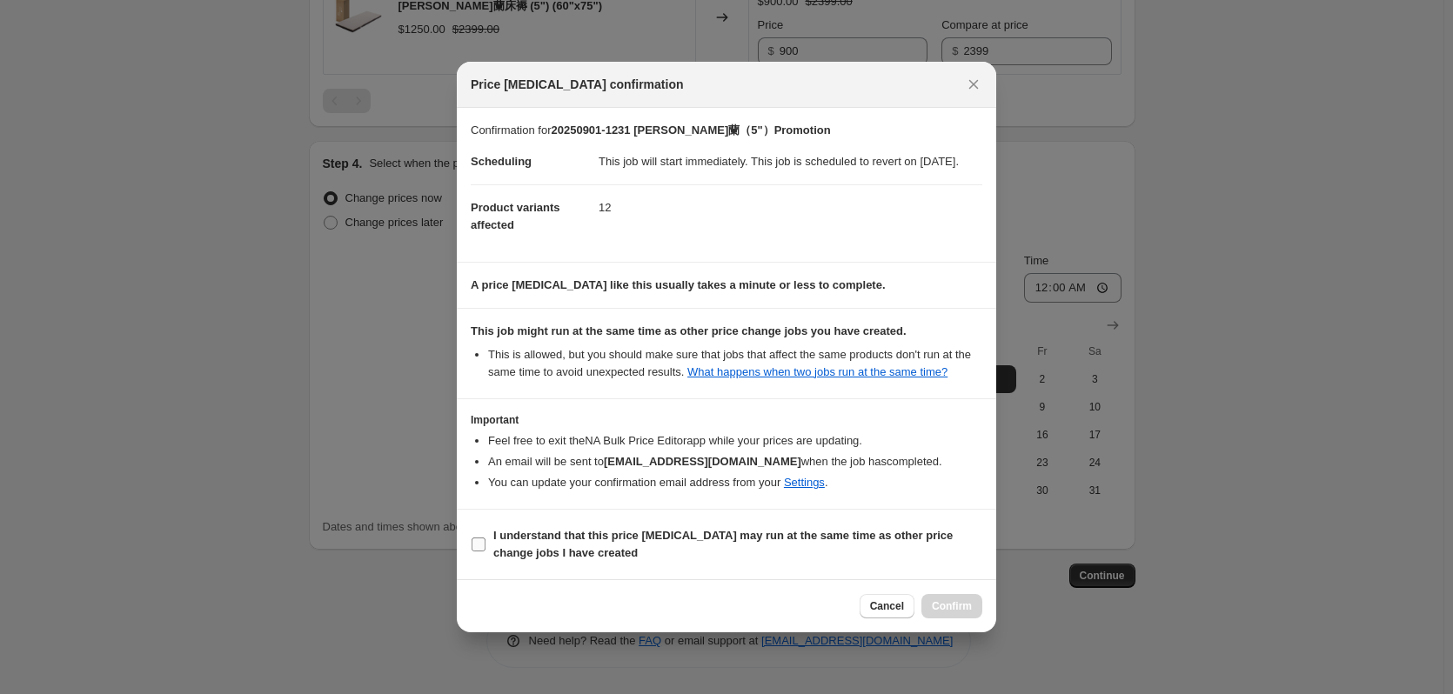
click at [802, 553] on span "I understand that this price [MEDICAL_DATA] may run at the same time as other p…" at bounding box center [737, 544] width 489 height 35
click at [486, 552] on input "I understand that this price [MEDICAL_DATA] may run at the same time as other p…" at bounding box center [479, 545] width 14 height 14
checkbox input "true"
click at [960, 610] on span "Confirm" at bounding box center [952, 607] width 40 height 14
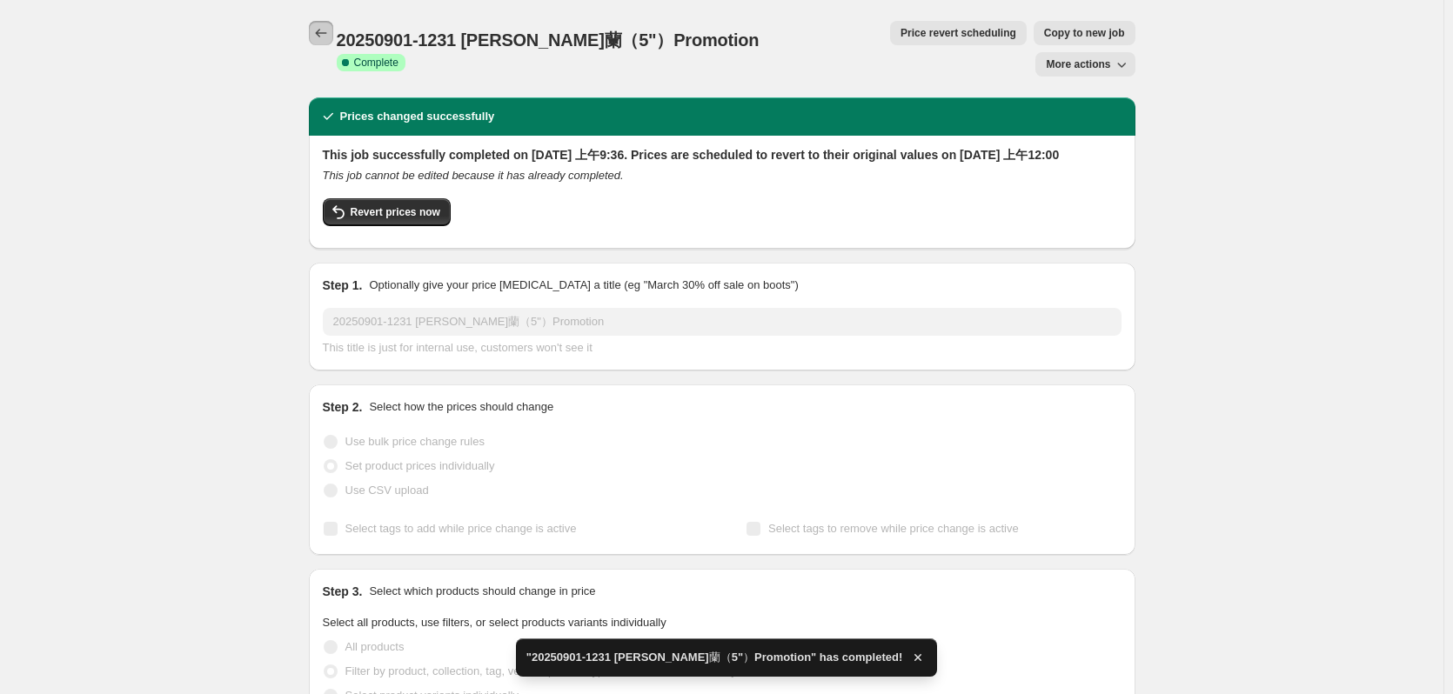
click at [316, 36] on icon "Price change jobs" at bounding box center [320, 32] width 17 height 17
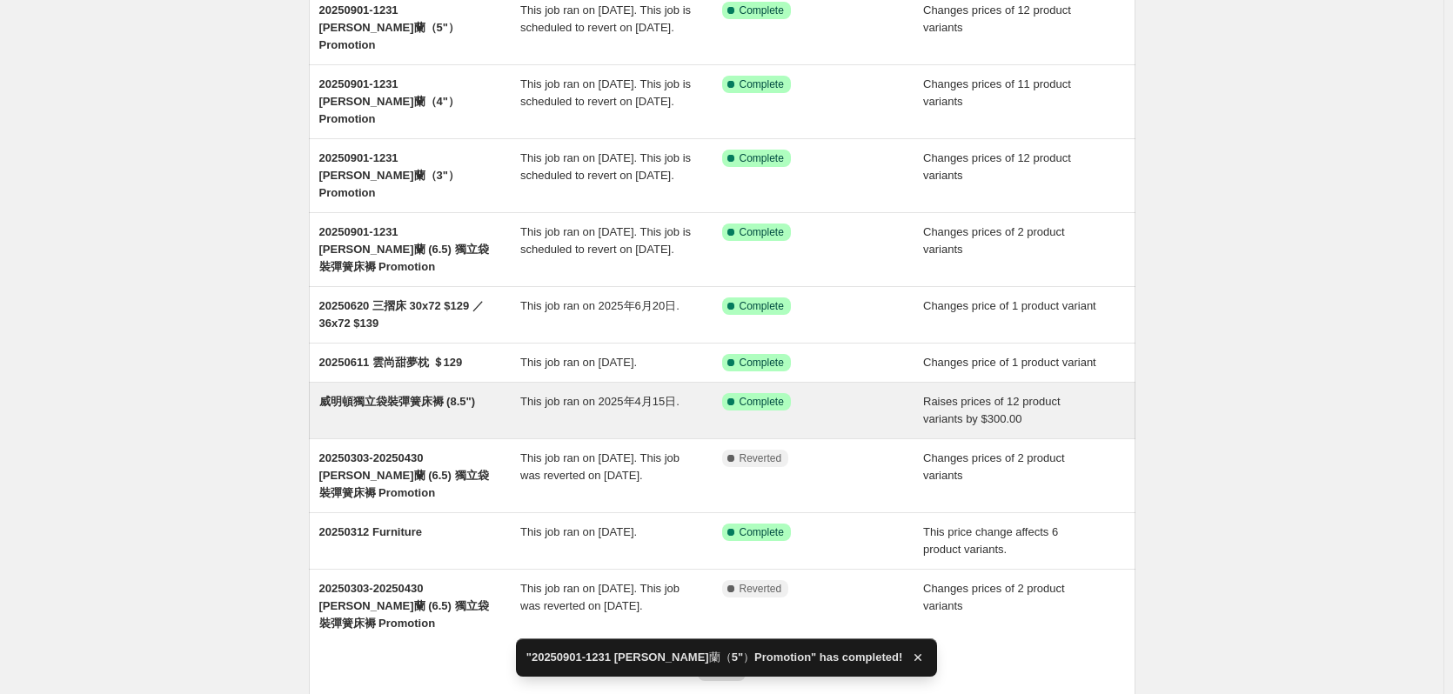
scroll to position [289, 0]
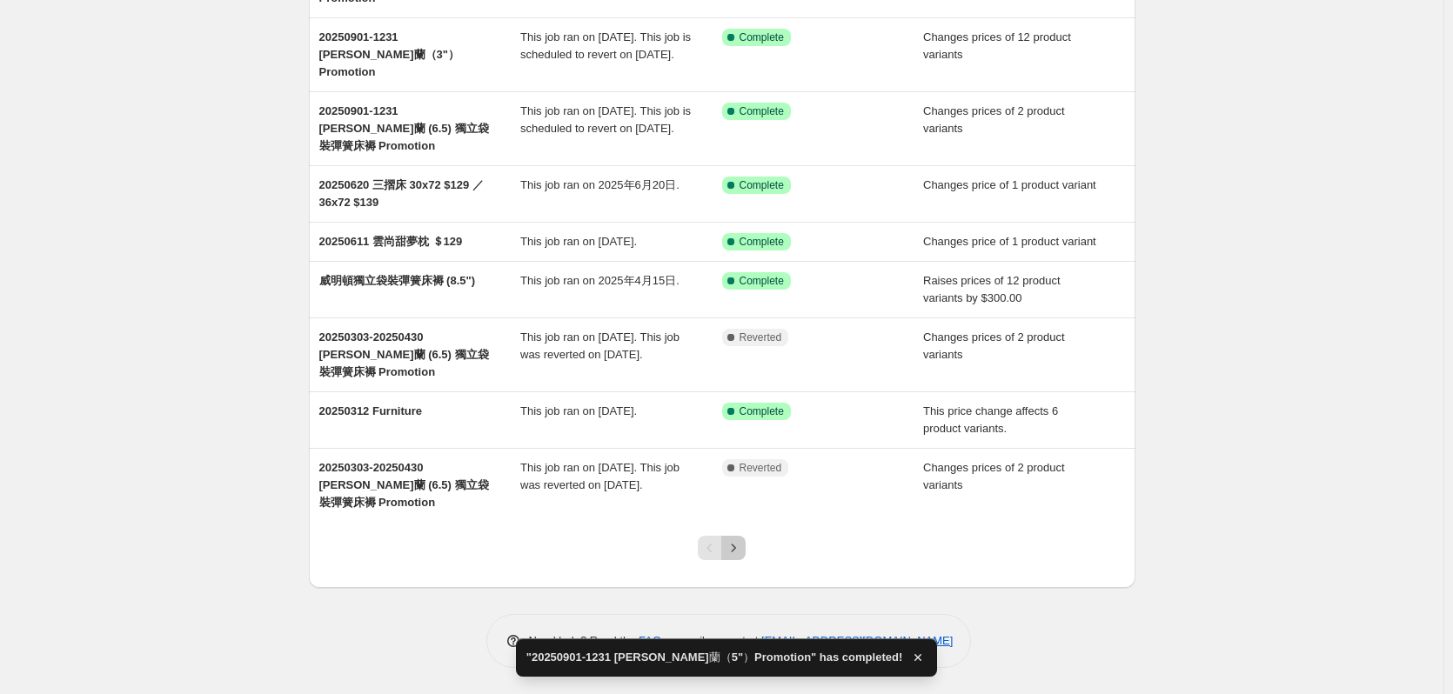
click at [742, 553] on icon "Next" at bounding box center [733, 548] width 17 height 17
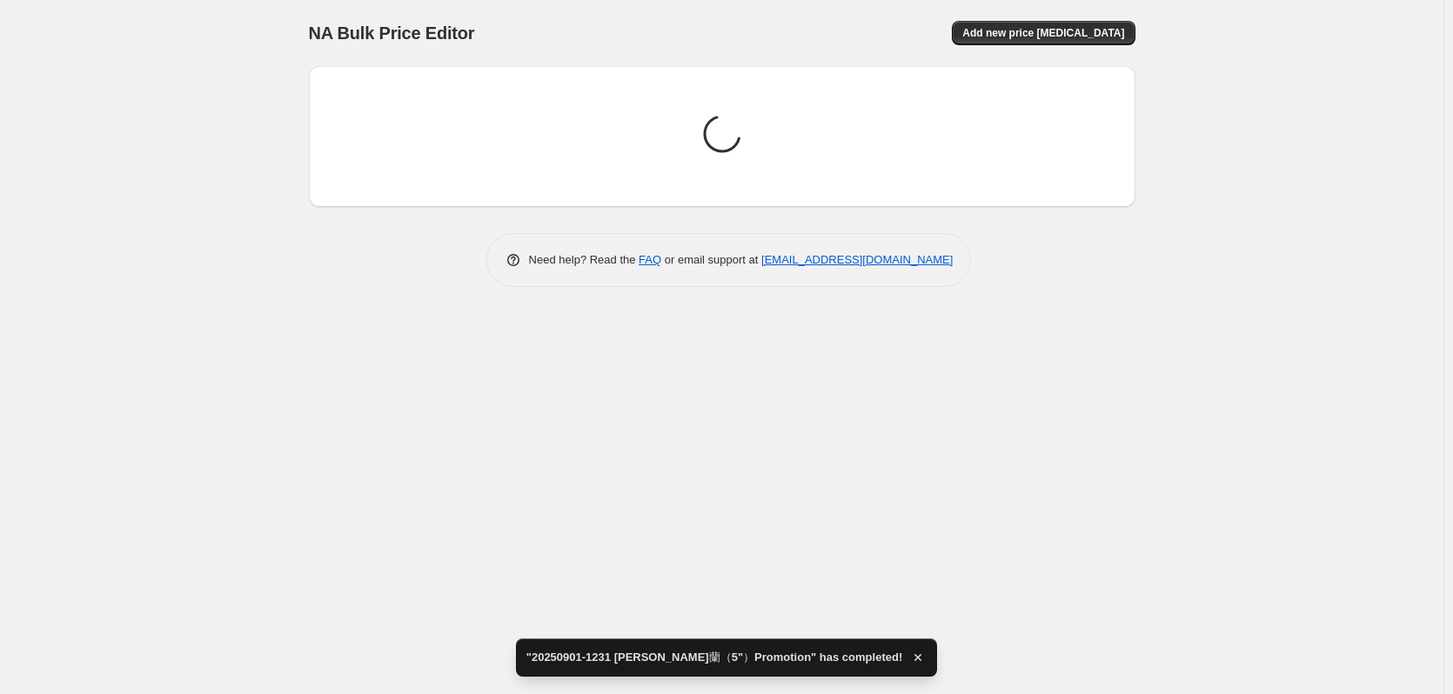
scroll to position [0, 0]
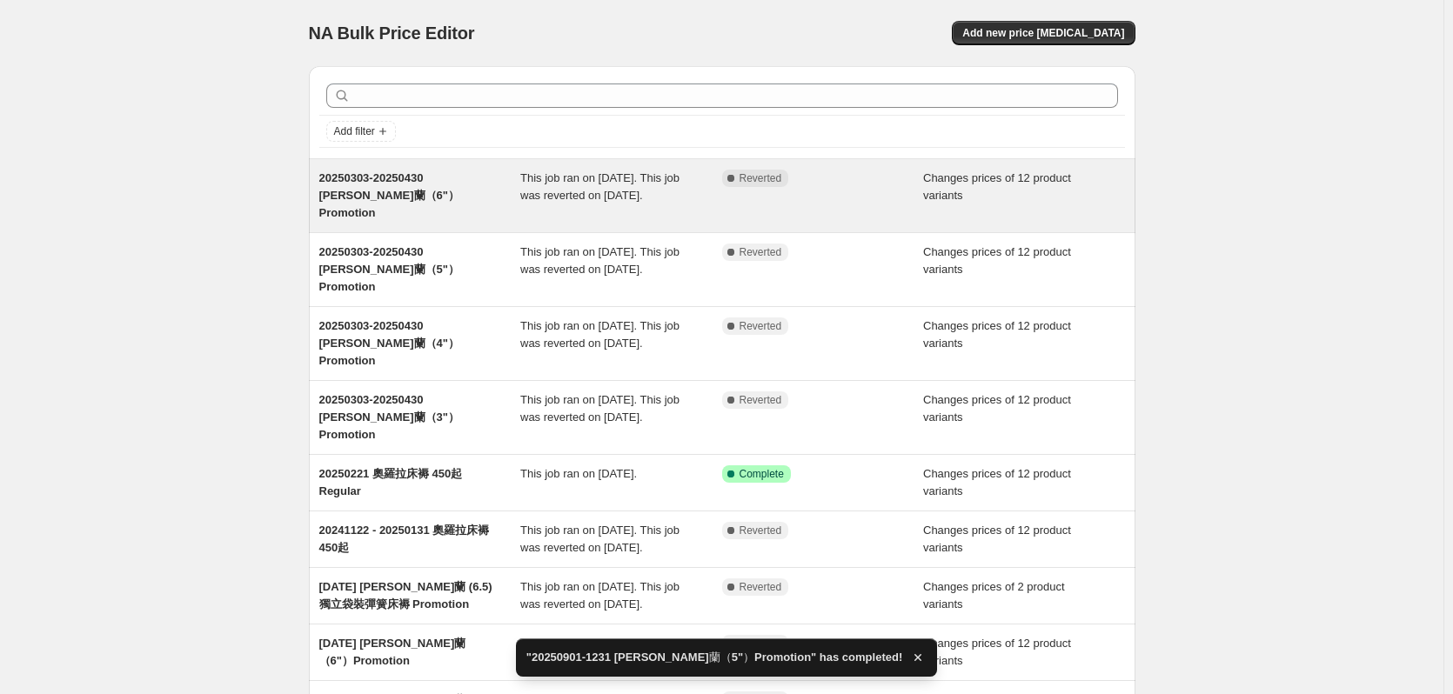
click at [433, 175] on span "20250303-20250430 [PERSON_NAME]蘭（6"）Promotion" at bounding box center [389, 195] width 140 height 48
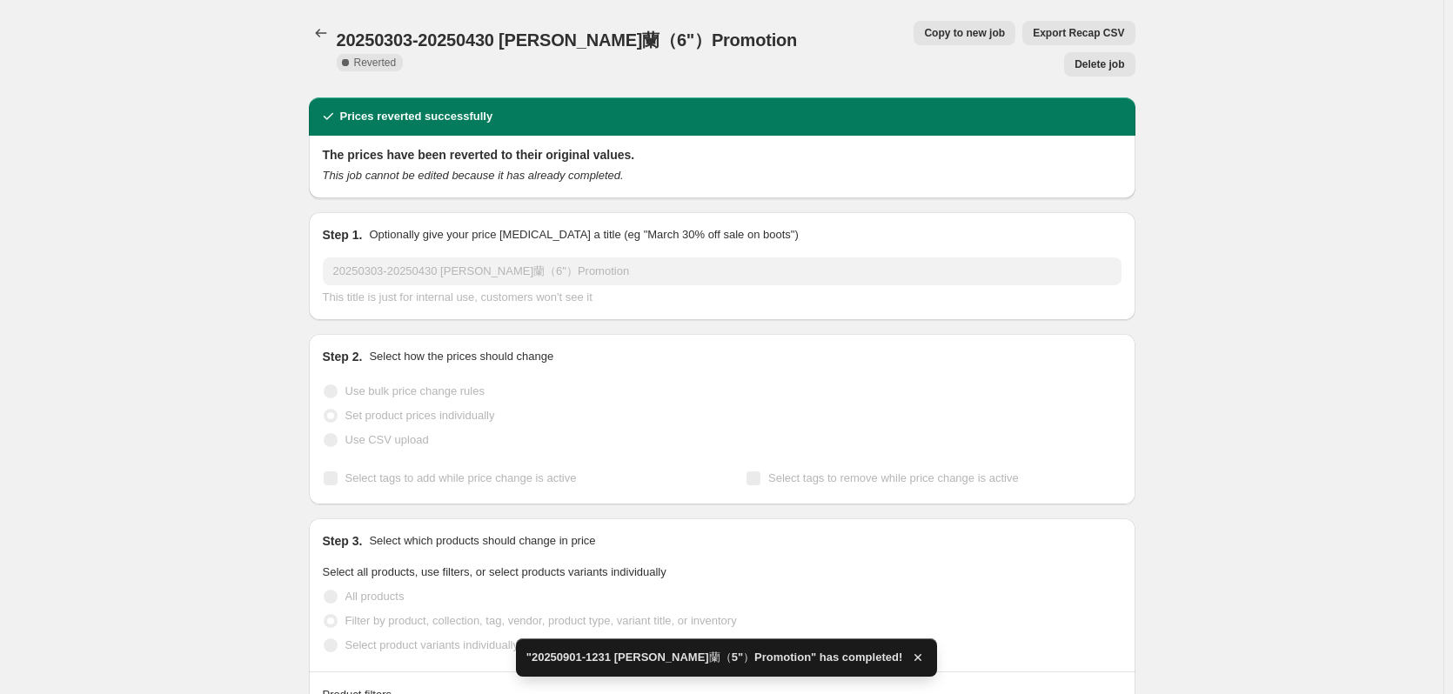
click at [938, 35] on span "Copy to new job" at bounding box center [964, 33] width 81 height 14
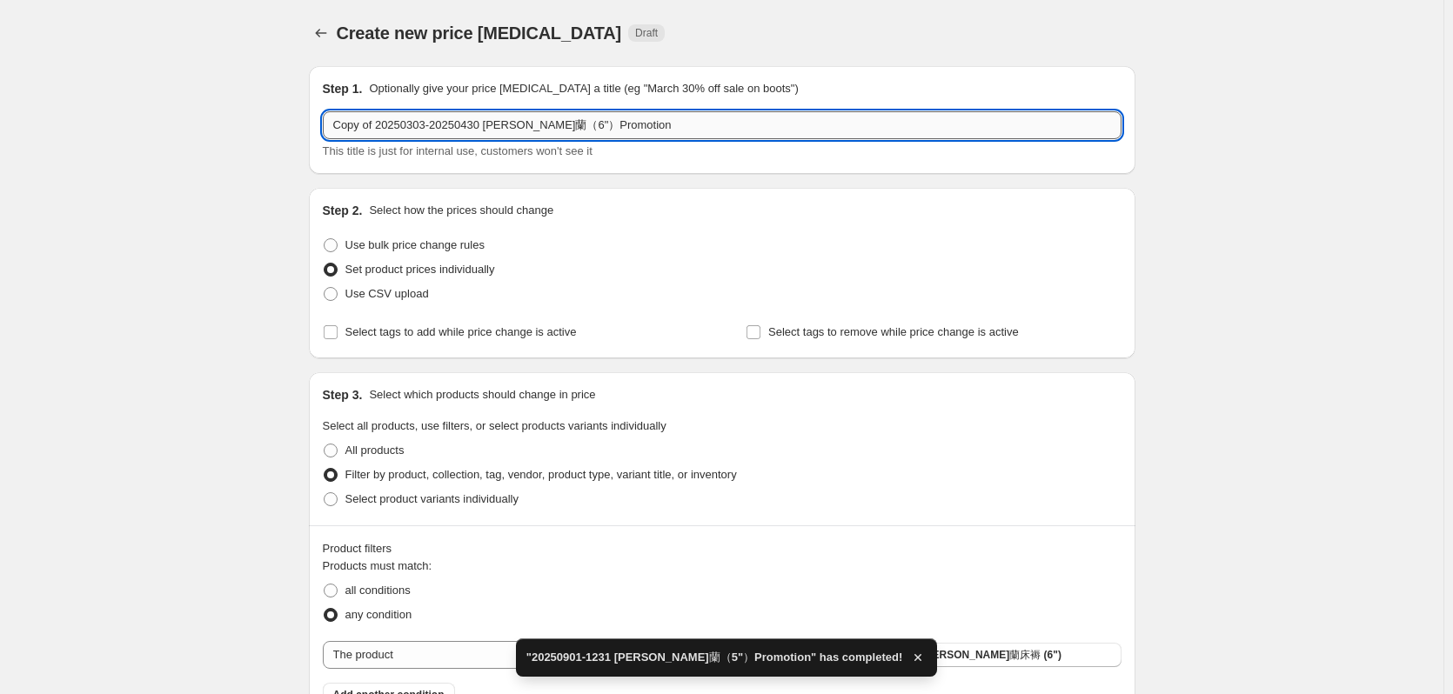
click at [537, 130] on input "Copy of 20250303-20250430 [PERSON_NAME]蘭（6"）Promotion" at bounding box center [722, 125] width 799 height 28
drag, startPoint x: 479, startPoint y: 121, endPoint x: 87, endPoint y: 93, distance: 392.6
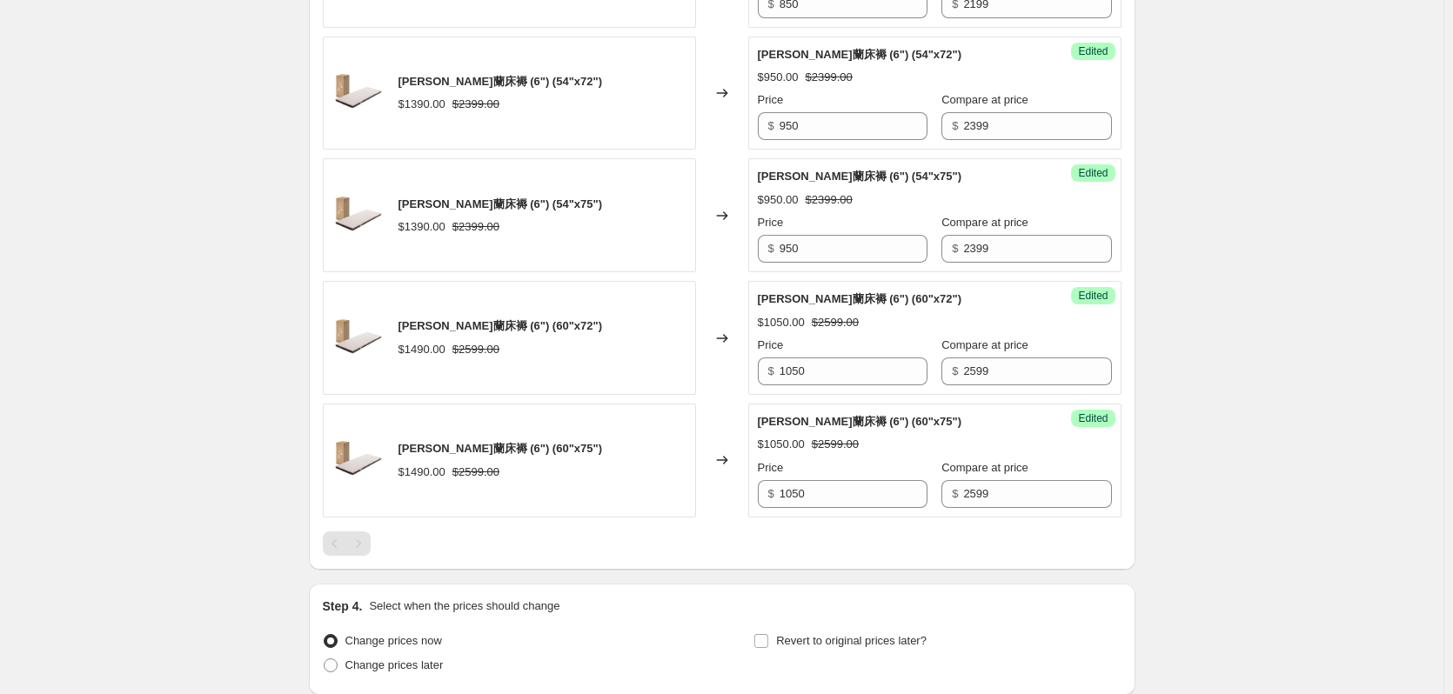
scroll to position [1871, 0]
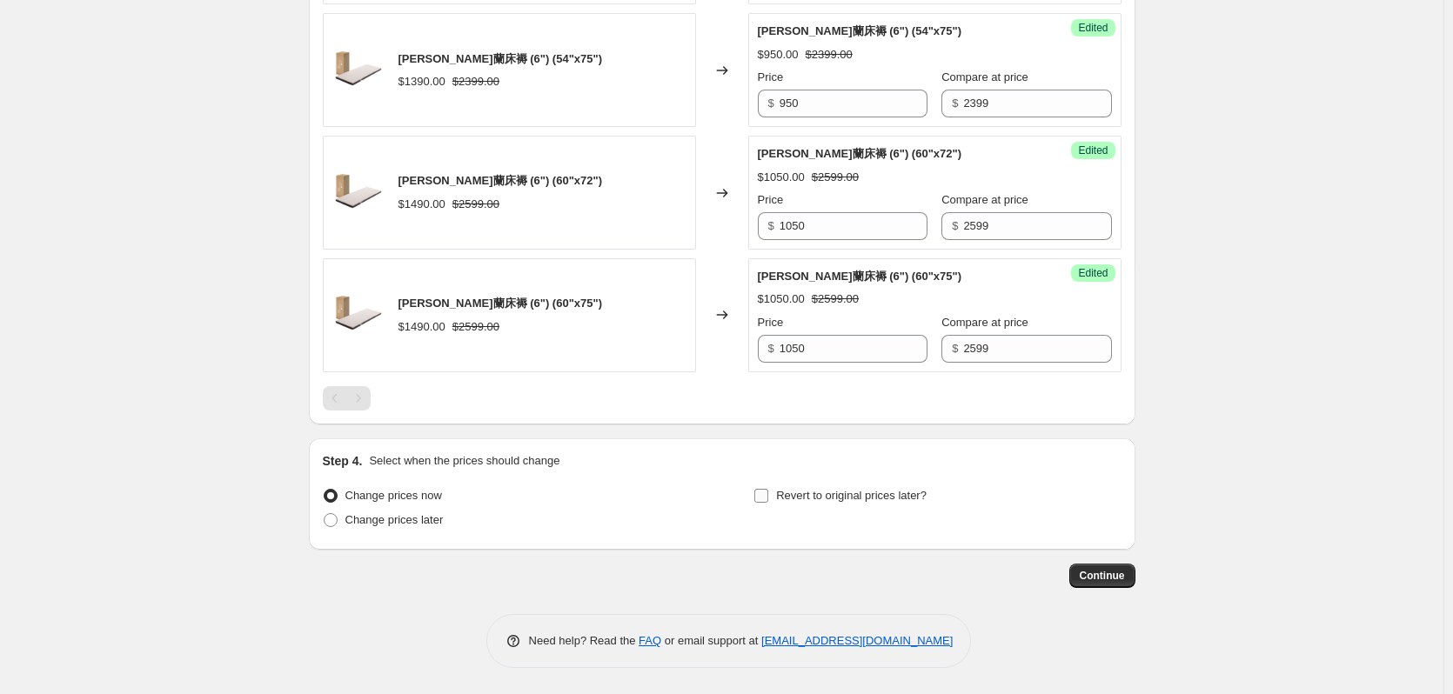
type input "20250901-1231 [PERSON_NAME]蘭（6"）Promotion"
click at [791, 493] on span "Revert to original prices later?" at bounding box center [851, 495] width 151 height 13
click at [768, 493] on input "Revert to original prices later?" at bounding box center [761, 496] width 14 height 14
checkbox input "true"
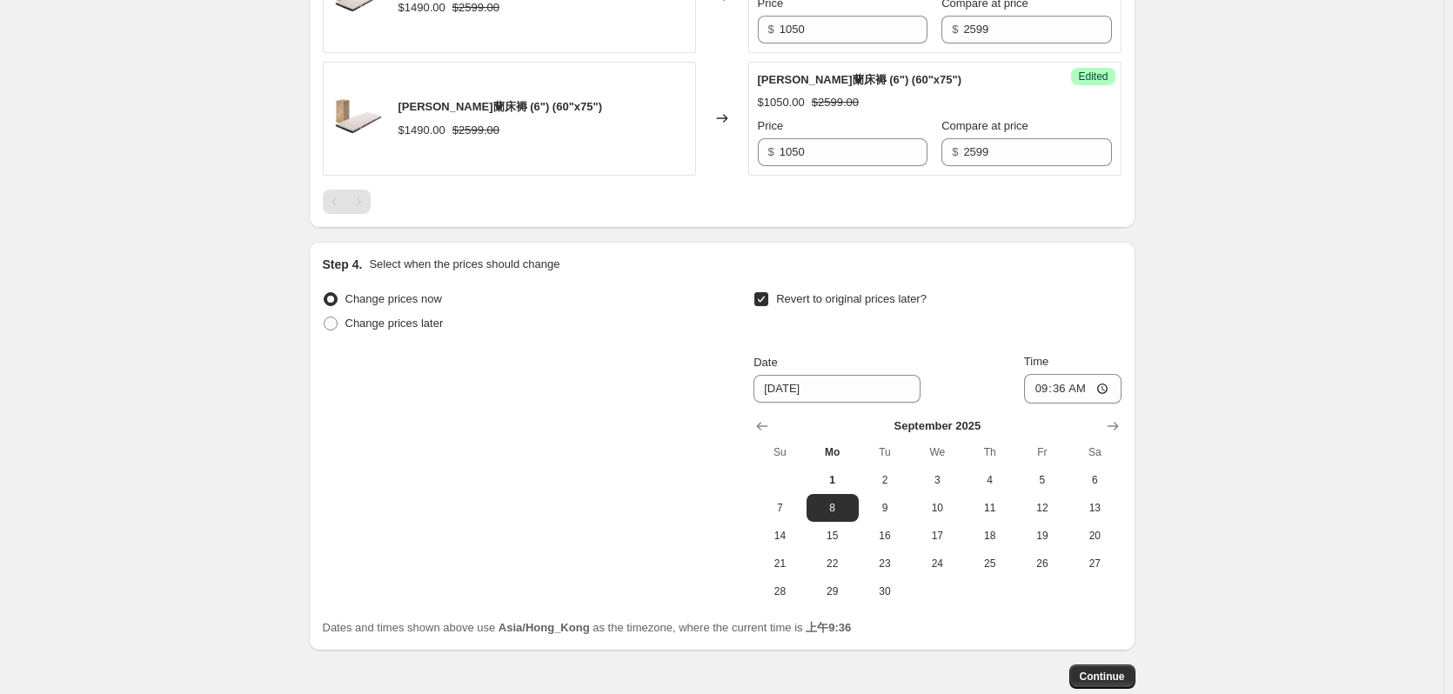
scroll to position [2169, 0]
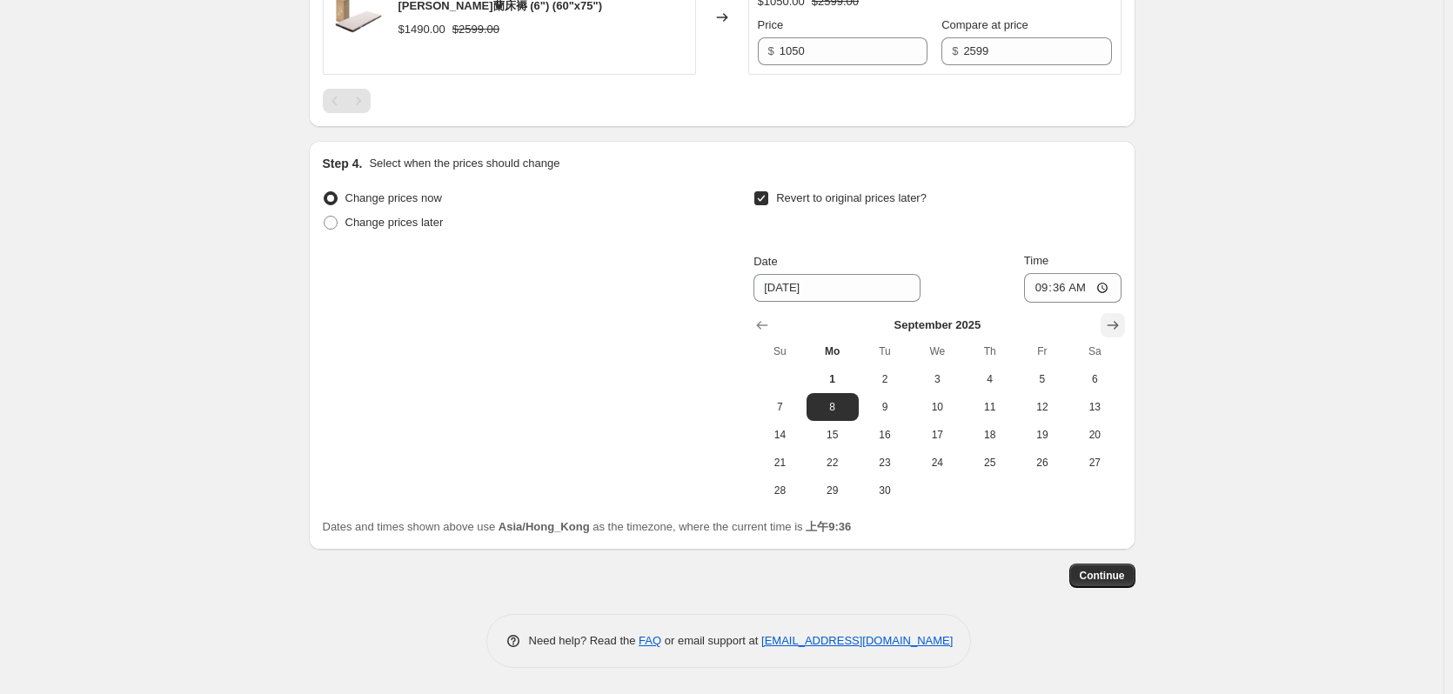
click at [1125, 327] on button "Show next month, October 2025" at bounding box center [1113, 325] width 24 height 24
click at [1125, 325] on button "Show next month, November 2025" at bounding box center [1113, 325] width 24 height 24
click at [1125, 325] on button "Show next month, January 2026" at bounding box center [1113, 325] width 24 height 24
click at [993, 375] on span "1" at bounding box center [989, 379] width 38 height 14
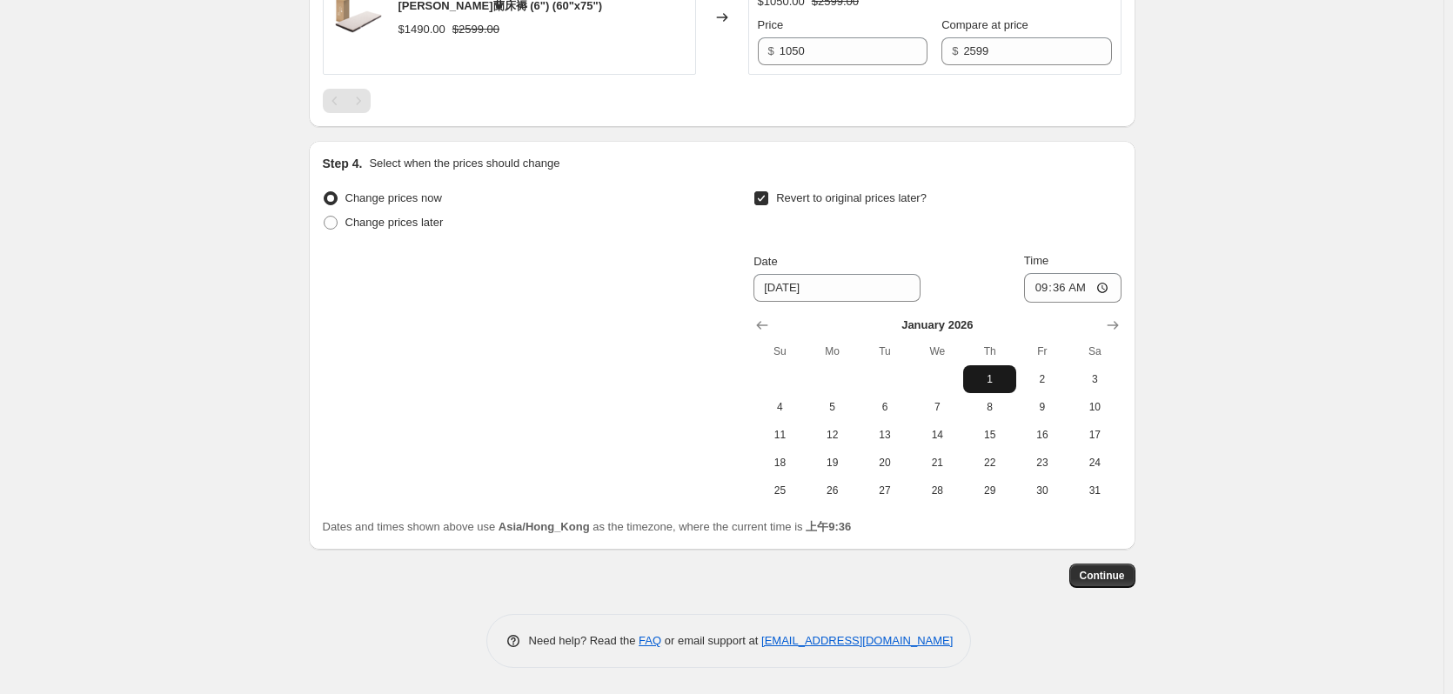
type input "[DATE]"
click at [1113, 577] on span "Continue" at bounding box center [1102, 576] width 45 height 14
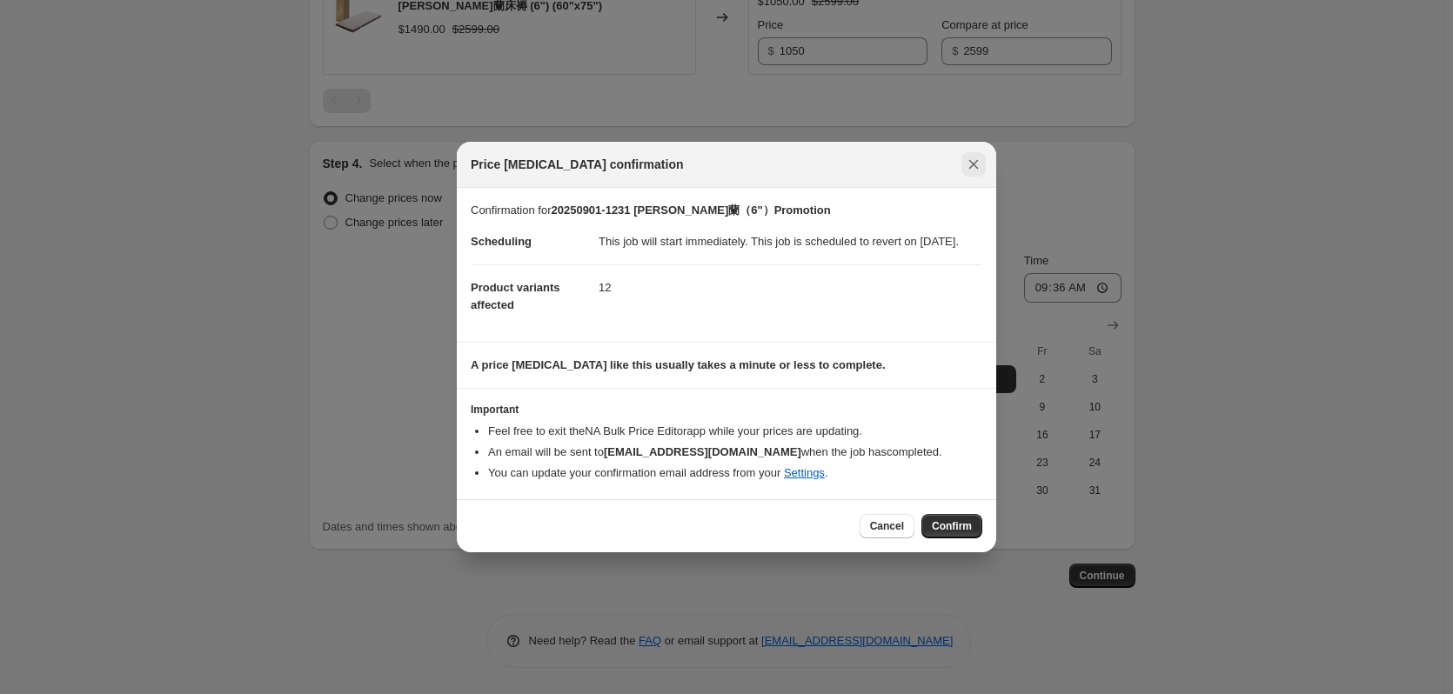
click at [977, 163] on icon "Close" at bounding box center [973, 164] width 17 height 17
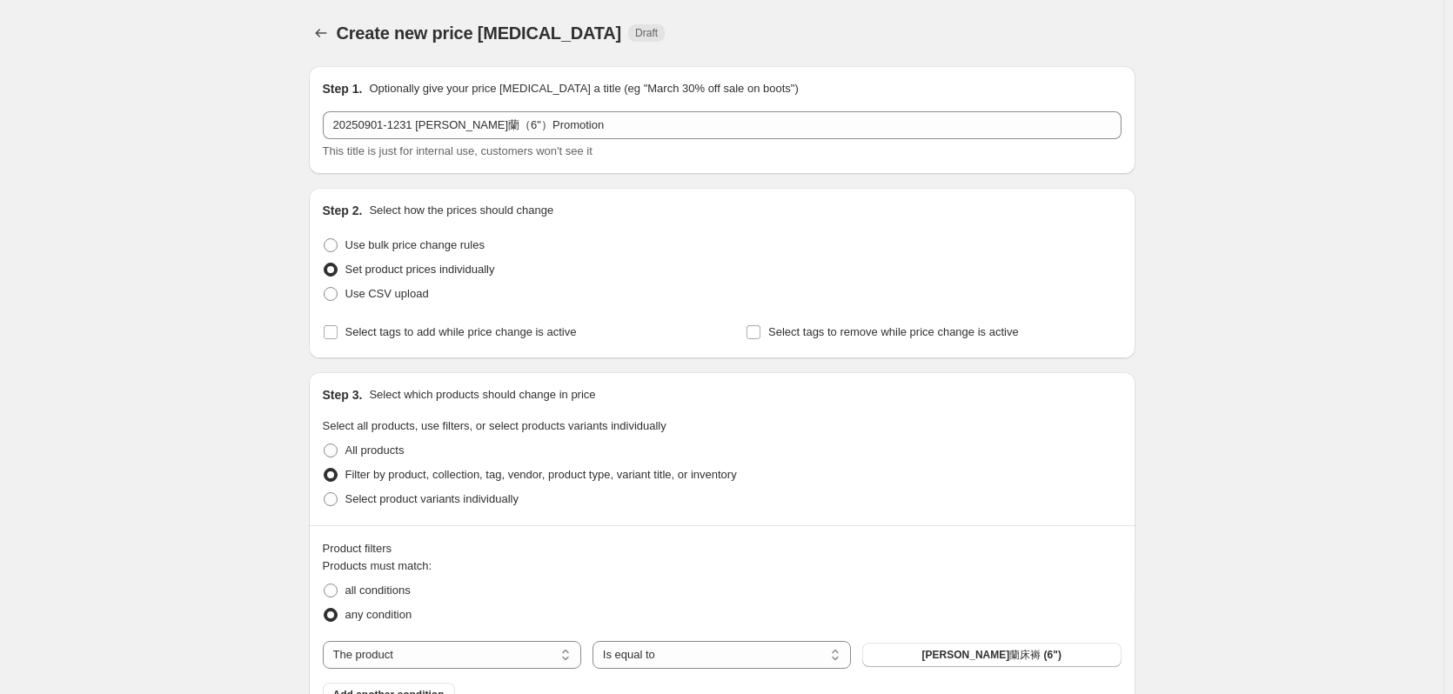
scroll to position [2169, 0]
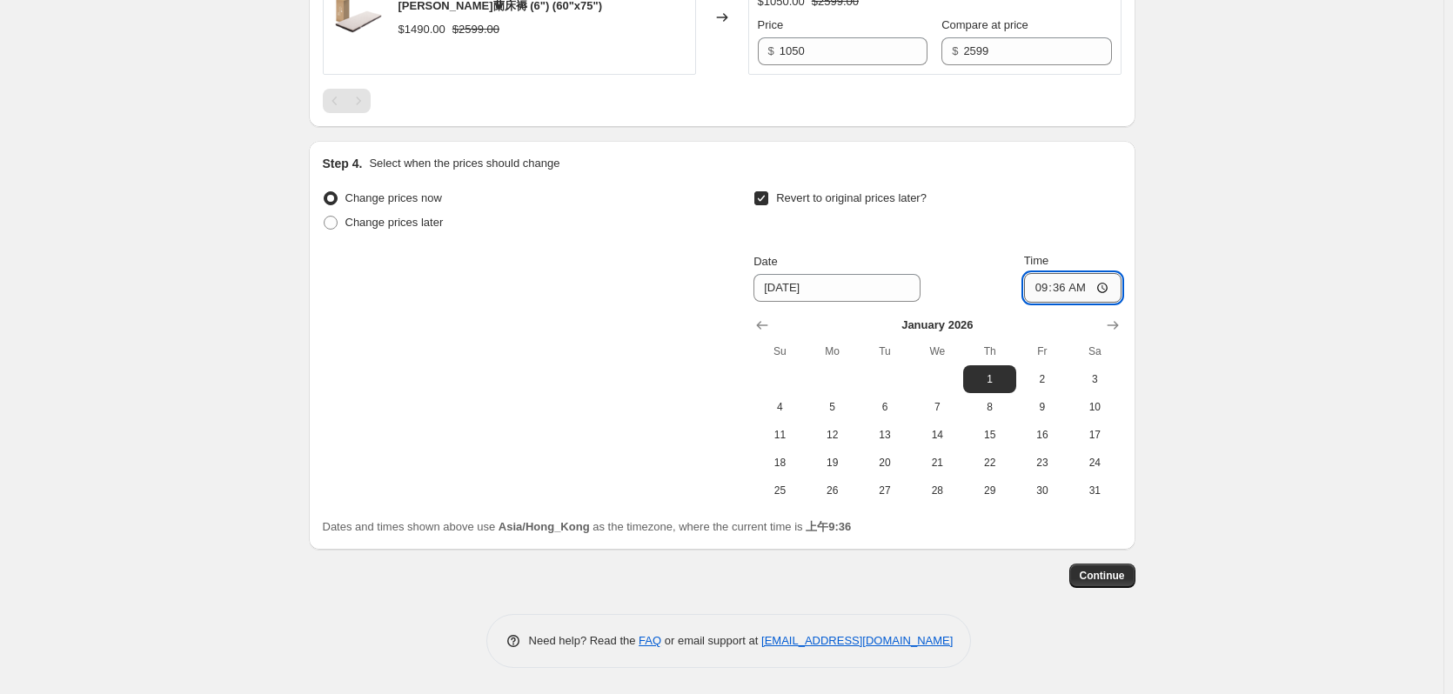
click at [1067, 287] on input "09:36" at bounding box center [1072, 288] width 97 height 30
type input "00:00"
click at [1136, 567] on button "Continue" at bounding box center [1103, 576] width 66 height 24
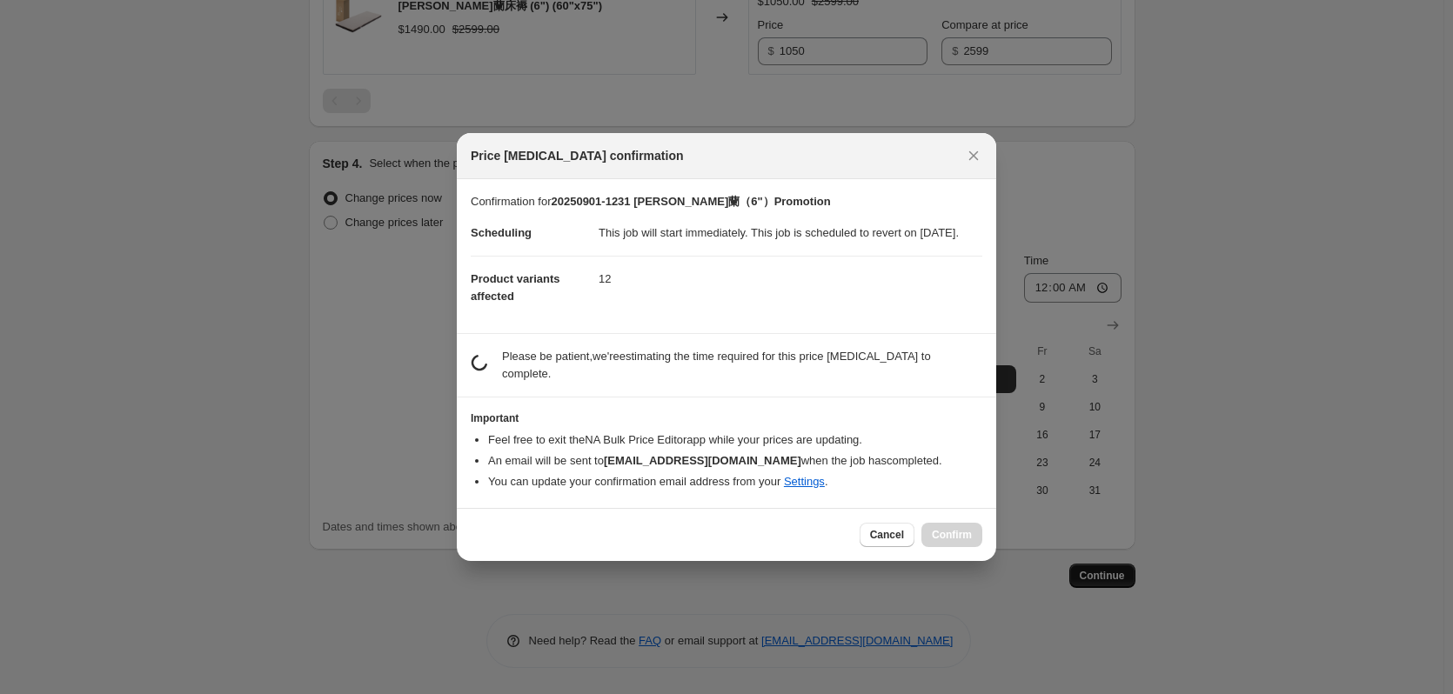
scroll to position [0, 0]
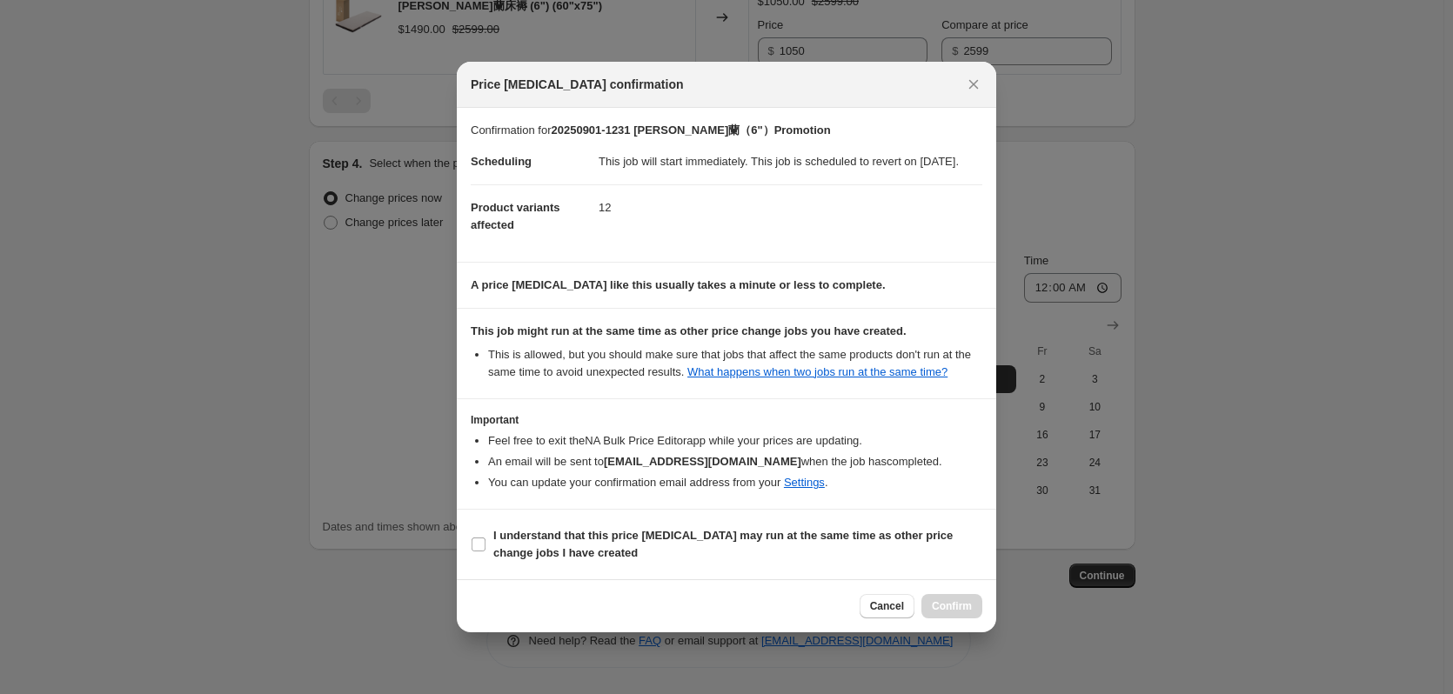
click at [550, 527] on section "I understand that this price [MEDICAL_DATA] may run at the same time as other p…" at bounding box center [727, 545] width 540 height 70
click at [551, 550] on b "I understand that this price [MEDICAL_DATA] may run at the same time as other p…" at bounding box center [722, 544] width 459 height 30
click at [486, 550] on input "I understand that this price [MEDICAL_DATA] may run at the same time as other p…" at bounding box center [479, 545] width 14 height 14
checkbox input "true"
click at [930, 613] on button "Confirm" at bounding box center [952, 606] width 61 height 24
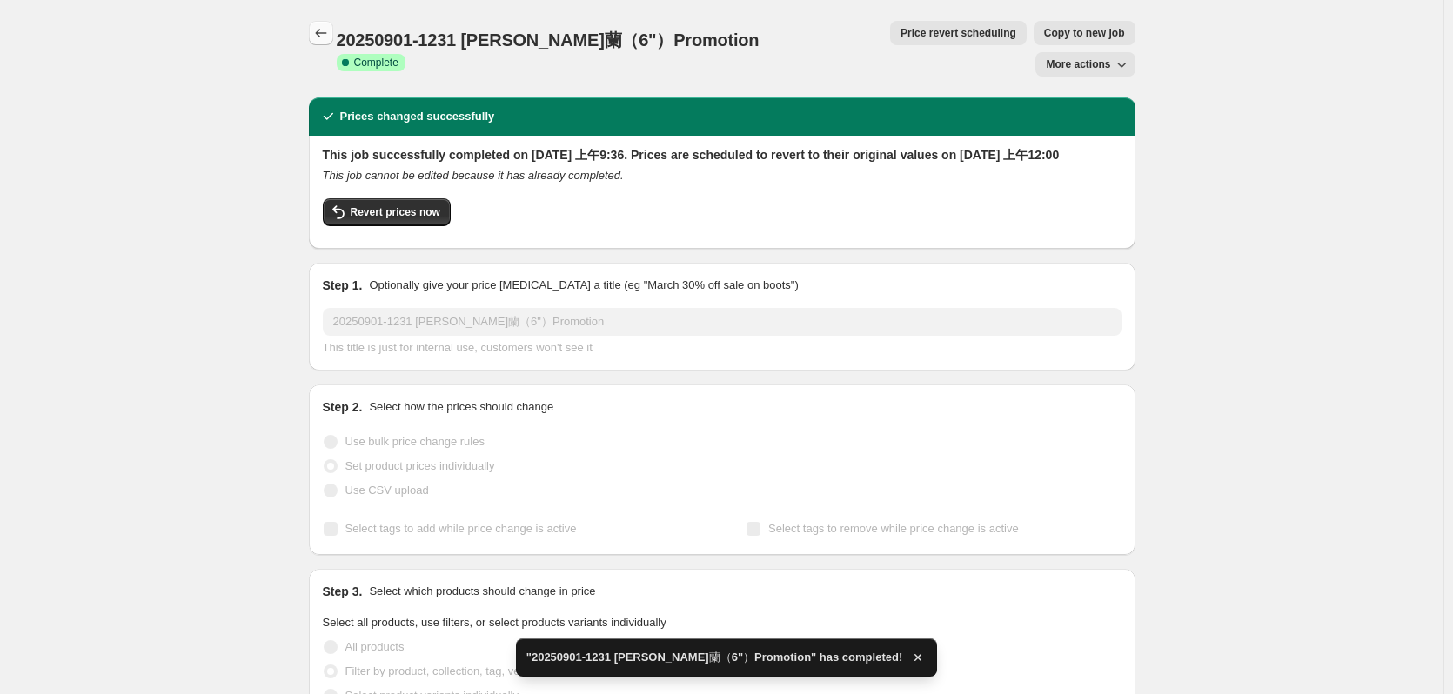
drag, startPoint x: 343, startPoint y: 55, endPoint x: 330, endPoint y: 27, distance: 30.8
click at [341, 51] on div "20250901-1231 [PERSON_NAME]蘭（6"）Promotion. This page is ready 20250901-1231 [PE…" at bounding box center [722, 48] width 827 height 97
click at [330, 27] on icon "Price change jobs" at bounding box center [320, 32] width 17 height 17
